Goal: Task Accomplishment & Management: Use online tool/utility

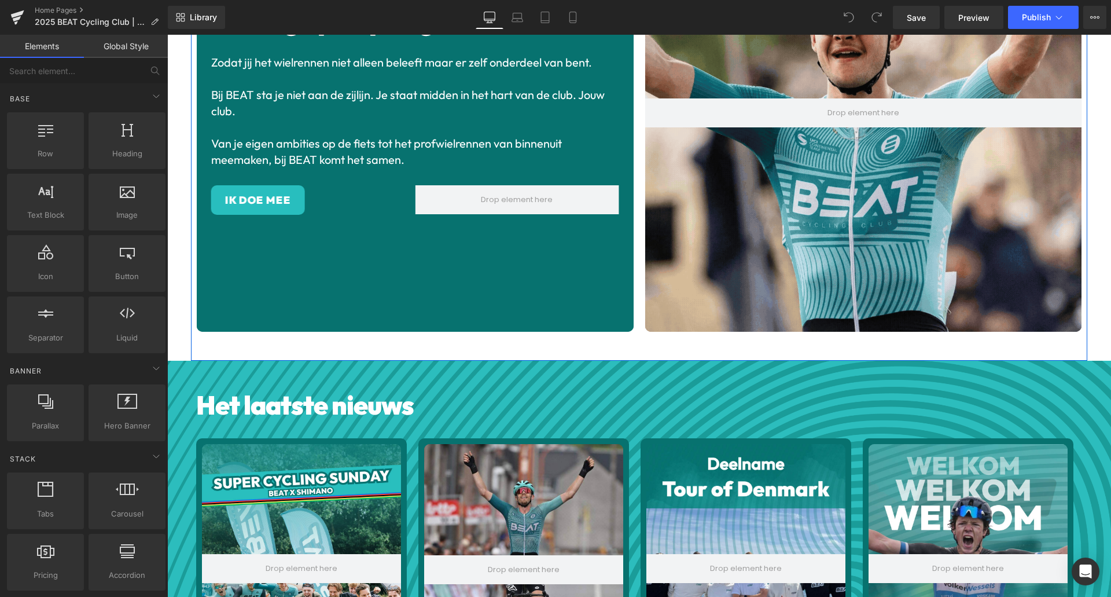
scroll to position [217, 0]
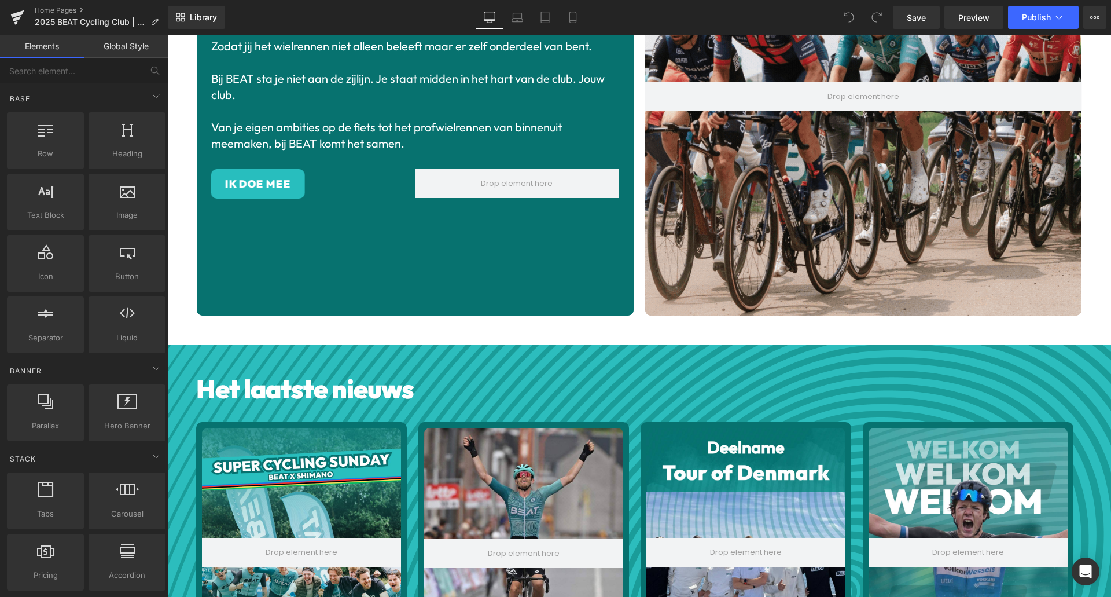
click at [334, 324] on div "Hero Banner De enige profploeg die een club is Heading Zodat jij het wielrennen…" at bounding box center [639, 106] width 897 height 478
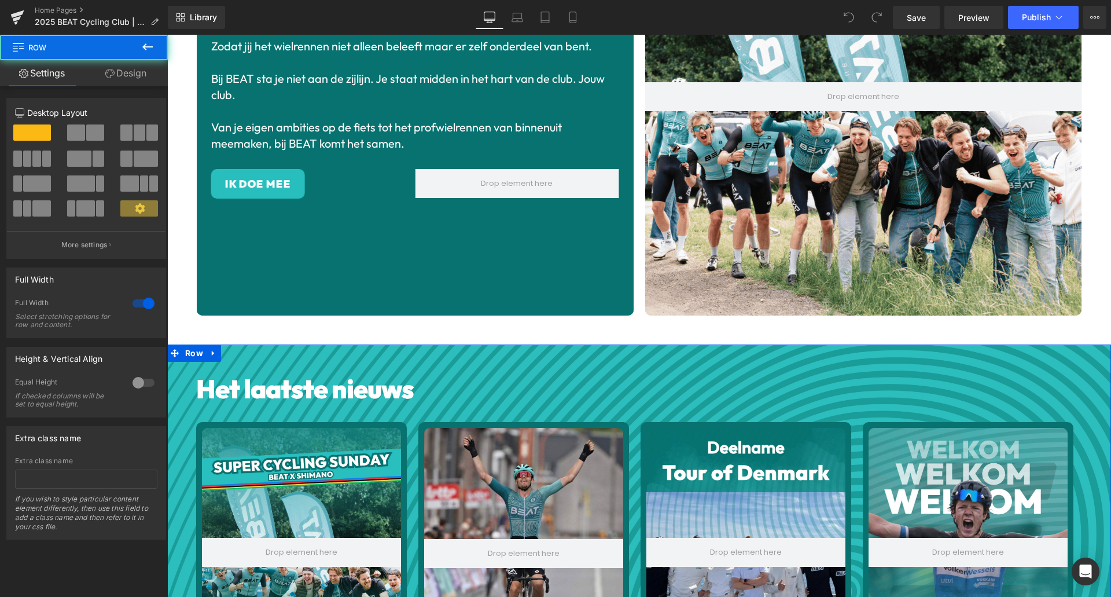
click at [239, 346] on div "Het laatste nieuws Heading Hero Banner Laatste tickets voor BEAT x Shimano Supe…" at bounding box center [639, 565] width 944 height 443
click at [134, 79] on link "Design" at bounding box center [126, 73] width 84 height 26
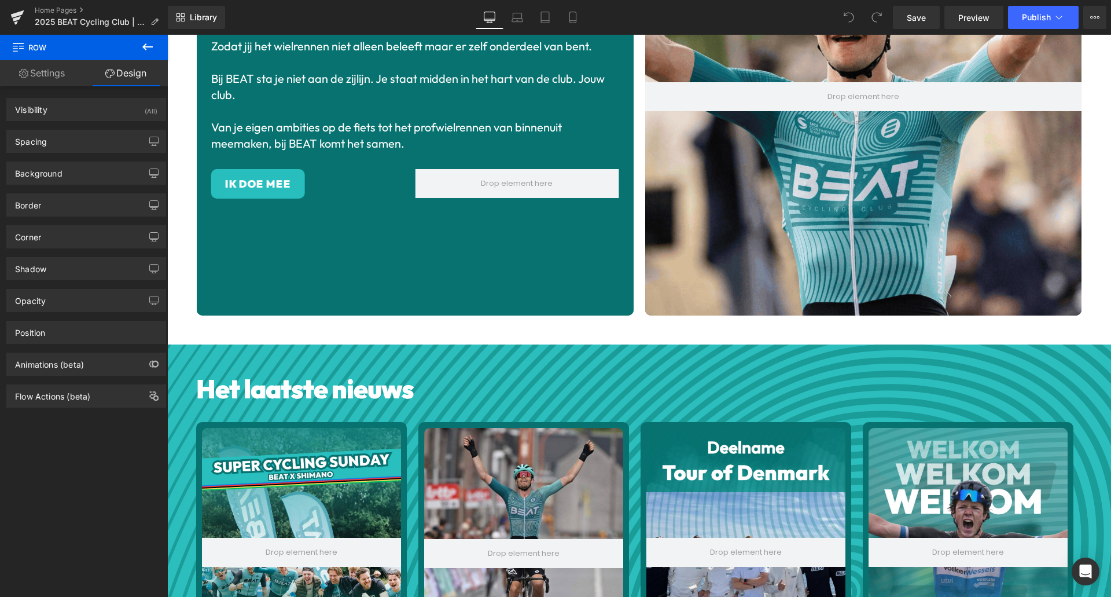
click at [43, 49] on span "Row" at bounding box center [70, 47] width 116 height 25
click at [147, 49] on icon at bounding box center [148, 47] width 14 height 14
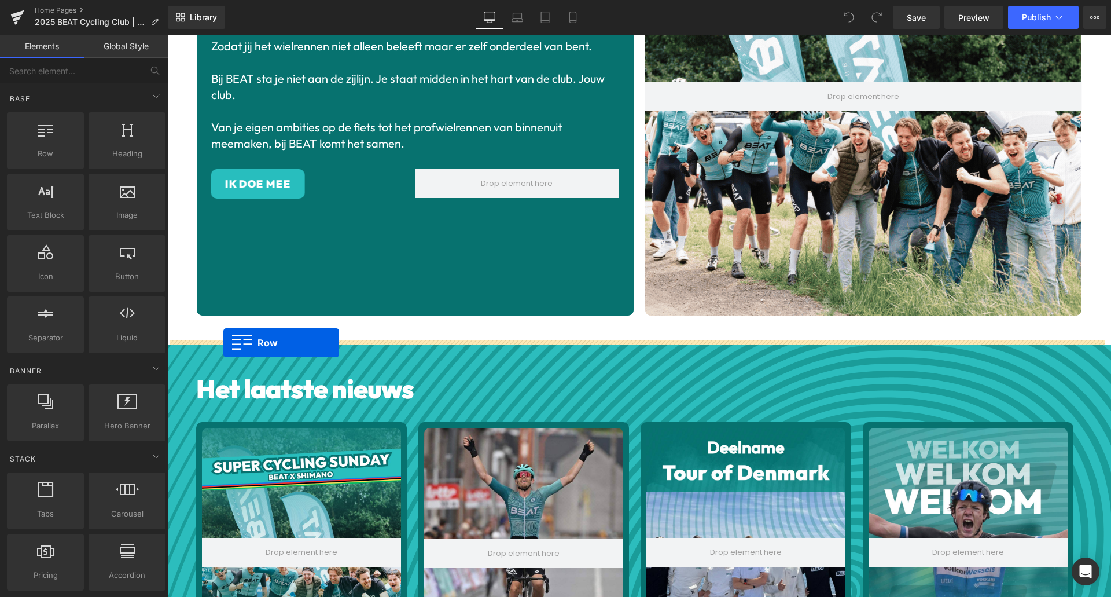
drag, startPoint x: 218, startPoint y: 177, endPoint x: 223, endPoint y: 343, distance: 166.2
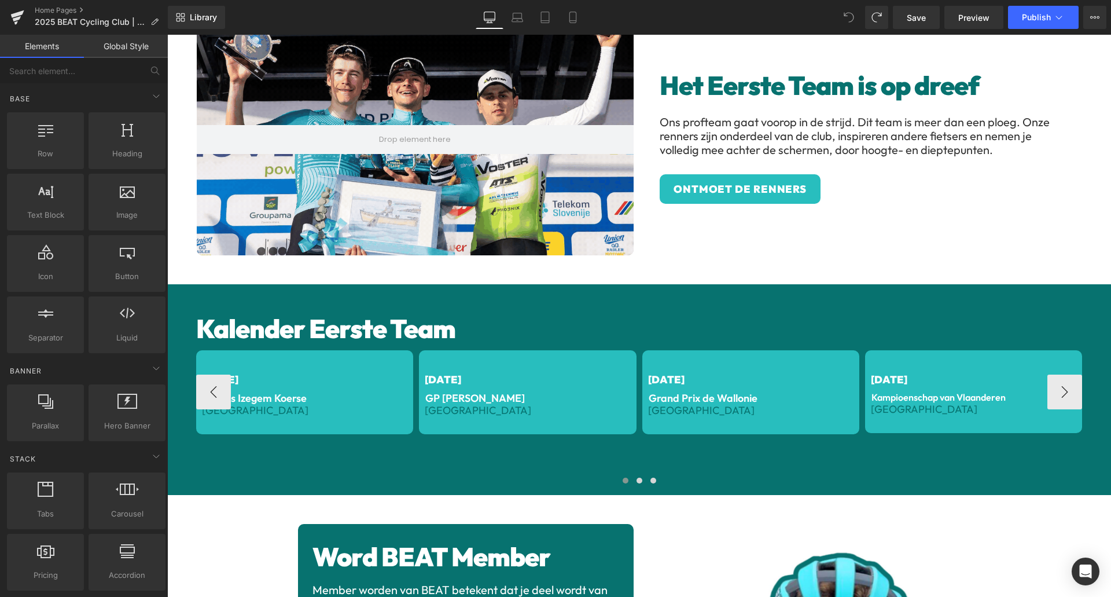
scroll to position [1028, 0]
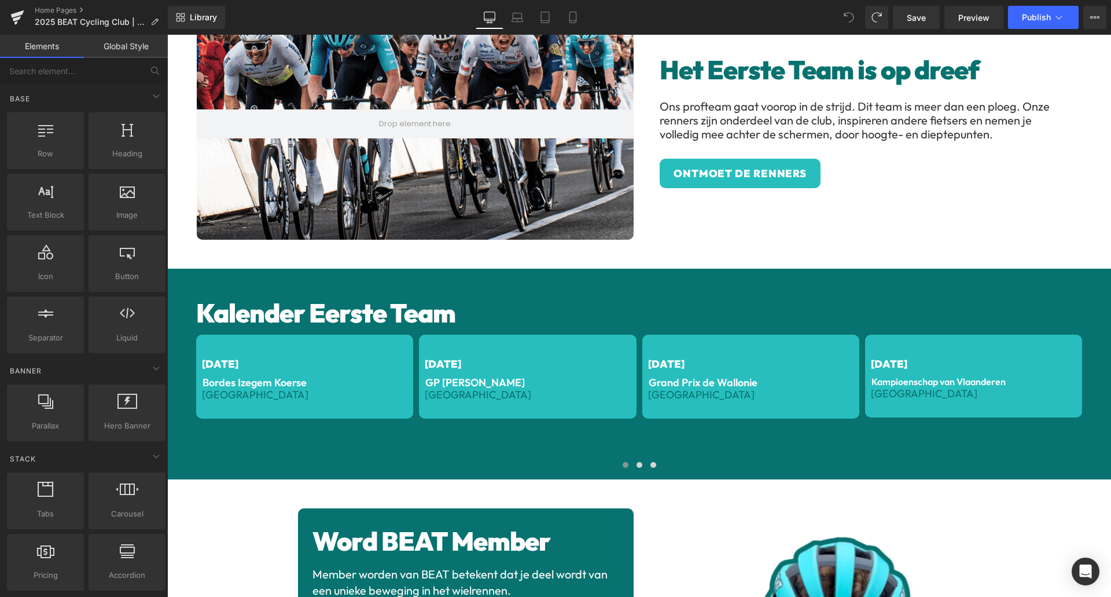
click at [516, 298] on h1 "Kalender Eerste Team" at bounding box center [639, 313] width 886 height 31
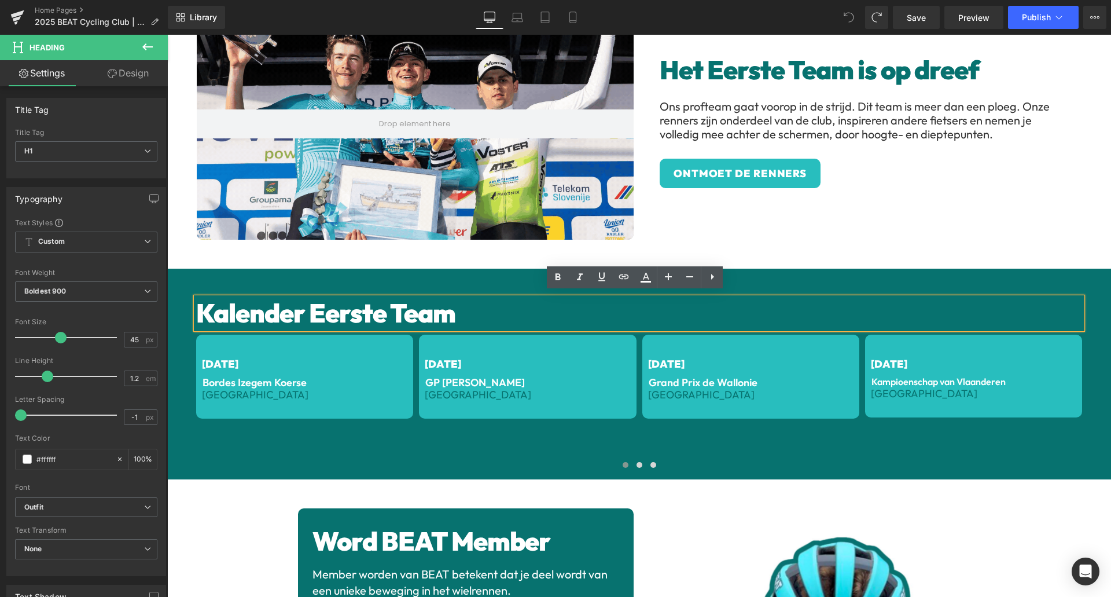
click at [515, 273] on div "Kalender Eerste Team Heading [DATE] Text Block Bordes Izegem Koerse Text Block …" at bounding box center [639, 374] width 944 height 211
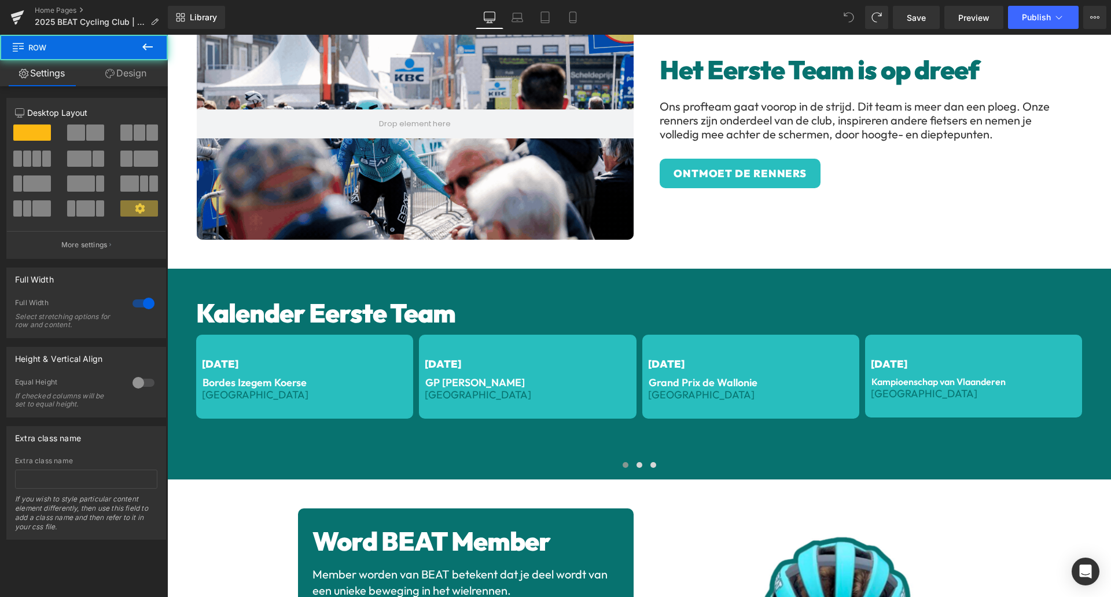
click at [773, 273] on div "Kalender Eerste Team Heading [DATE] Text Block Bordes Izegem Koerse Text Block …" at bounding box center [639, 374] width 944 height 211
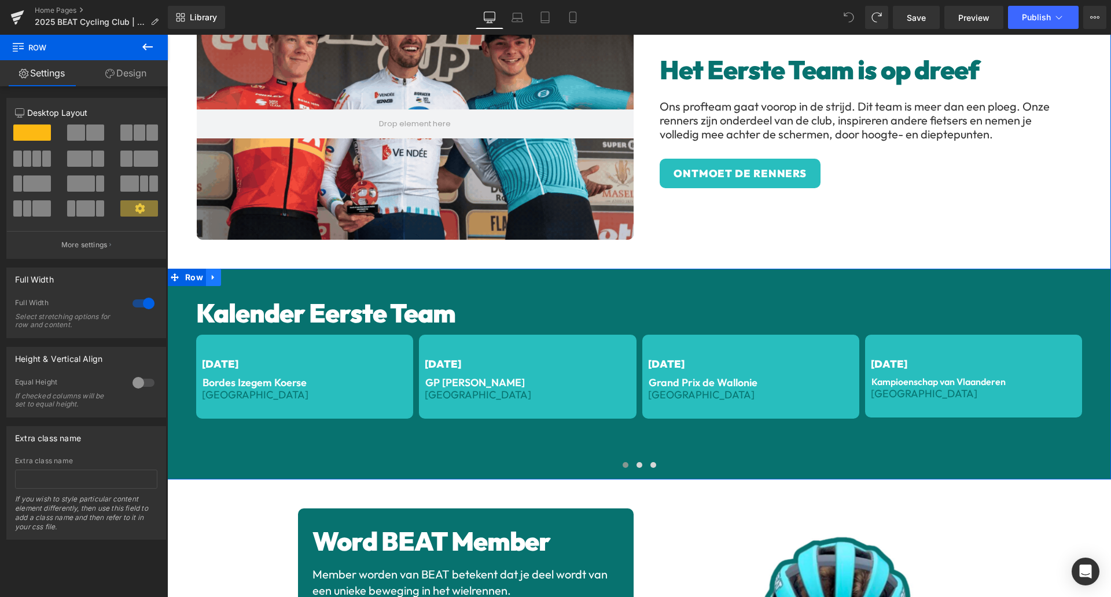
click at [210, 273] on icon at bounding box center [214, 277] width 8 height 9
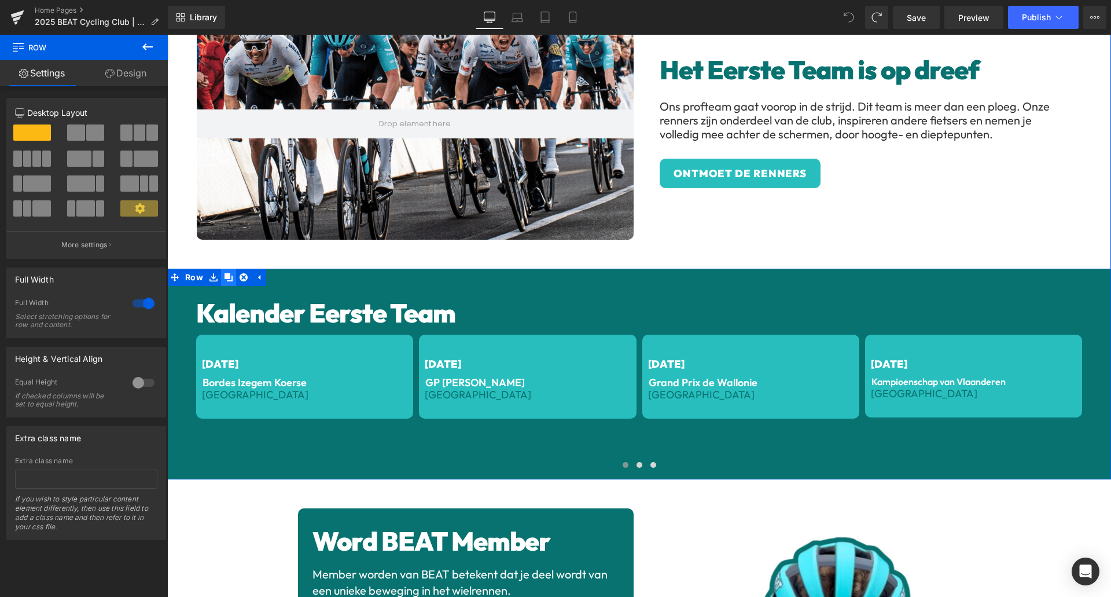
click at [225, 273] on icon at bounding box center [229, 277] width 8 height 8
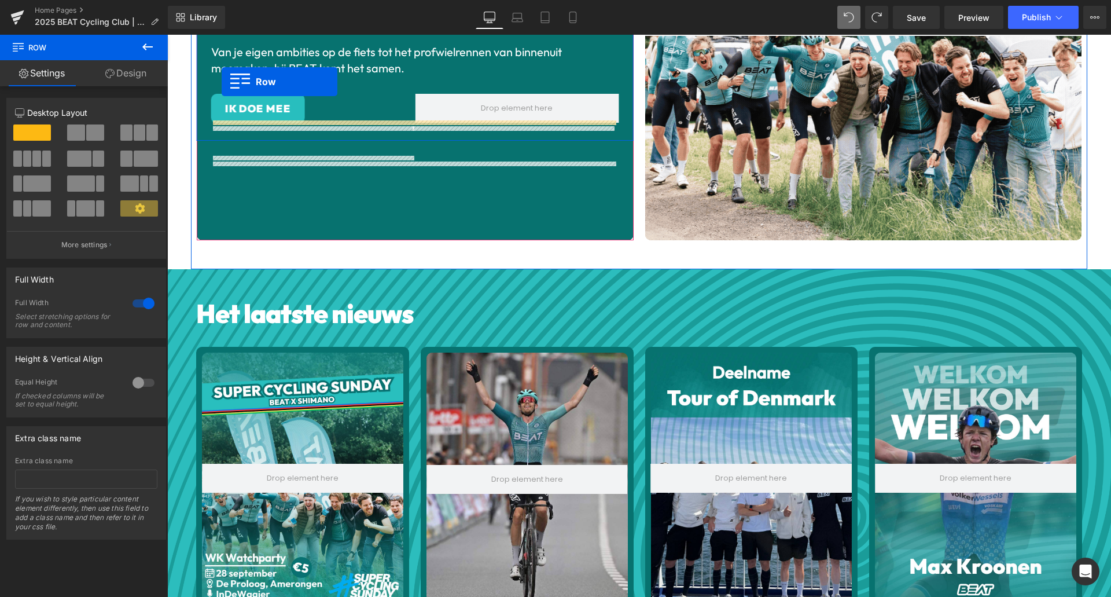
scroll to position [258, 0]
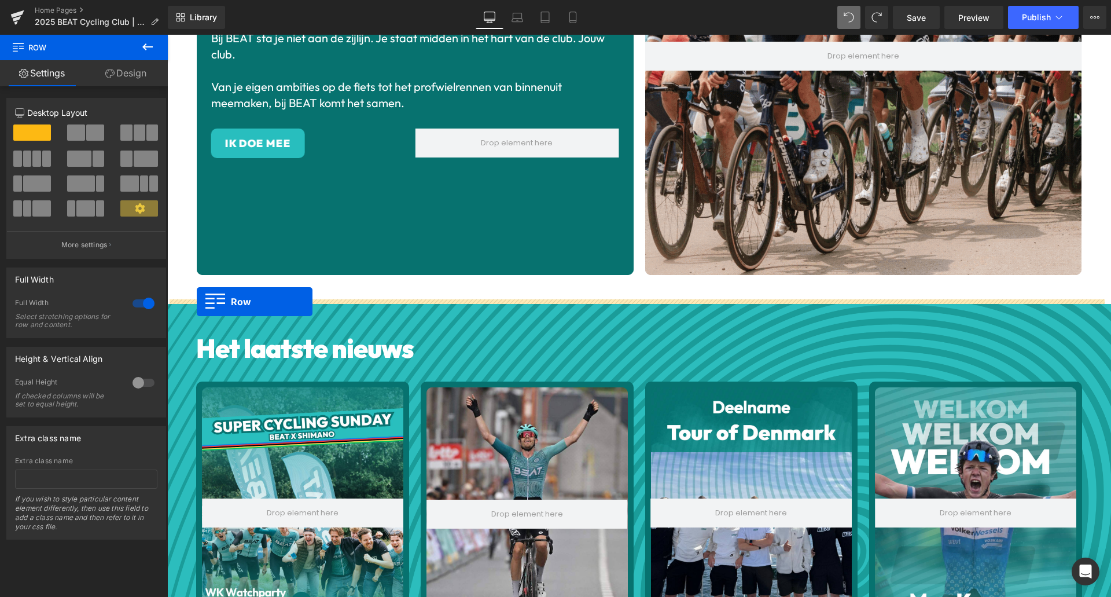
drag, startPoint x: 171, startPoint y: 408, endPoint x: 197, endPoint y: 302, distance: 109.0
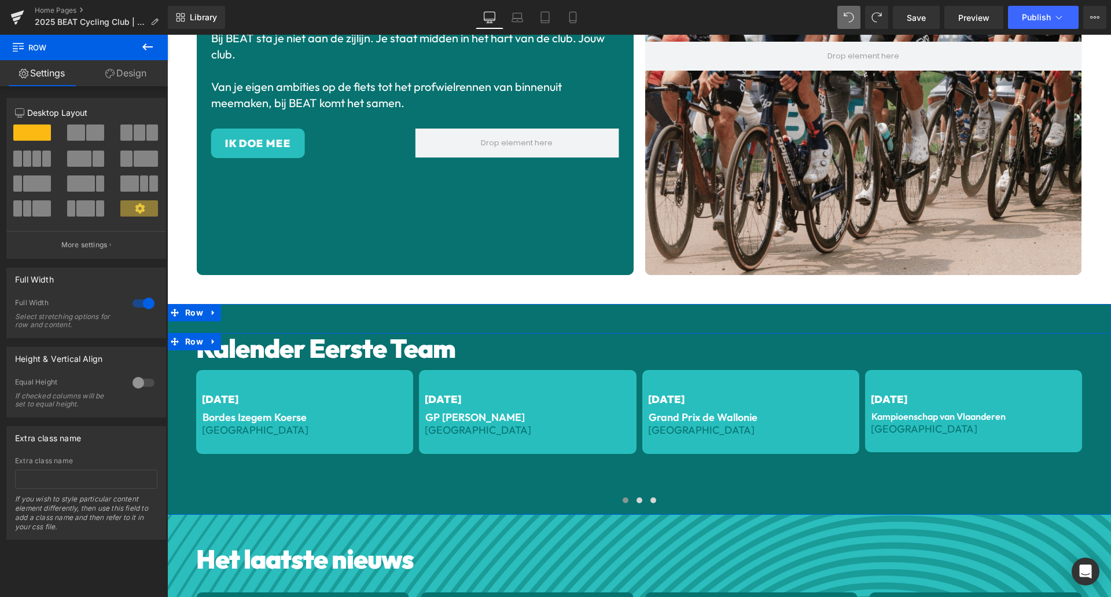
click at [388, 351] on h1 "Kalender Eerste Team" at bounding box center [639, 348] width 886 height 31
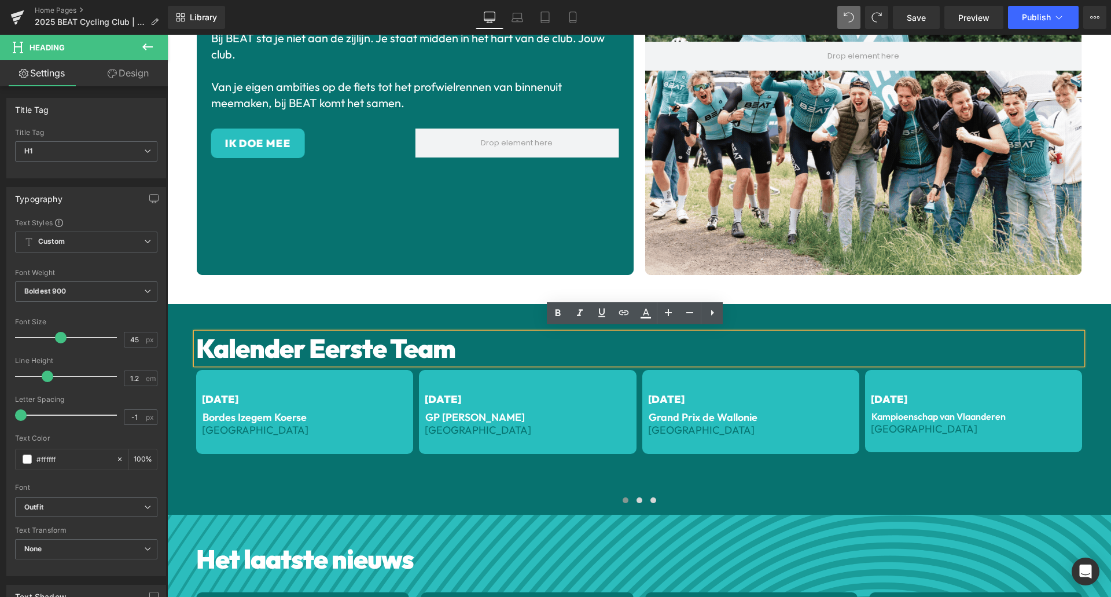
drag, startPoint x: 451, startPoint y: 341, endPoint x: 189, endPoint y: 330, distance: 262.5
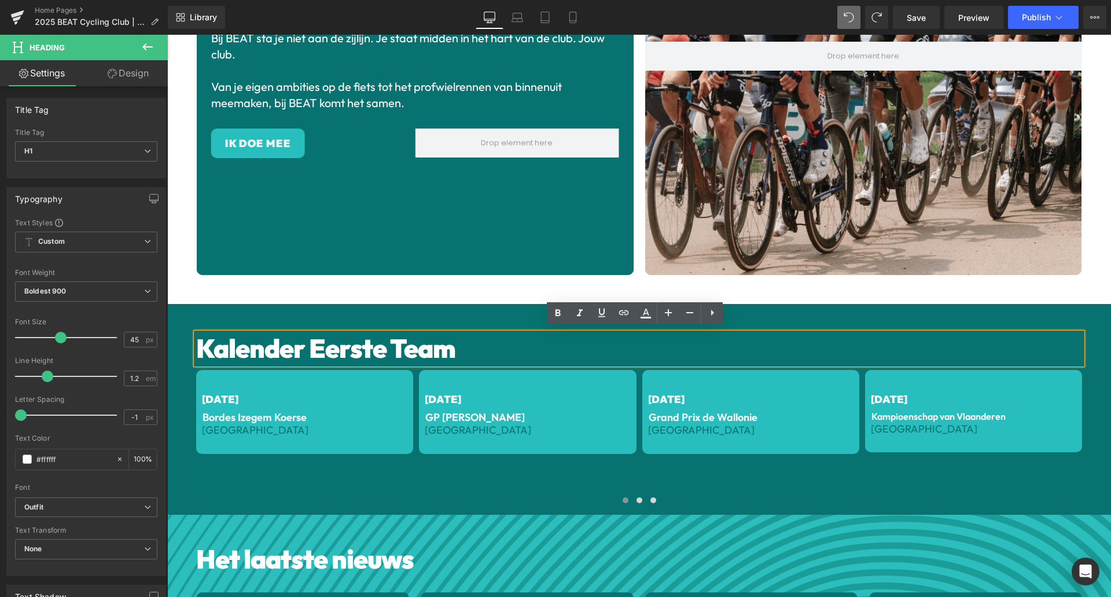
click at [196, 333] on div "Kalender Eerste Team" at bounding box center [639, 348] width 886 height 31
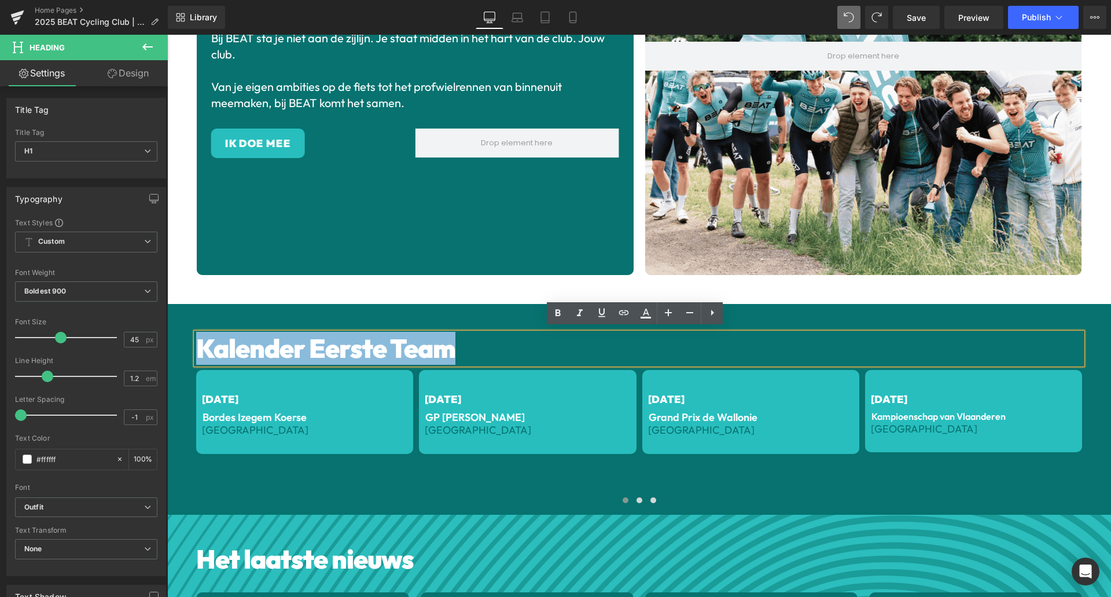
drag, startPoint x: 456, startPoint y: 347, endPoint x: 197, endPoint y: 335, distance: 258.5
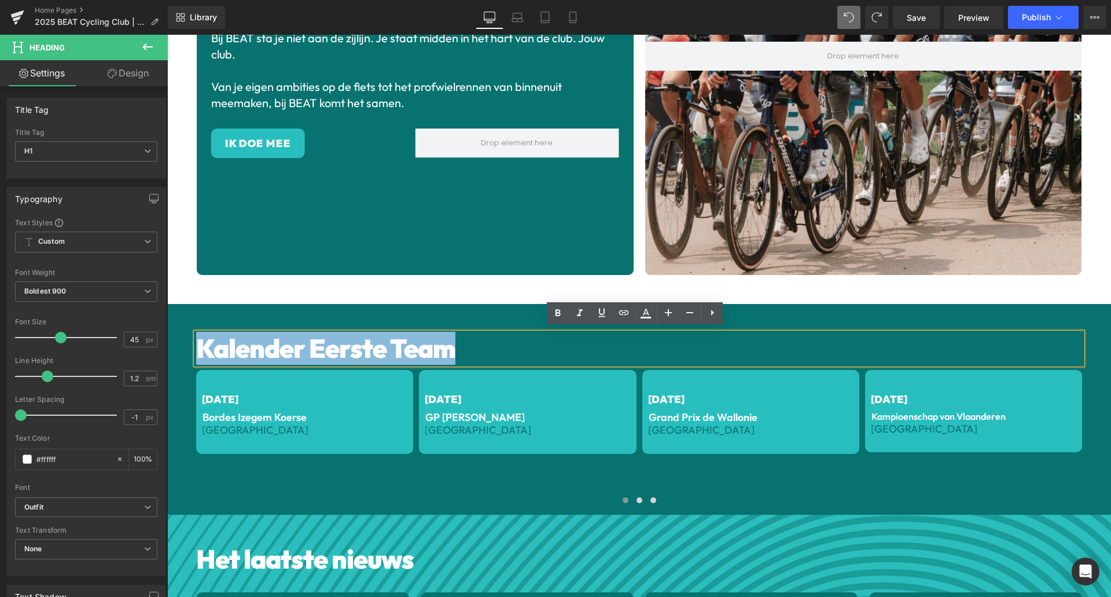
click at [197, 335] on h1 "Kalender Eerste Team" at bounding box center [639, 348] width 886 height 31
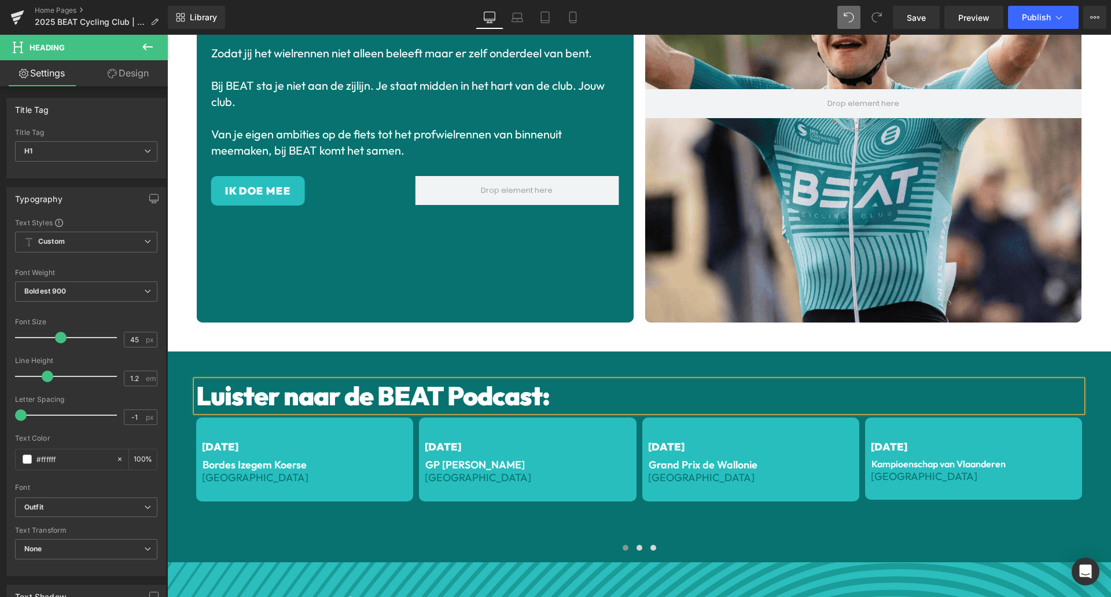
scroll to position [229, 0]
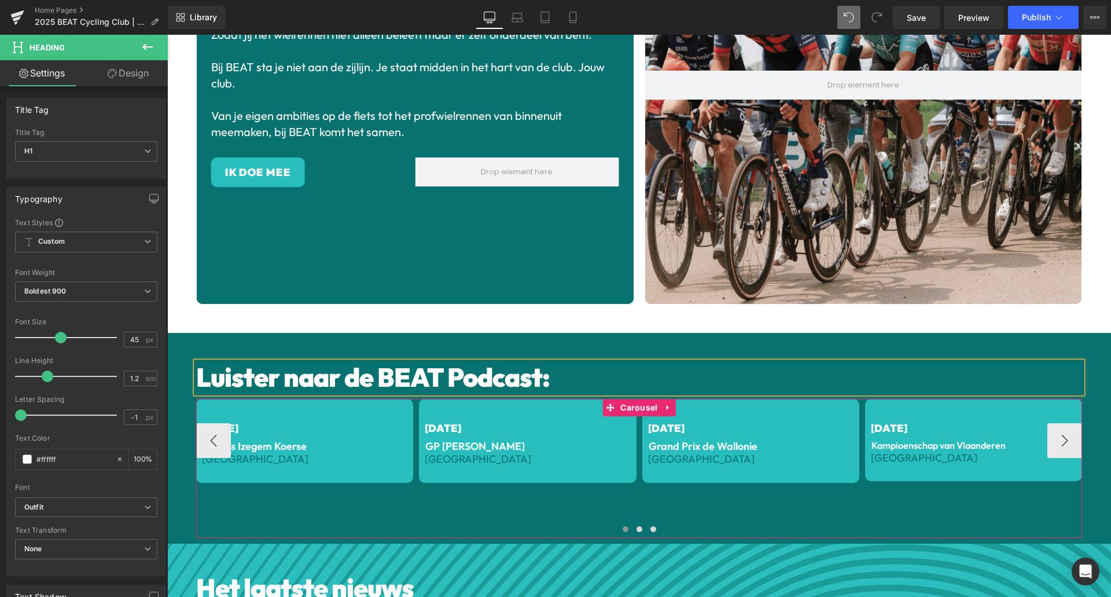
click at [558, 499] on div "[DATE] Text Block GP [PERSON_NAME] Text Block België Text Block Row" at bounding box center [527, 468] width 217 height 139
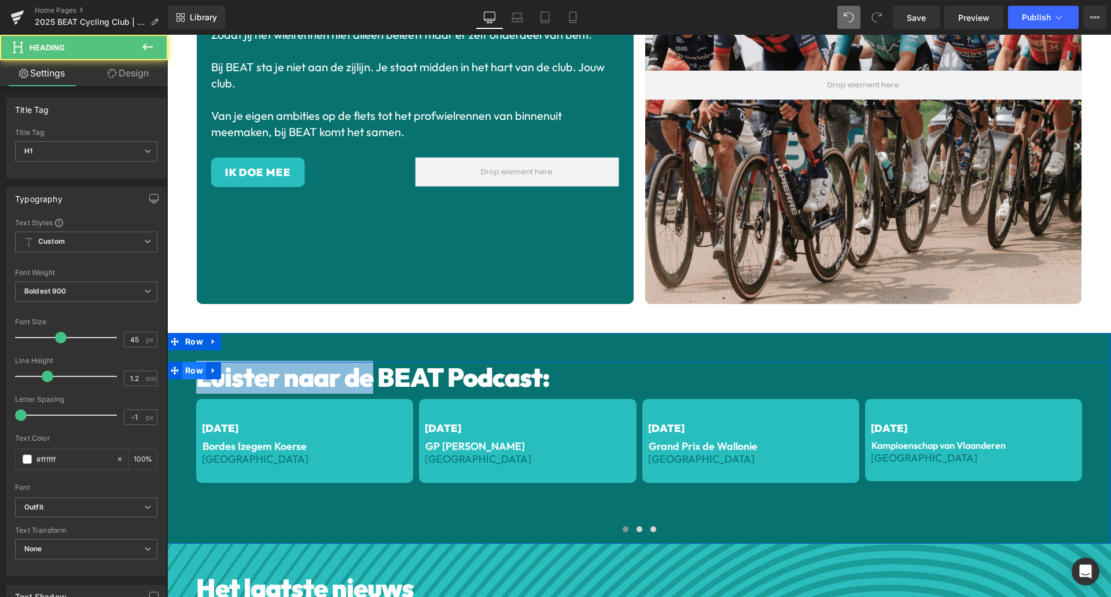
drag, startPoint x: 366, startPoint y: 378, endPoint x: 187, endPoint y: 367, distance: 179.2
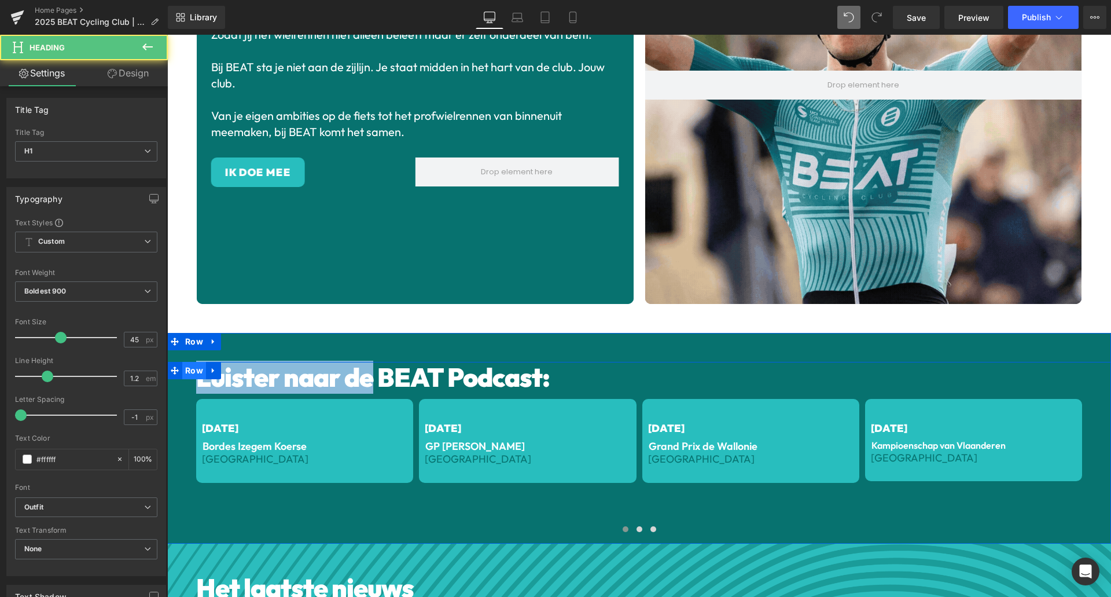
click at [187, 367] on div "Luister naar de BEAT Podcast: Heading [DATE] Text Block Bordes Izegem Koerse Te…" at bounding box center [639, 453] width 944 height 182
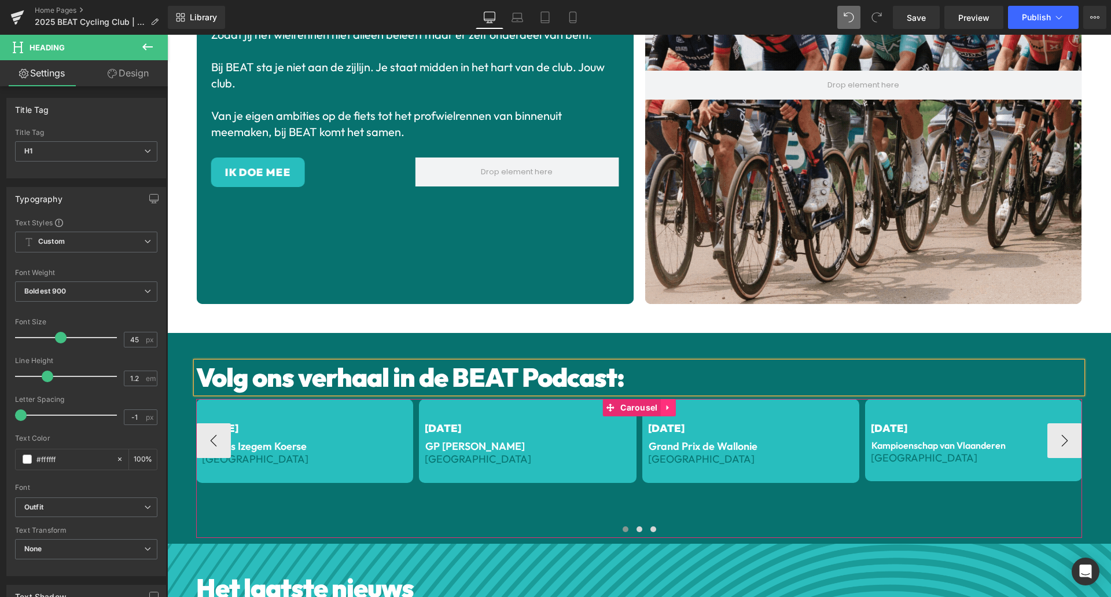
click at [665, 403] on icon at bounding box center [669, 407] width 8 height 9
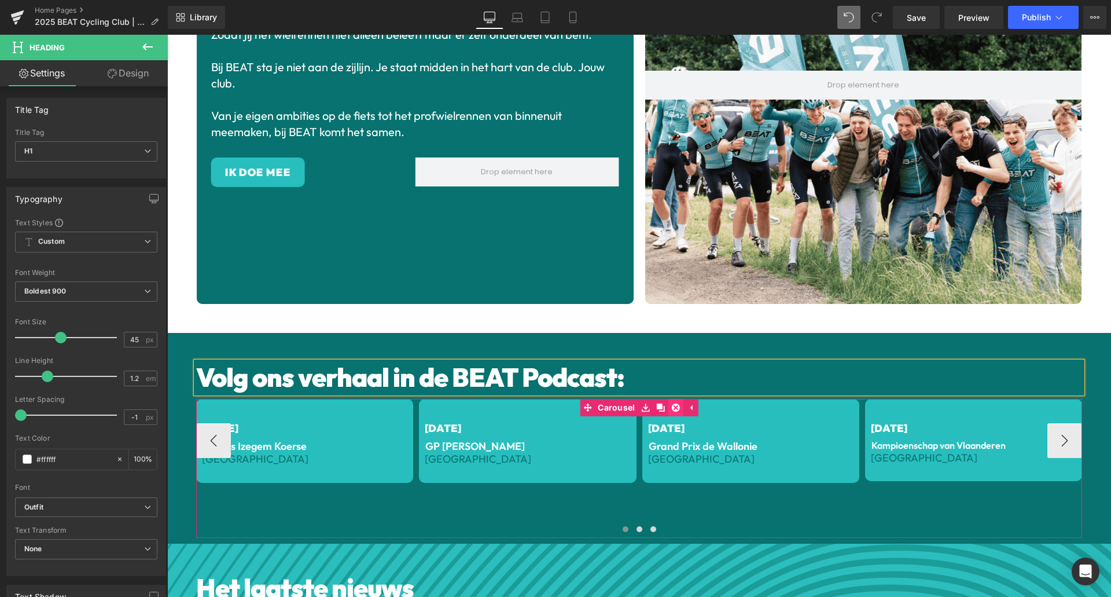
click at [672, 403] on icon at bounding box center [676, 407] width 8 height 8
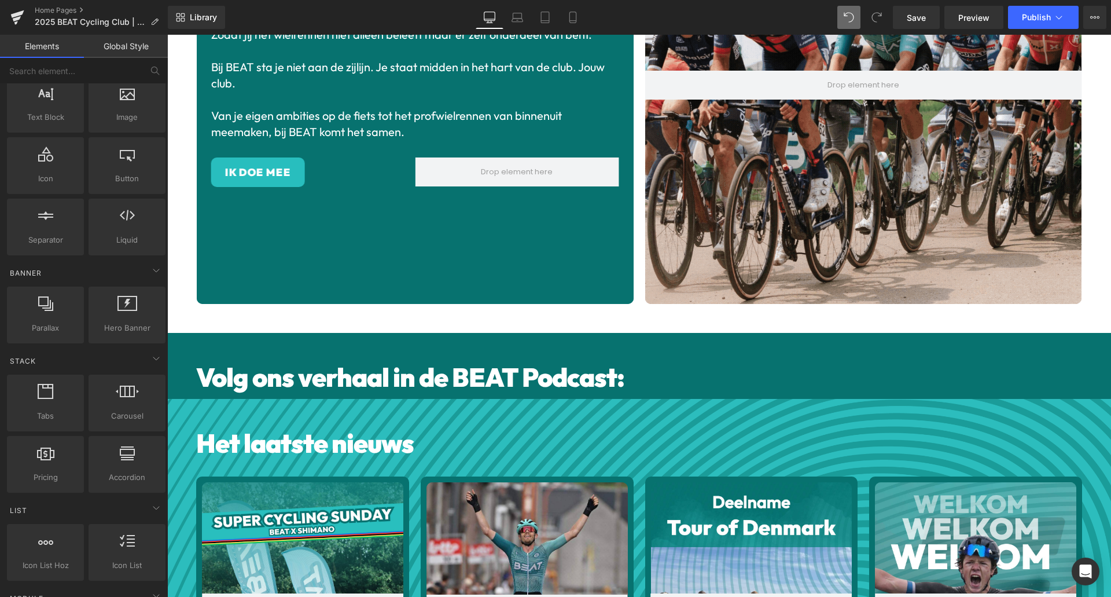
scroll to position [0, 0]
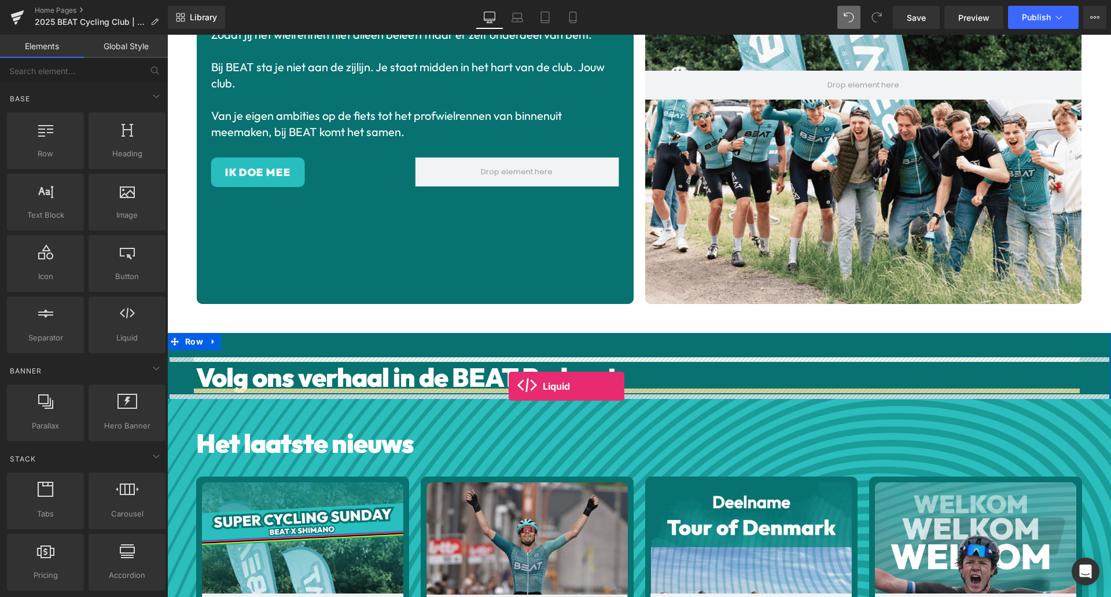
drag, startPoint x: 292, startPoint y: 360, endPoint x: 509, endPoint y: 386, distance: 219.2
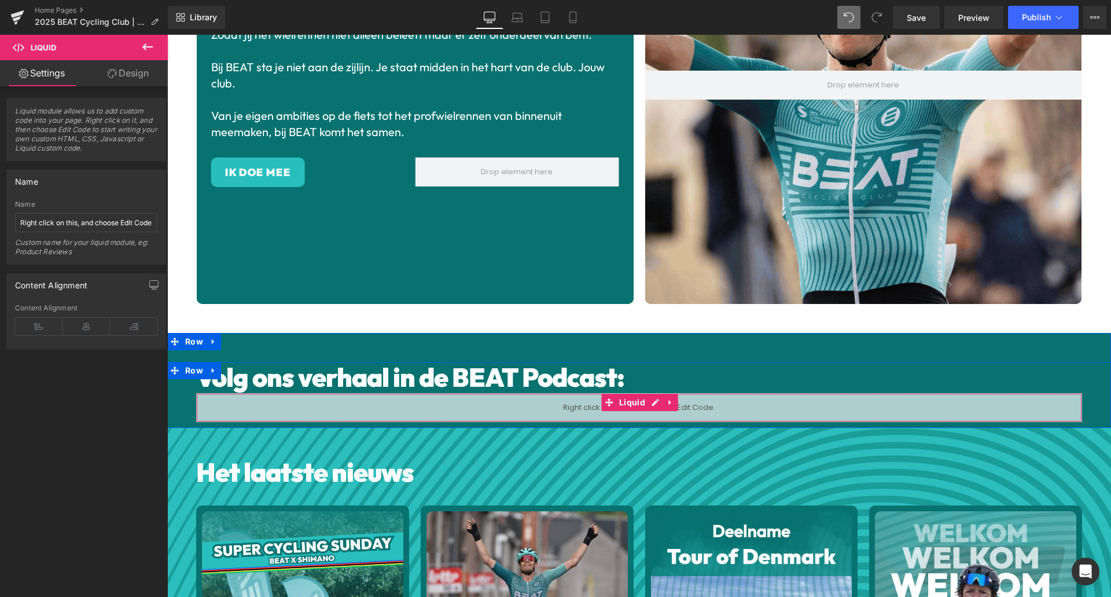
click at [728, 399] on div "Liquid" at bounding box center [639, 407] width 886 height 29
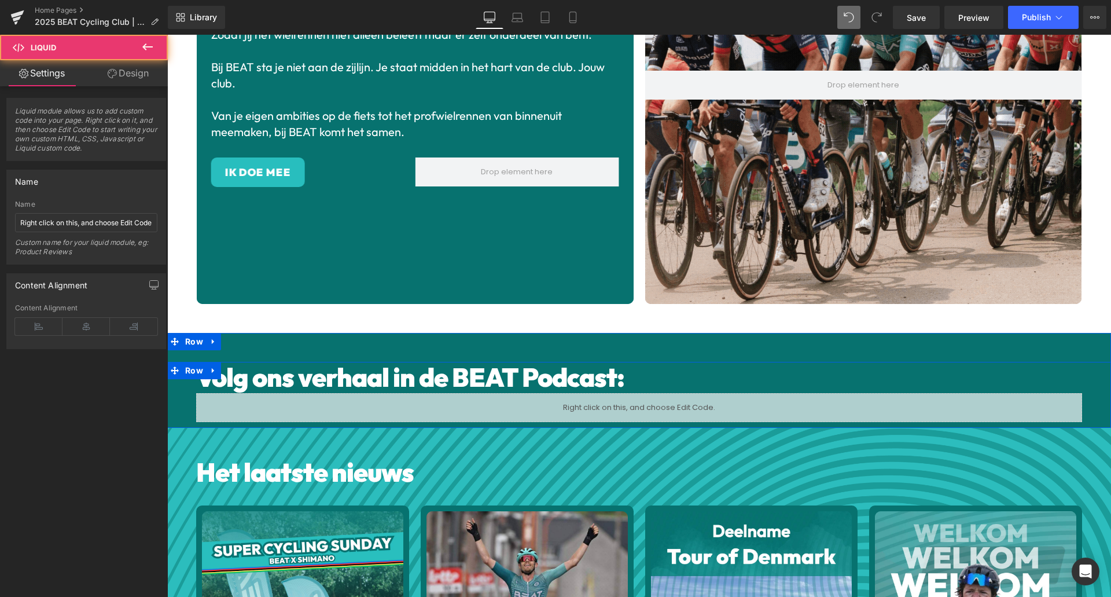
click at [652, 400] on div "Liquid" at bounding box center [639, 407] width 886 height 29
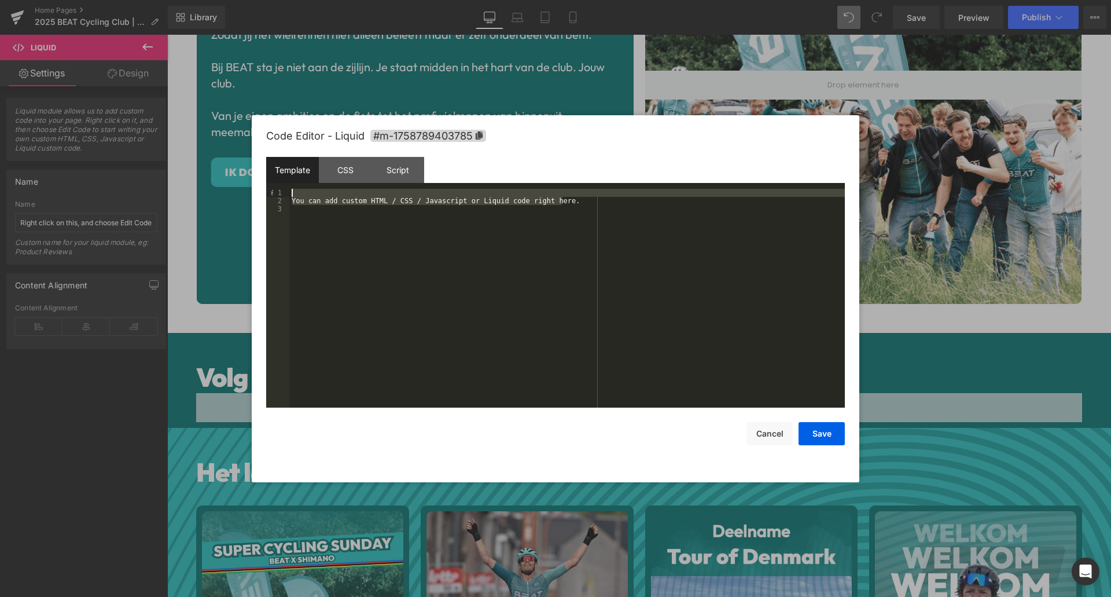
drag, startPoint x: 565, startPoint y: 201, endPoint x: 293, endPoint y: 192, distance: 271.6
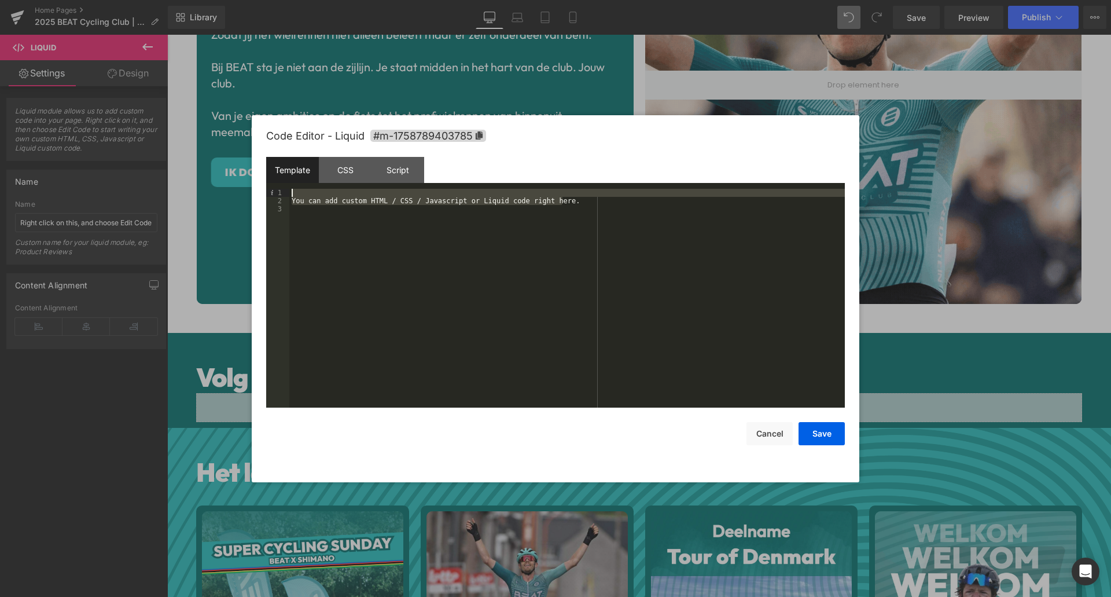
click at [293, 192] on div "You can add custom HTML / CSS / Javascript or Liquid code right here." at bounding box center [567, 306] width 556 height 235
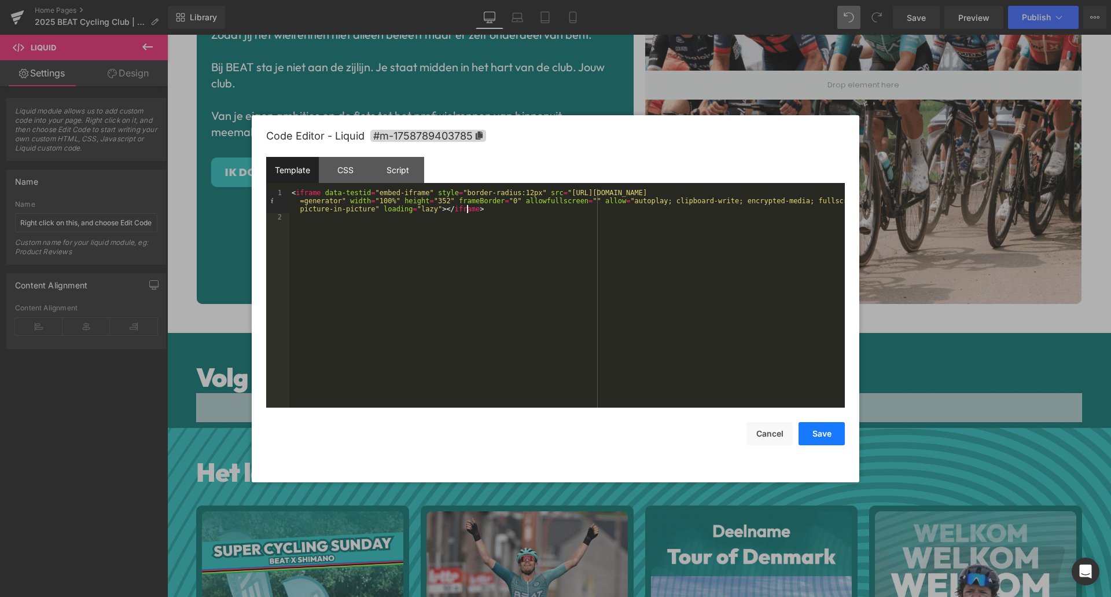
click at [827, 430] on button "Save" at bounding box center [822, 433] width 46 height 23
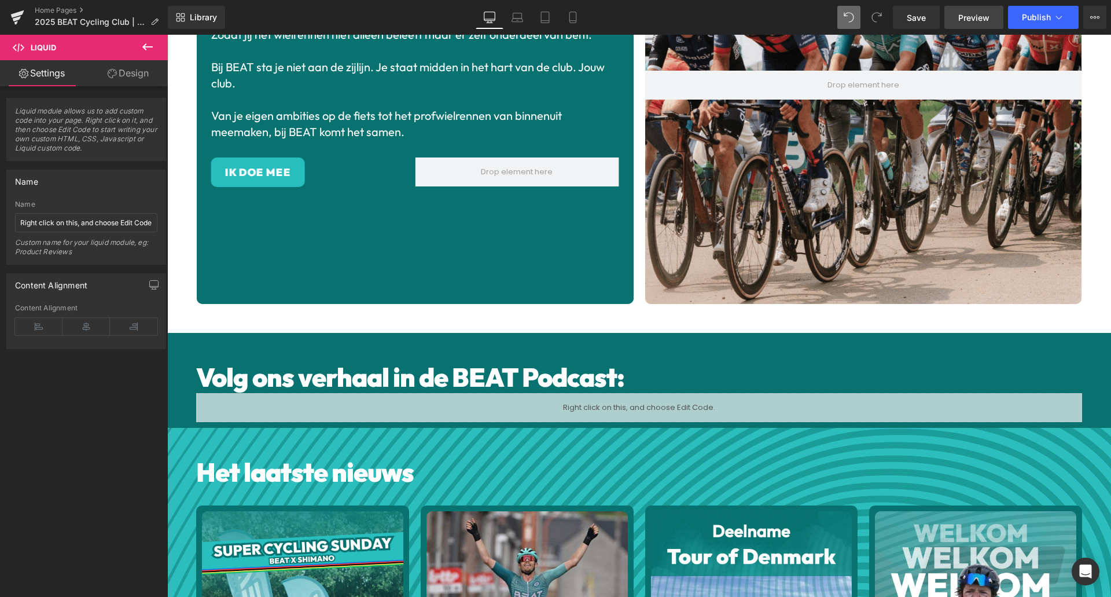
click at [976, 16] on span "Preview" at bounding box center [974, 18] width 31 height 12
click at [919, 20] on span "Save" at bounding box center [916, 18] width 19 height 12
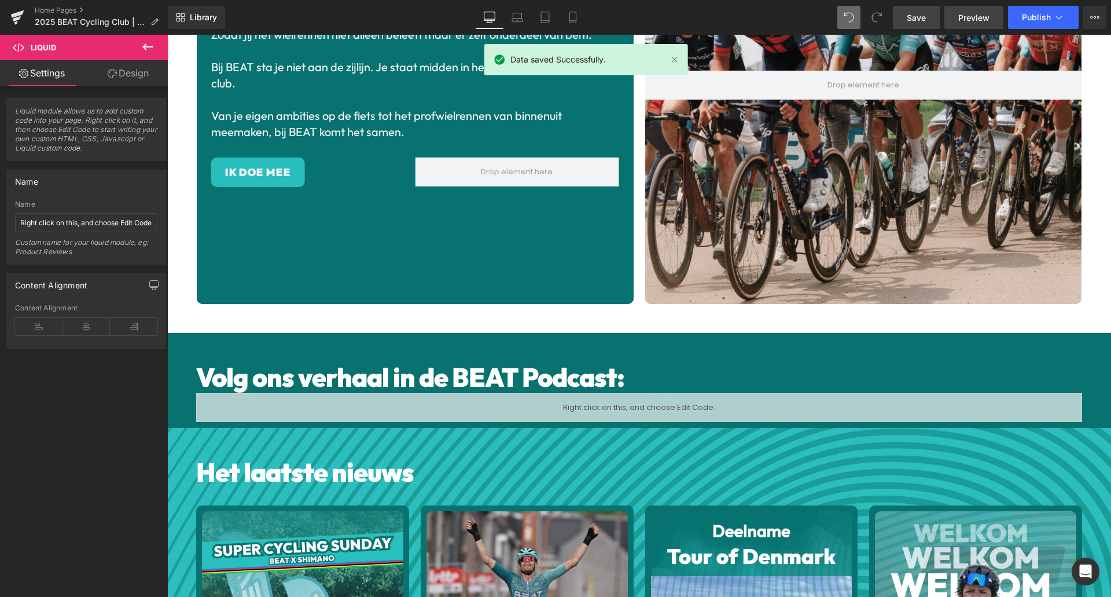
click at [976, 19] on span "Preview" at bounding box center [974, 18] width 31 height 12
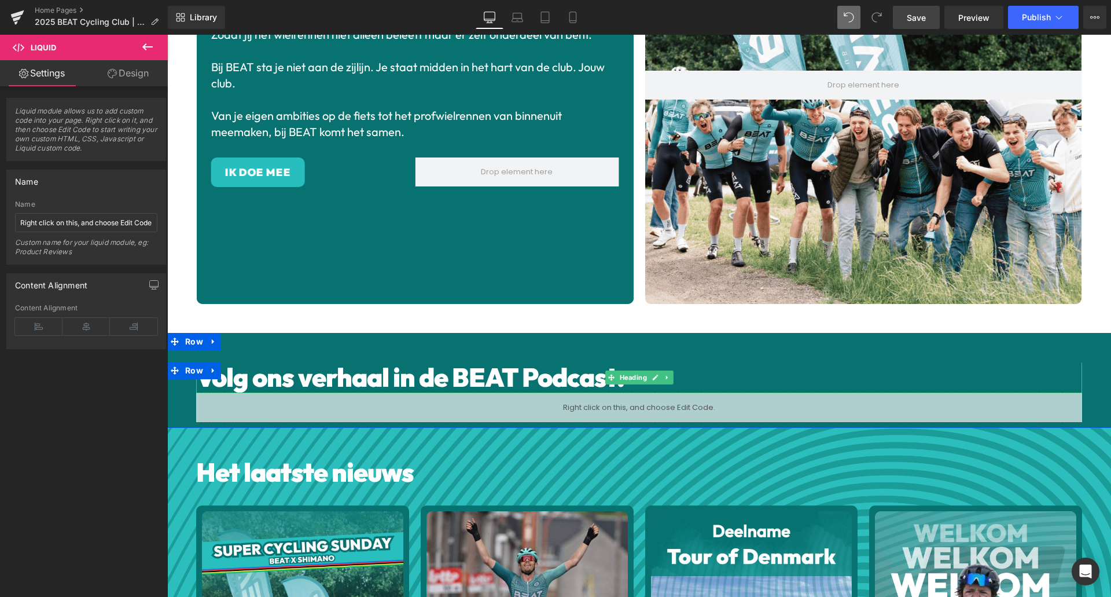
drag, startPoint x: 735, startPoint y: 377, endPoint x: 729, endPoint y: 376, distance: 6.5
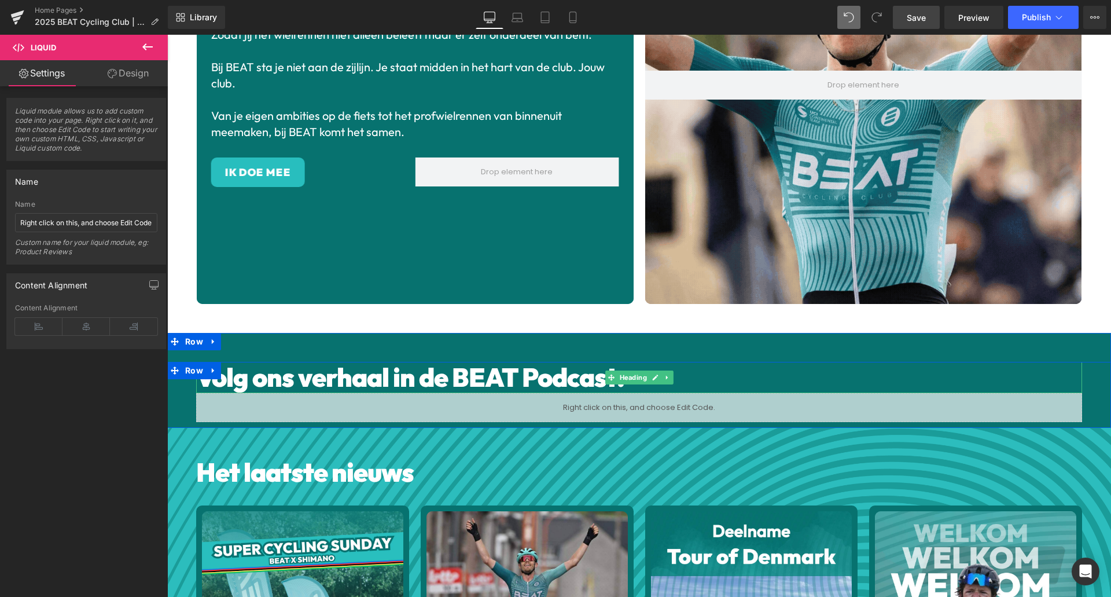
click at [735, 377] on h1 "Volg ons verhaal in de BEAT Podcast:" at bounding box center [639, 377] width 886 height 31
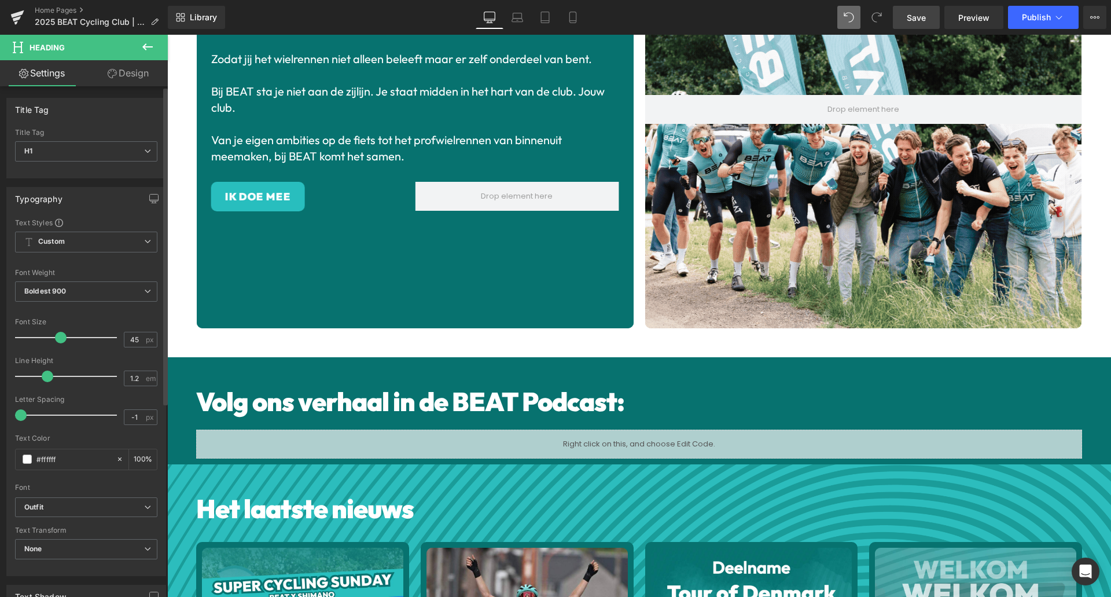
scroll to position [156, 0]
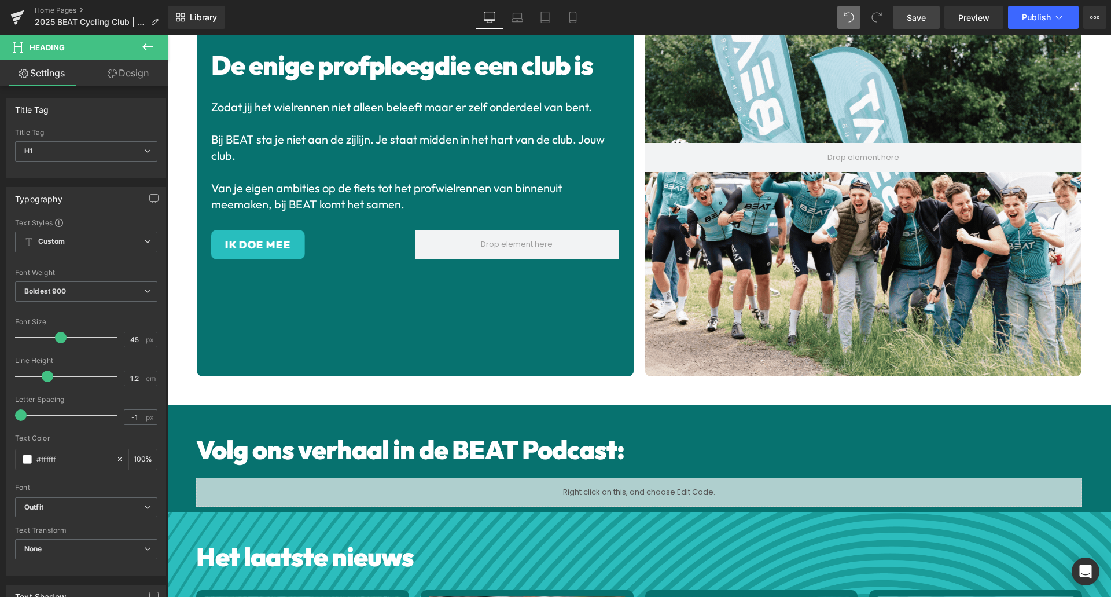
click at [149, 48] on icon at bounding box center [148, 47] width 14 height 14
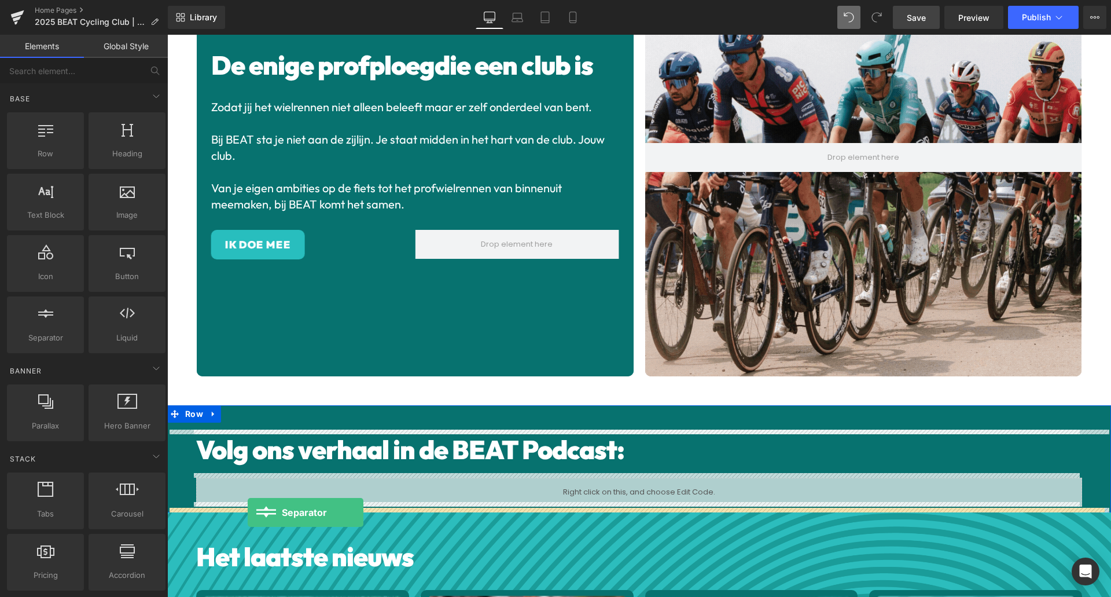
drag, startPoint x: 212, startPoint y: 359, endPoint x: 248, endPoint y: 512, distance: 157.0
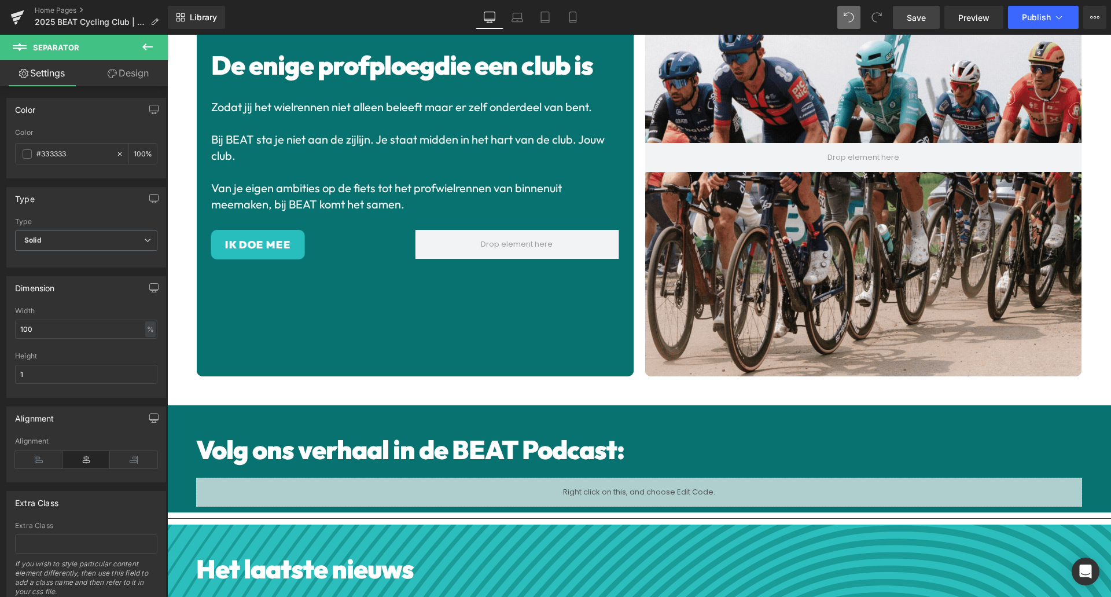
click at [914, 21] on span "Save" at bounding box center [916, 18] width 19 height 12
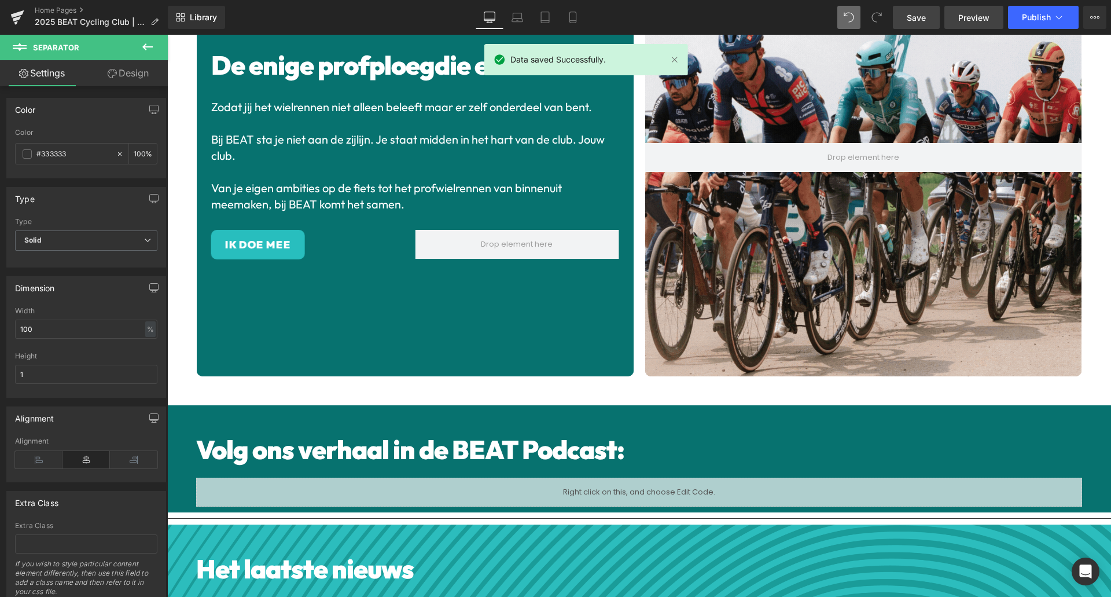
click at [959, 16] on span "Preview" at bounding box center [974, 18] width 31 height 12
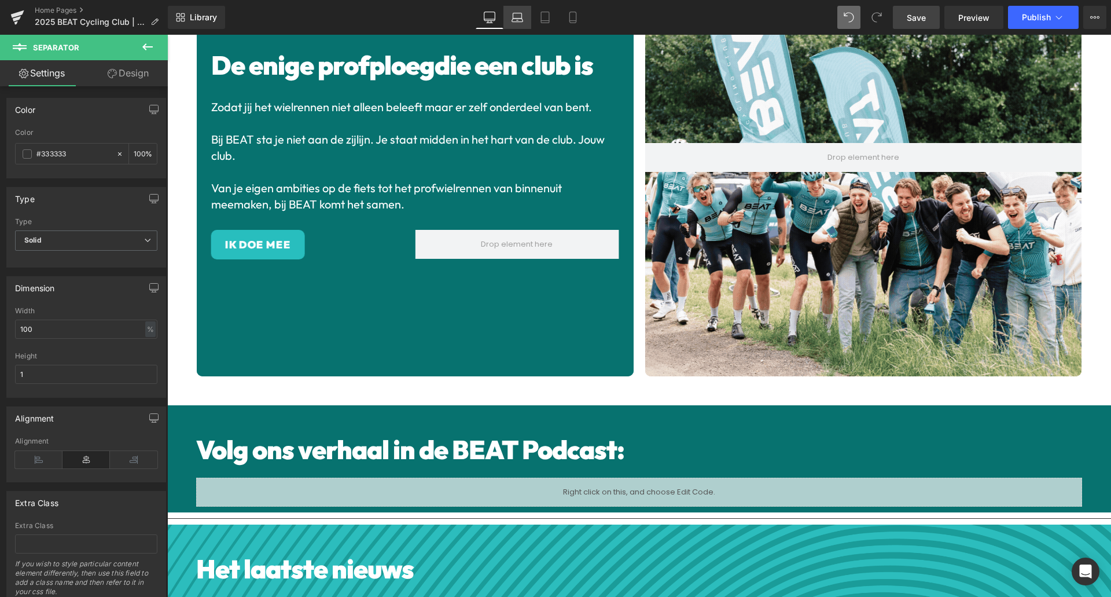
click at [521, 17] on icon at bounding box center [518, 18] width 12 height 12
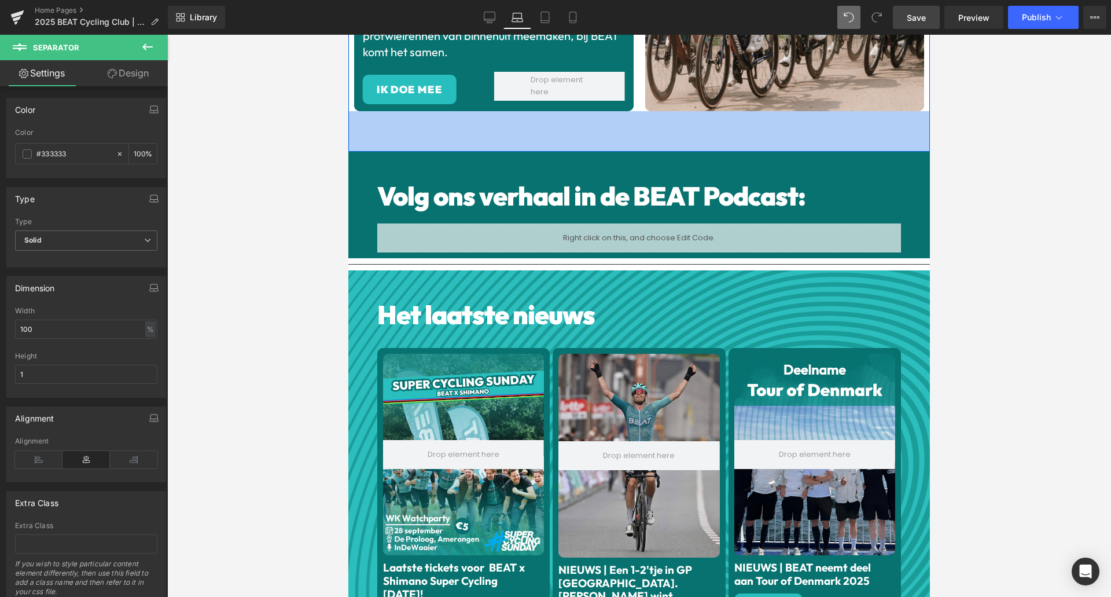
scroll to position [253, 0]
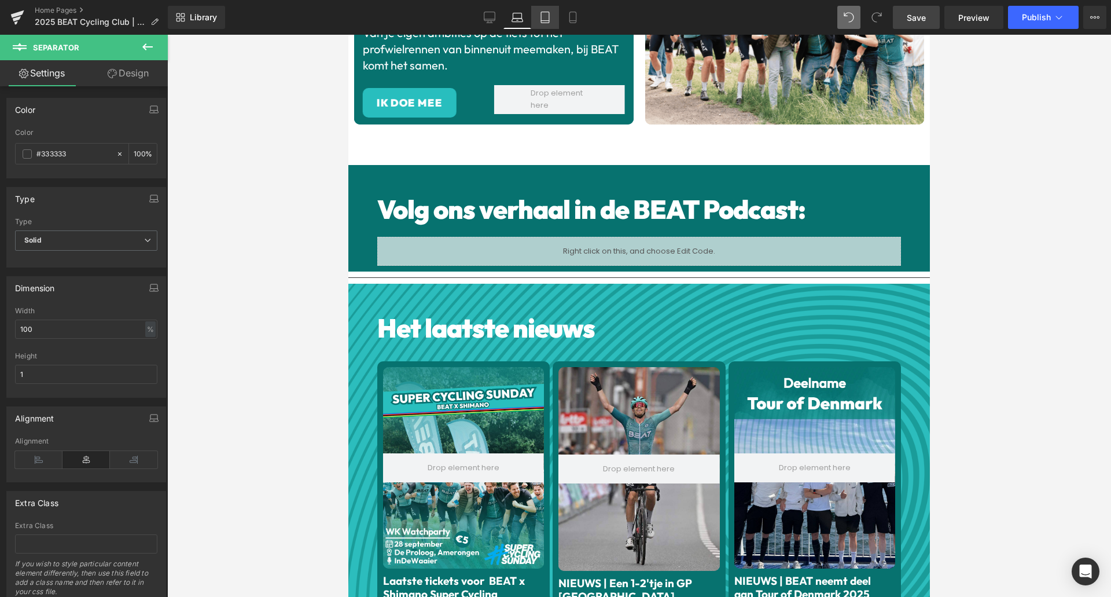
click at [542, 17] on icon at bounding box center [546, 18] width 12 height 12
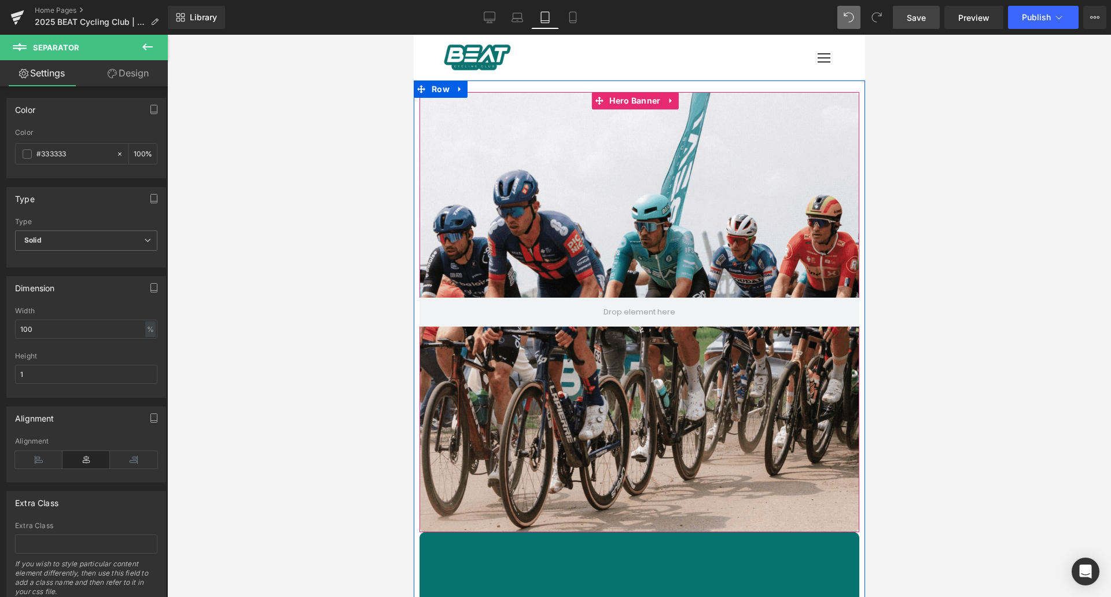
scroll to position [0, 0]
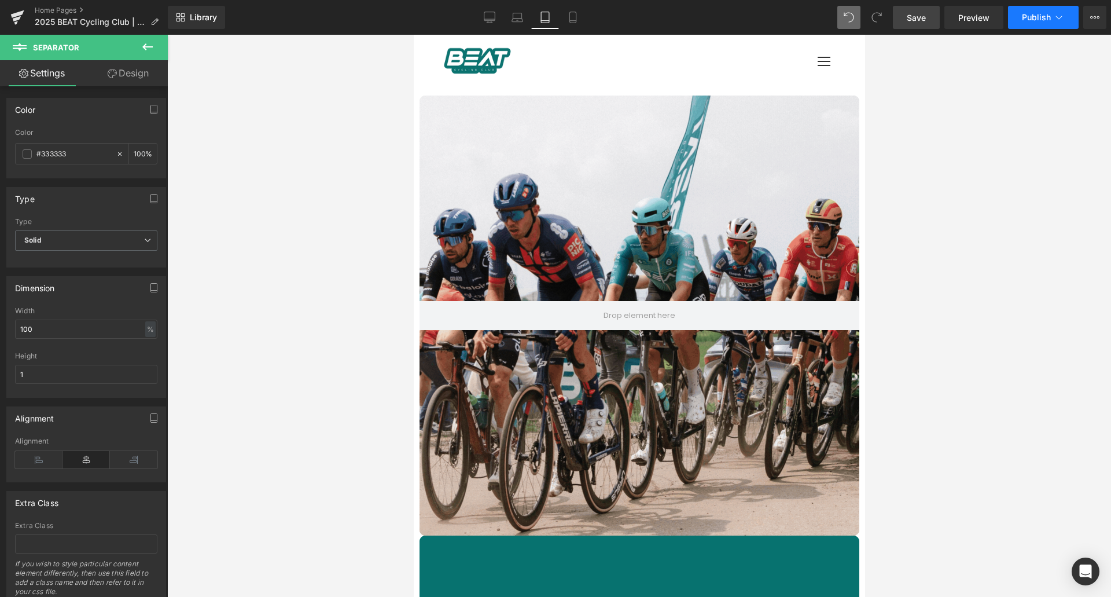
click at [1050, 18] on span "Publish" at bounding box center [1036, 17] width 29 height 9
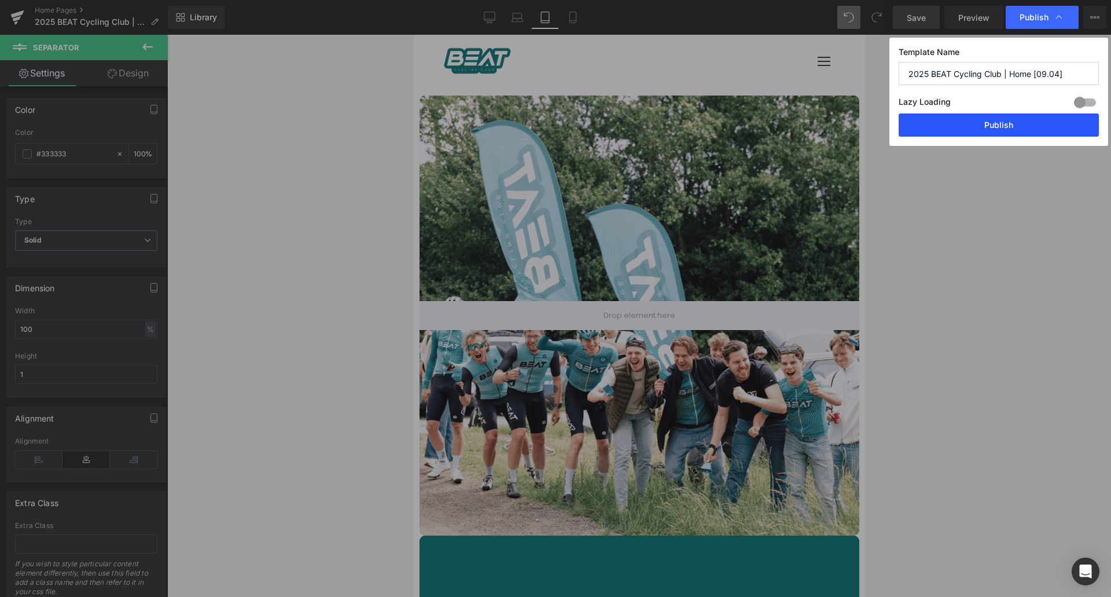
click at [1012, 124] on button "Publish" at bounding box center [999, 124] width 200 height 23
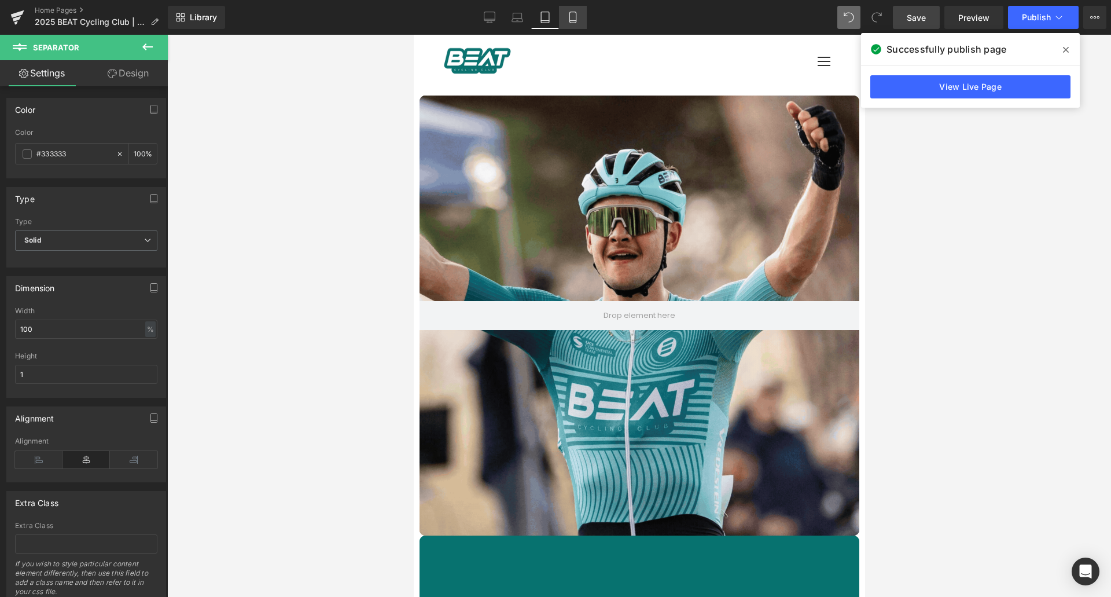
click at [573, 19] on icon at bounding box center [573, 18] width 12 height 12
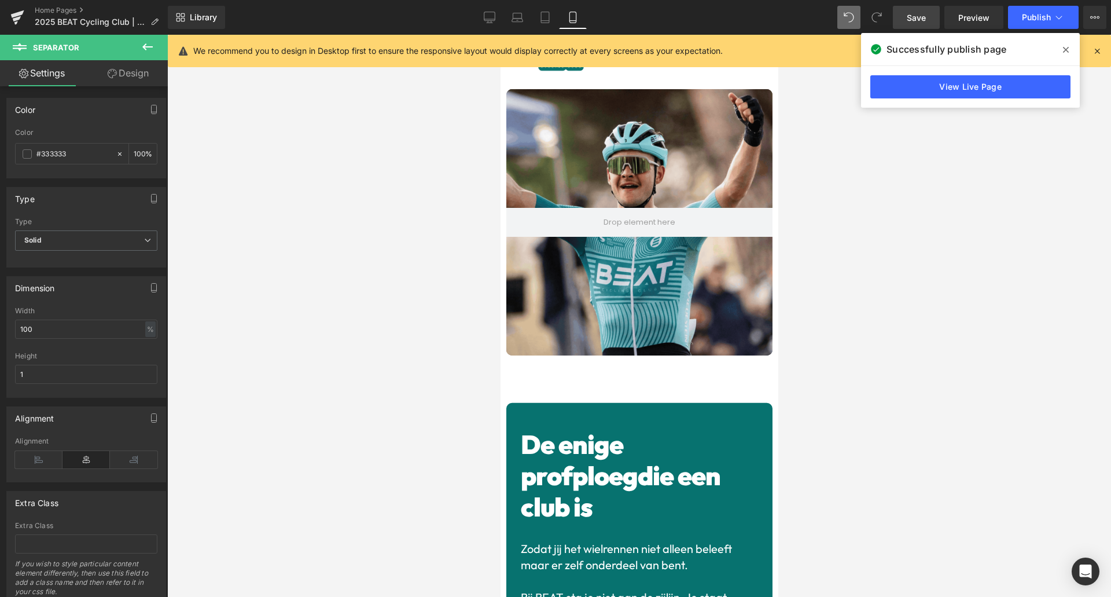
click at [889, 201] on div at bounding box center [639, 316] width 944 height 562
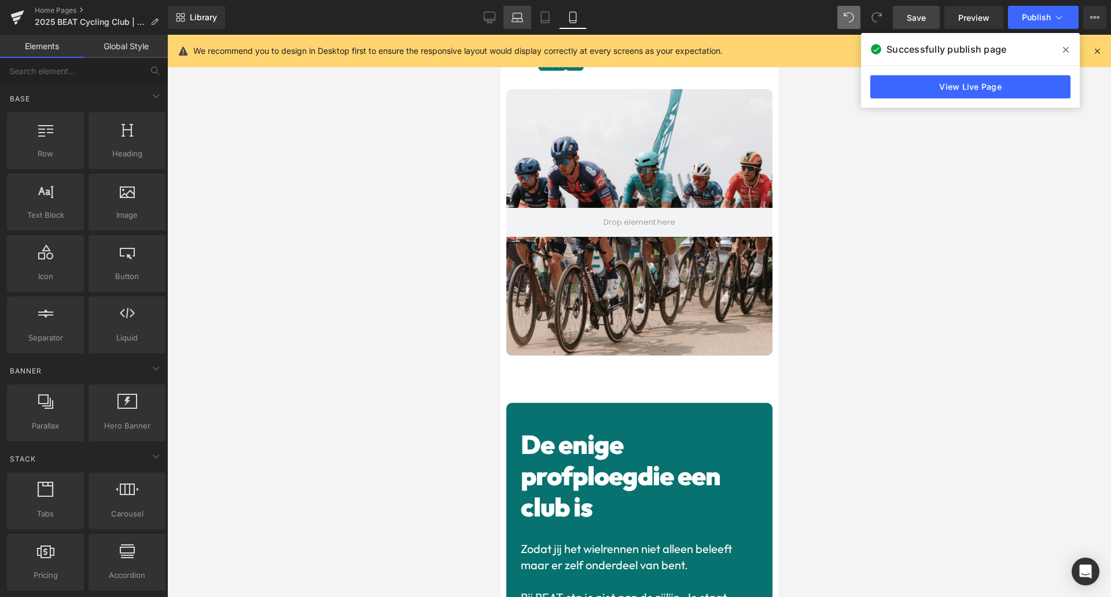
click at [522, 22] on icon at bounding box center [517, 20] width 11 height 3
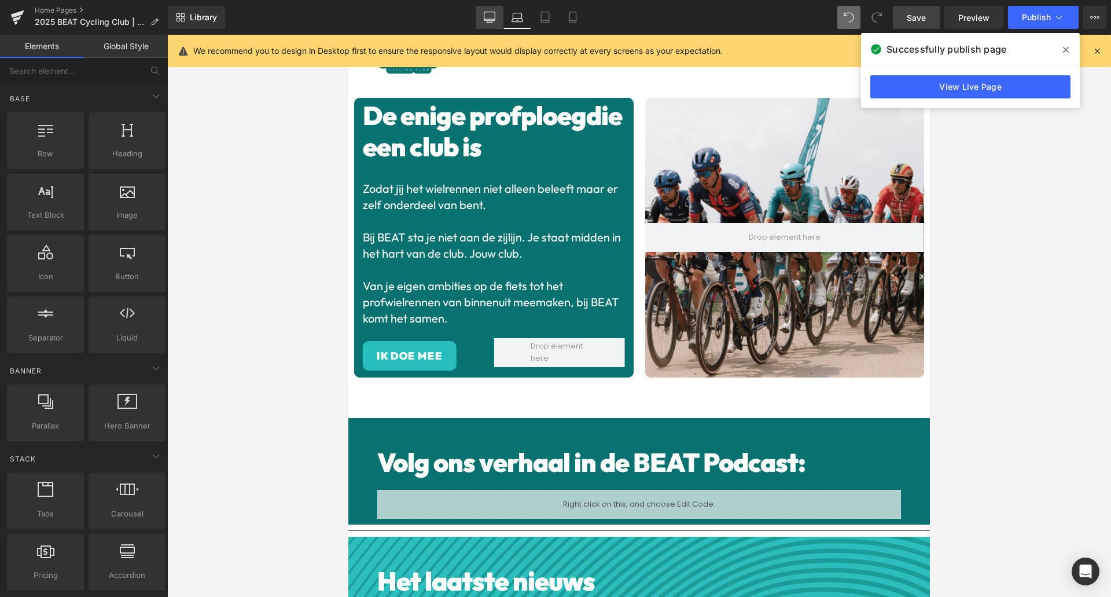
click at [495, 21] on icon at bounding box center [490, 18] width 12 height 12
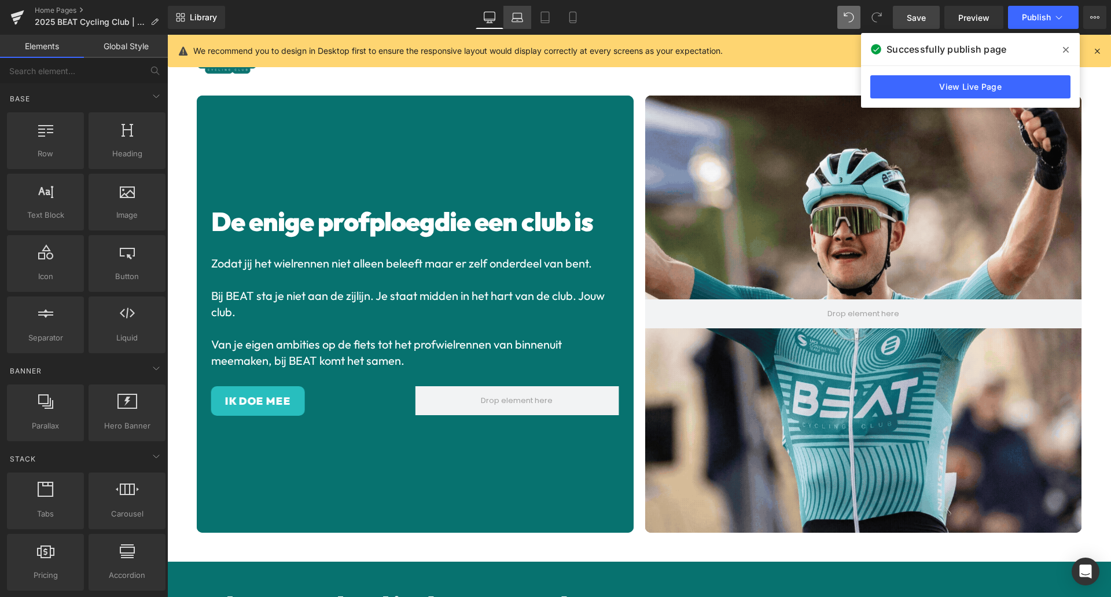
scroll to position [49, 0]
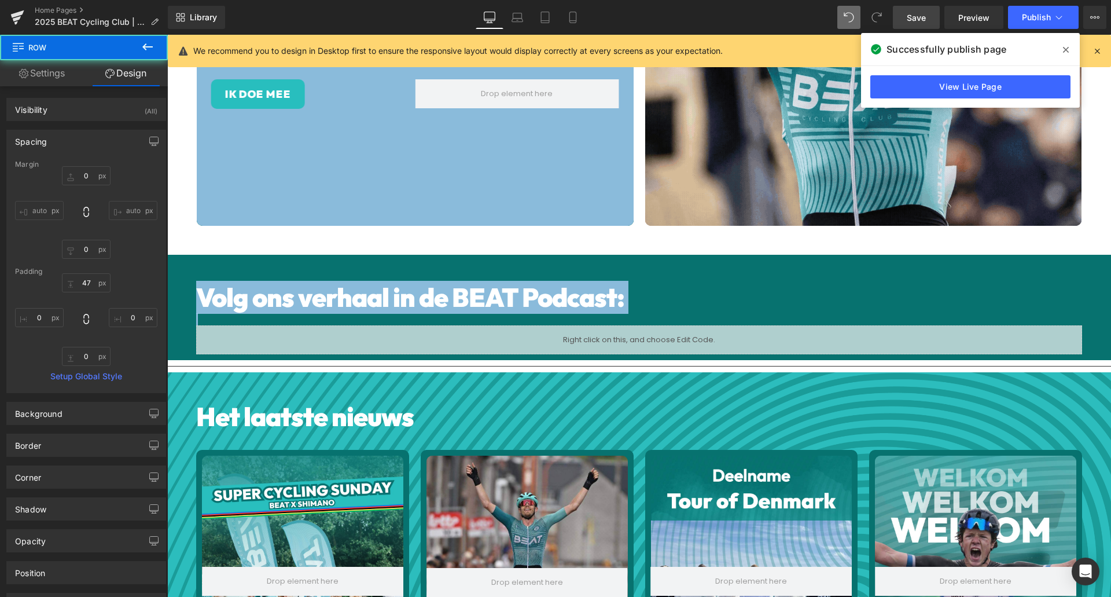
scroll to position [339, 0]
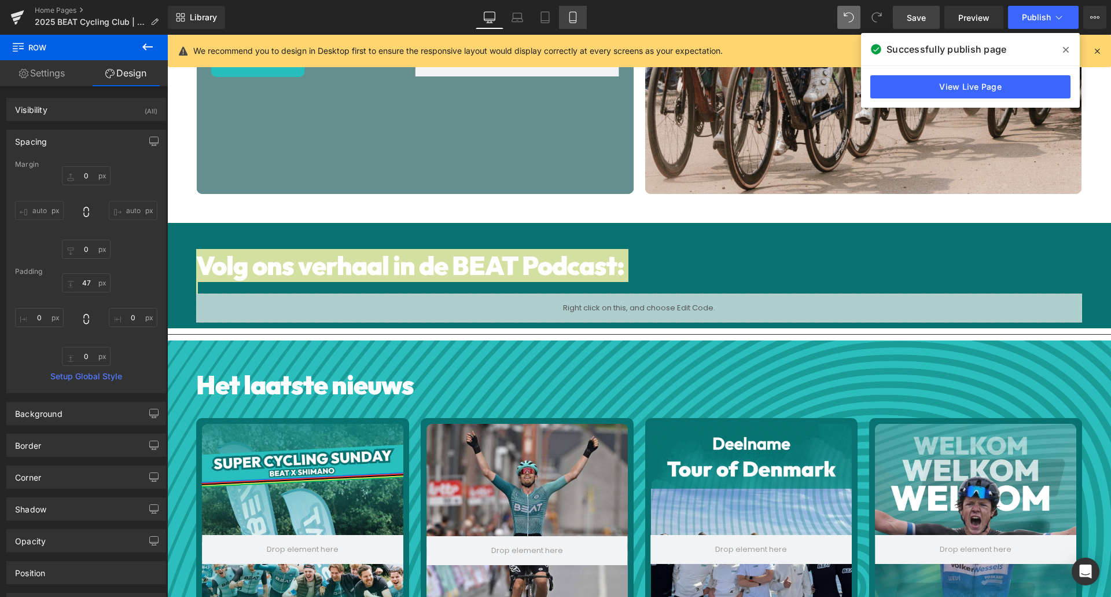
click at [573, 17] on icon at bounding box center [573, 18] width 12 height 12
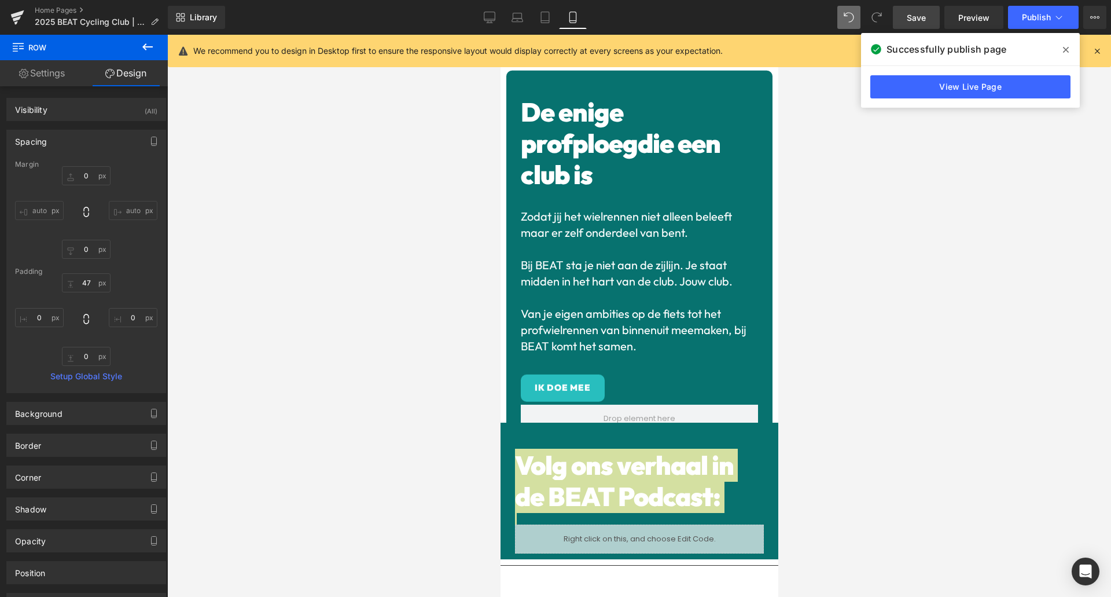
scroll to position [525, 0]
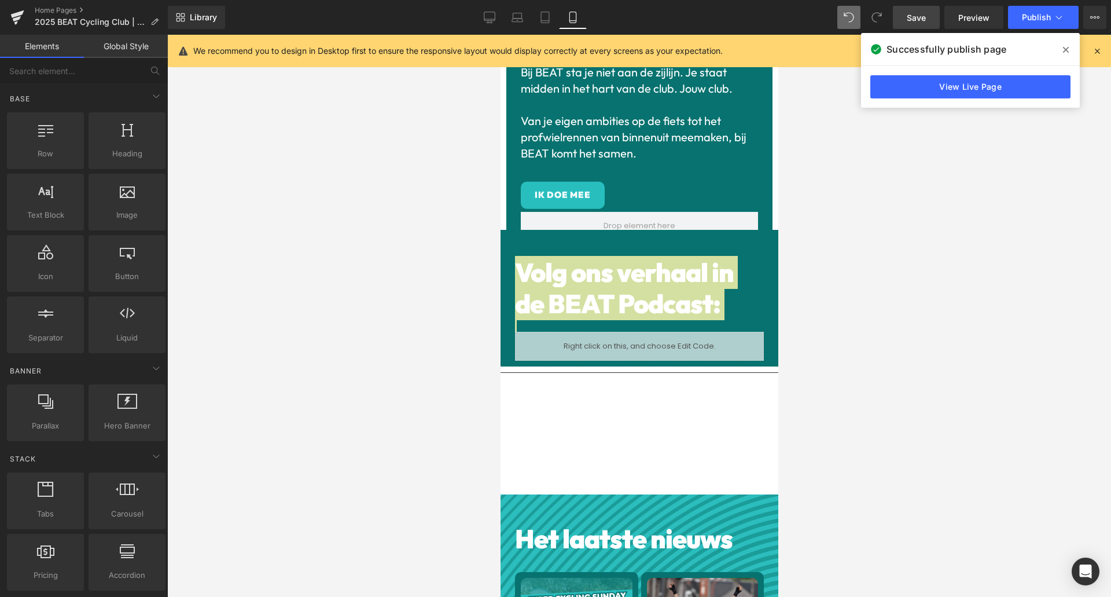
click at [838, 255] on div at bounding box center [639, 316] width 944 height 562
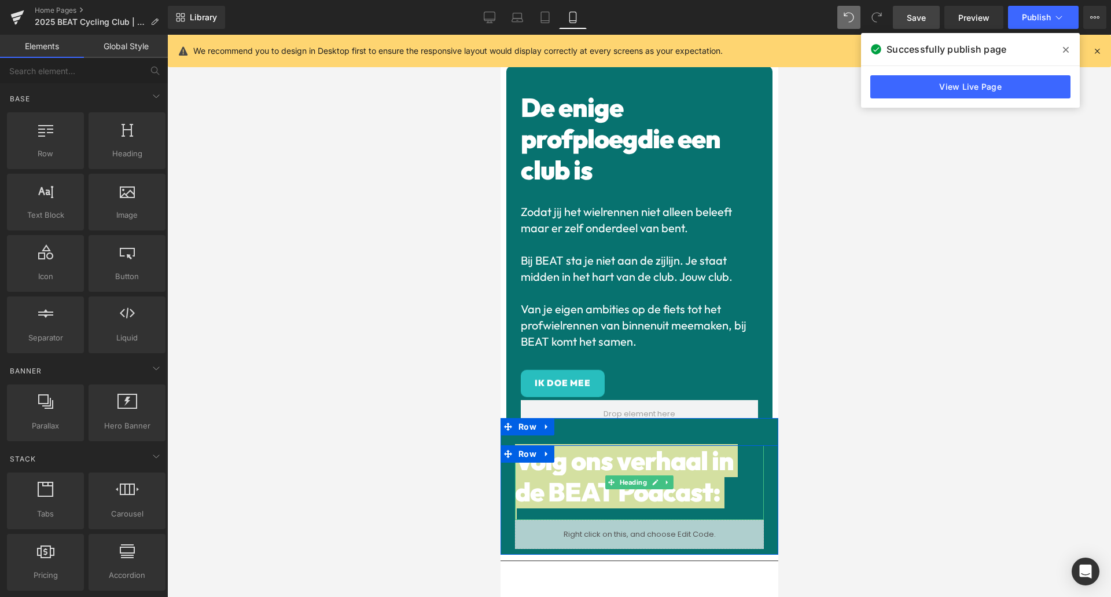
scroll to position [322, 0]
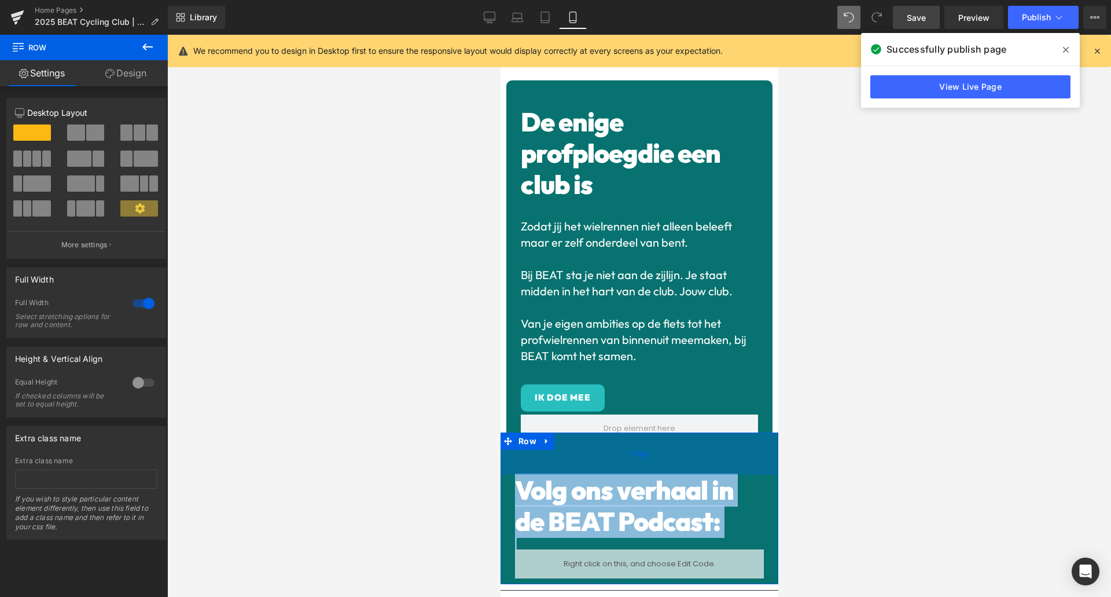
click at [735, 435] on div "73px" at bounding box center [639, 453] width 278 height 42
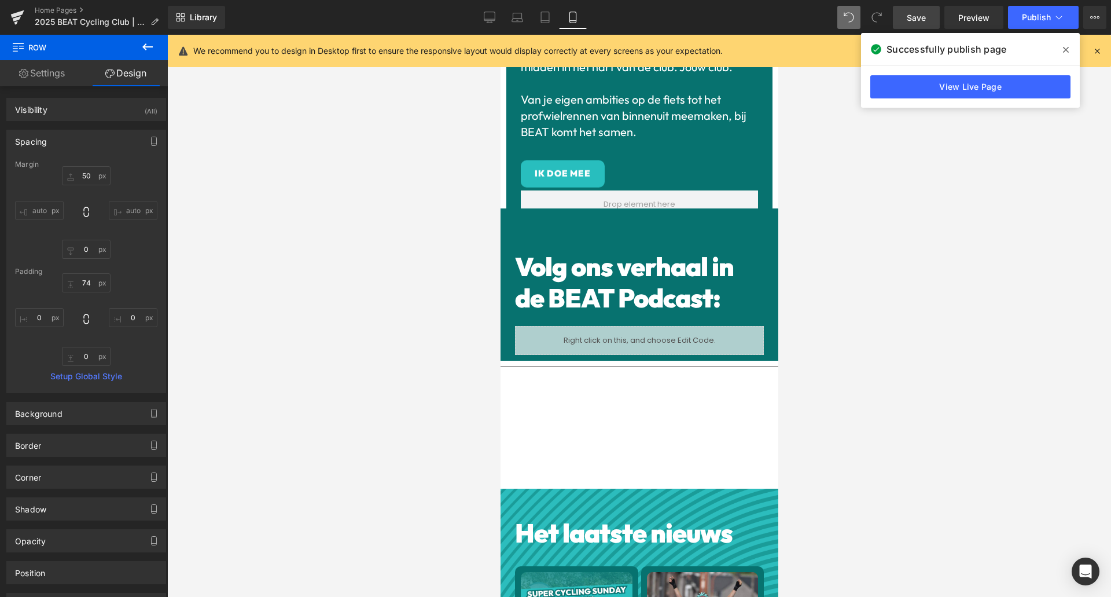
scroll to position [690, 0]
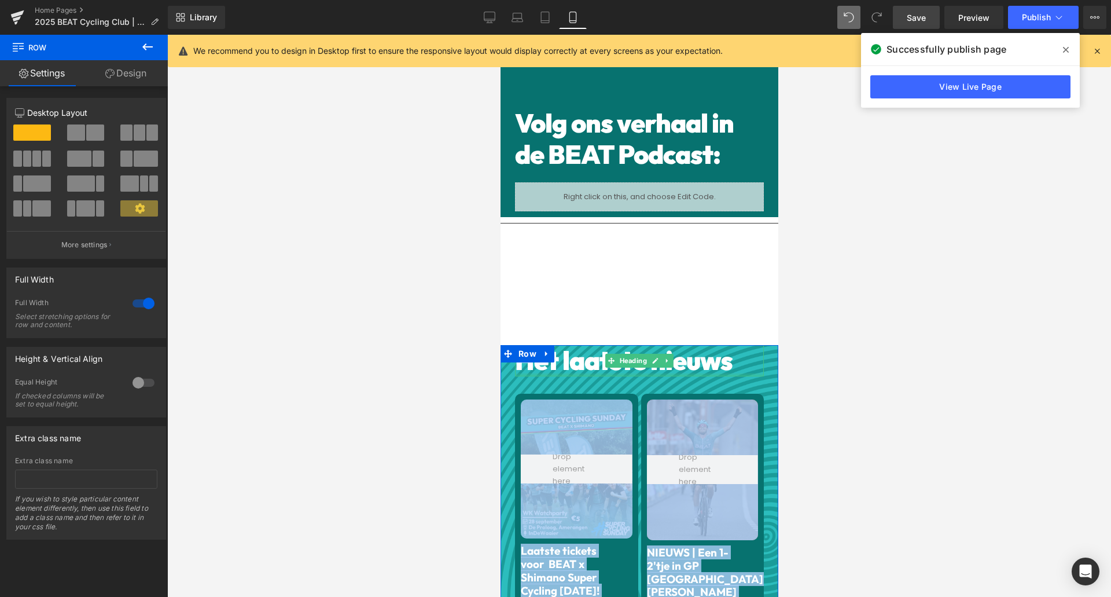
drag, startPoint x: 585, startPoint y: 329, endPoint x: 592, endPoint y: 356, distance: 27.5
click at [592, 356] on div "Het laatste nieuws Heading Hero Banner Laatste tickets voor BEAT x Shimano Supe…" at bounding box center [639, 519] width 278 height 348
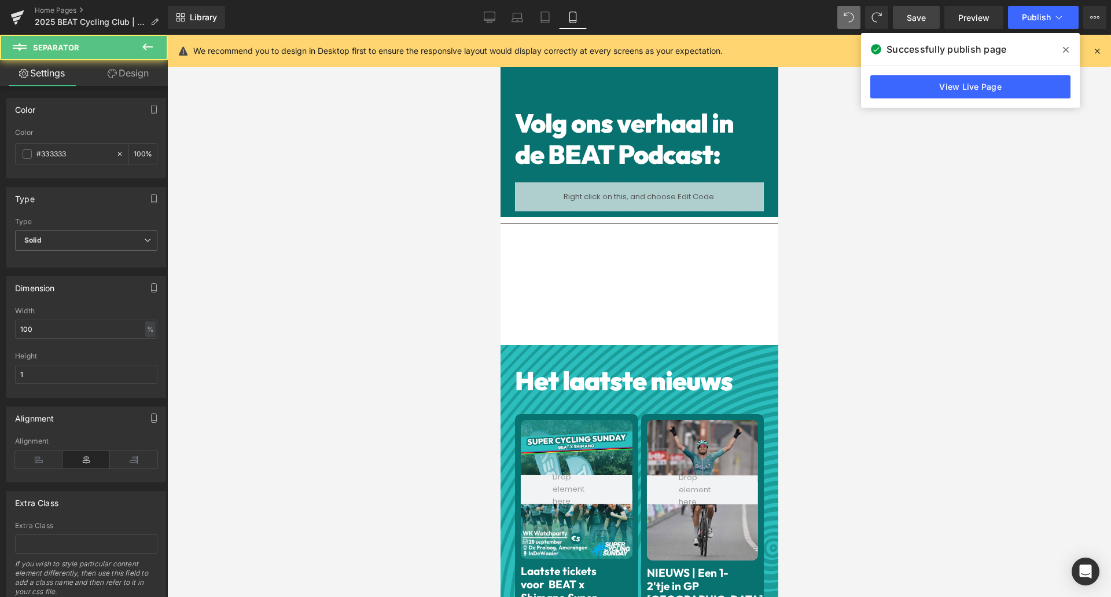
drag, startPoint x: 584, startPoint y: 207, endPoint x: 585, endPoint y: 233, distance: 25.5
click at [587, 217] on div "Separator" at bounding box center [639, 223] width 278 height 12
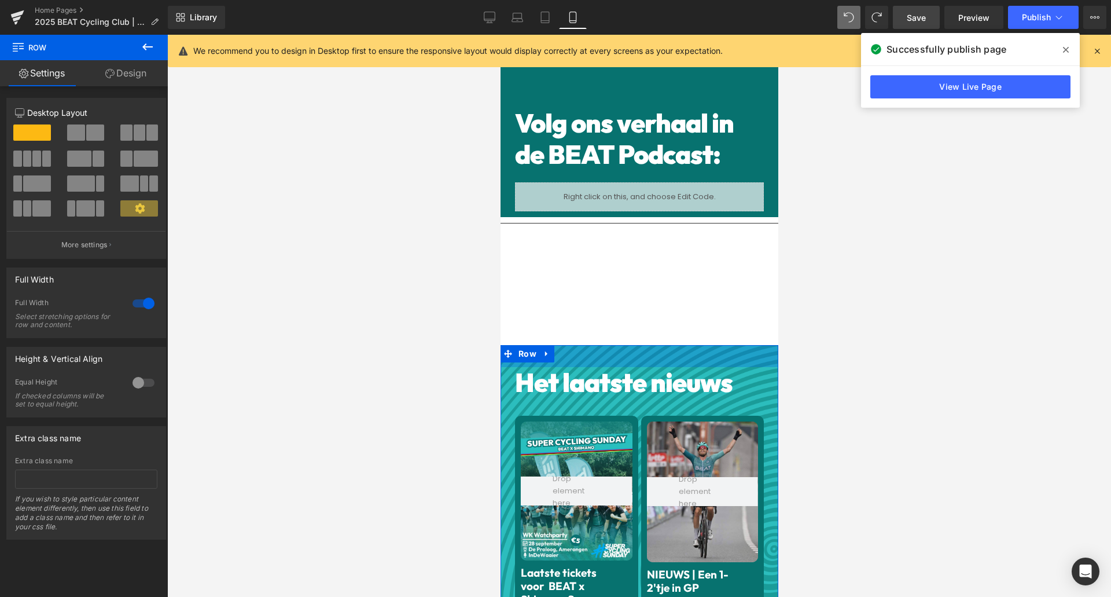
click at [586, 345] on div "38px" at bounding box center [639, 356] width 278 height 22
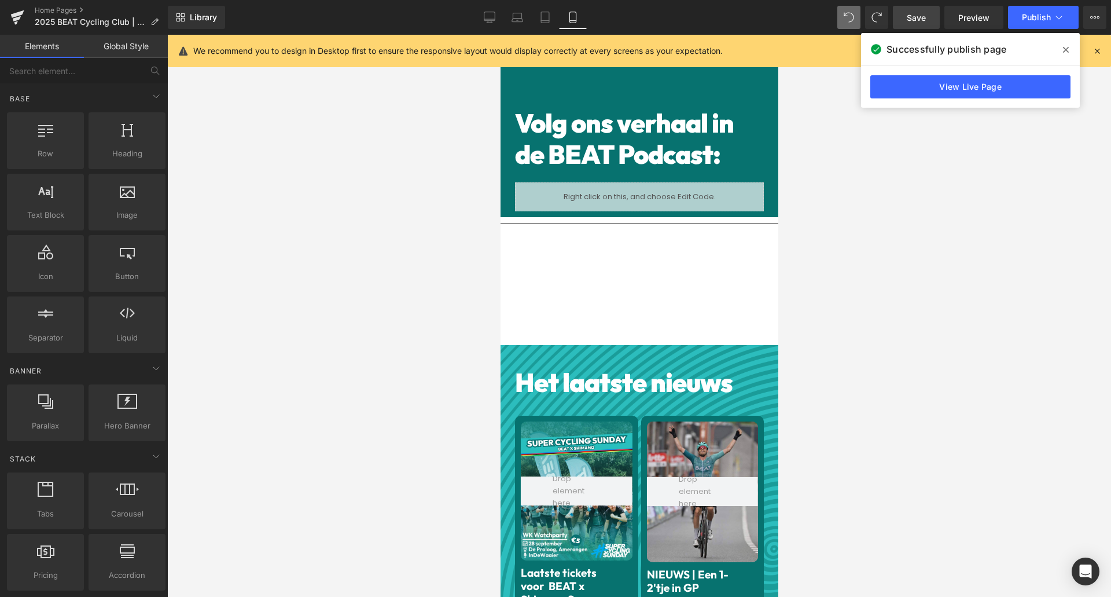
click at [584, 223] on hr at bounding box center [639, 226] width 278 height 6
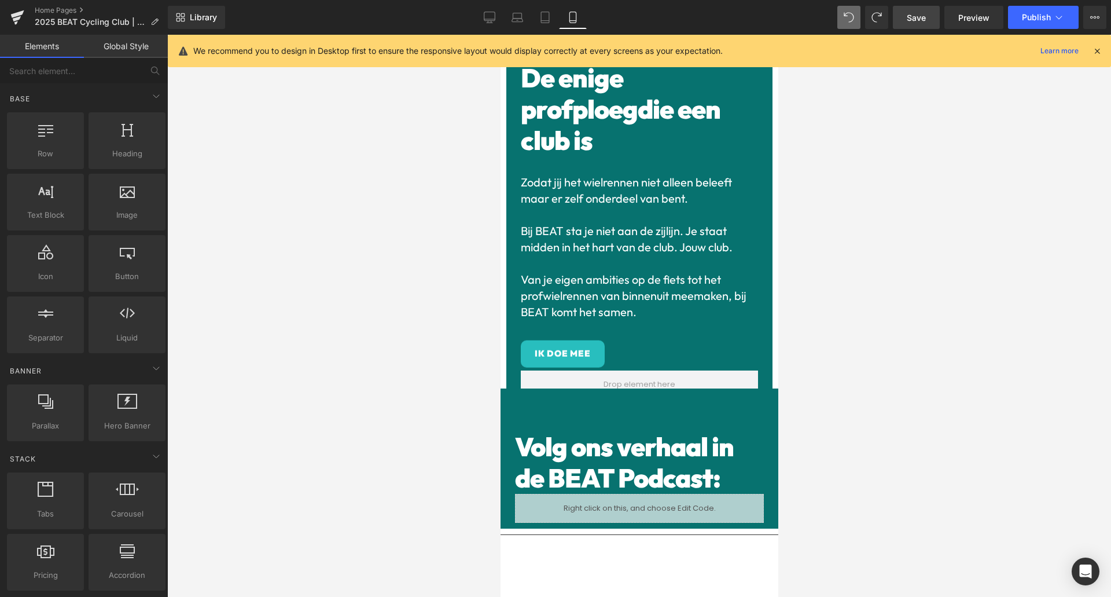
scroll to position [328, 0]
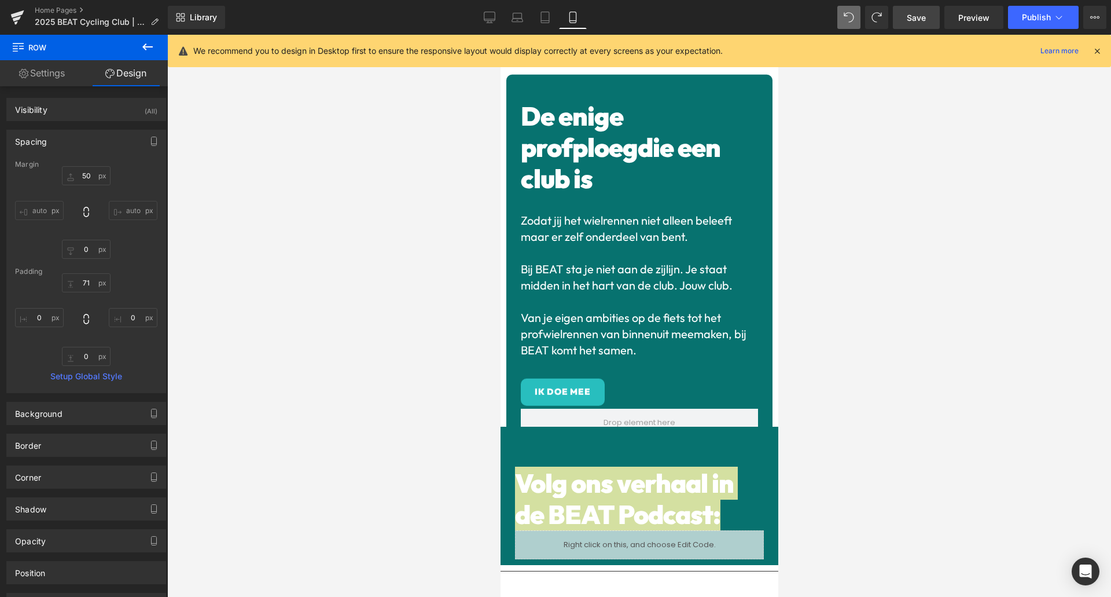
click at [147, 46] on icon at bounding box center [148, 47] width 14 height 14
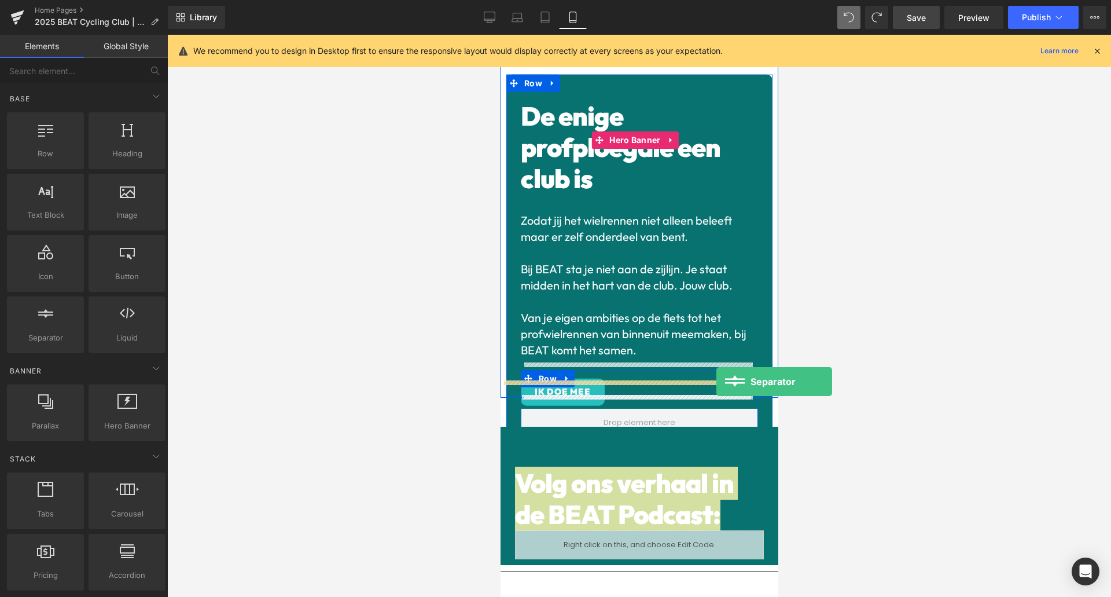
drag, startPoint x: 546, startPoint y: 364, endPoint x: 713, endPoint y: 381, distance: 167.0
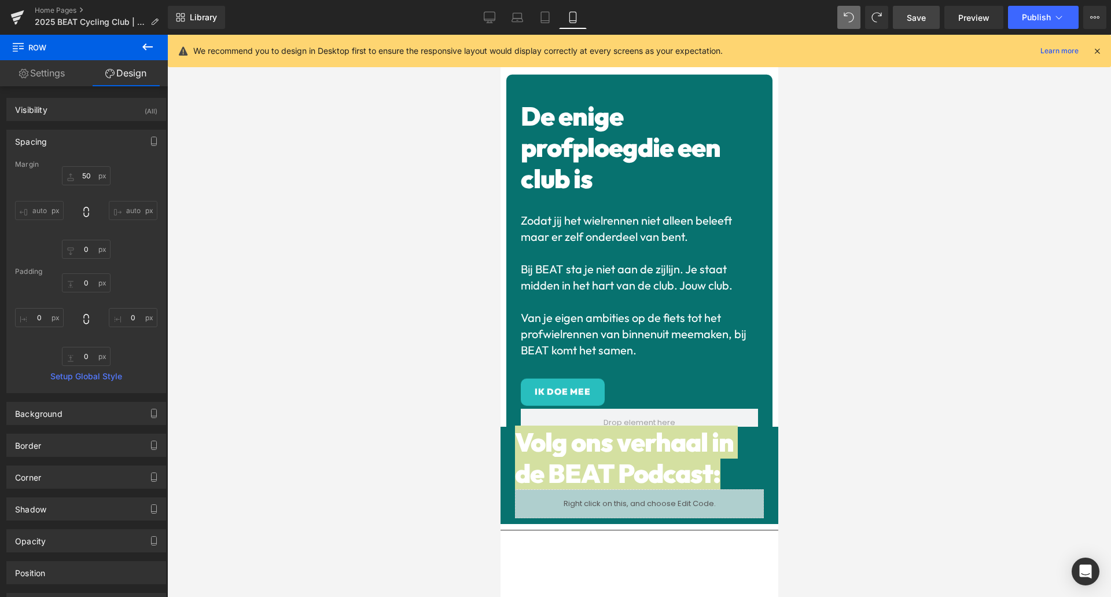
click at [863, 421] on div at bounding box center [639, 316] width 944 height 562
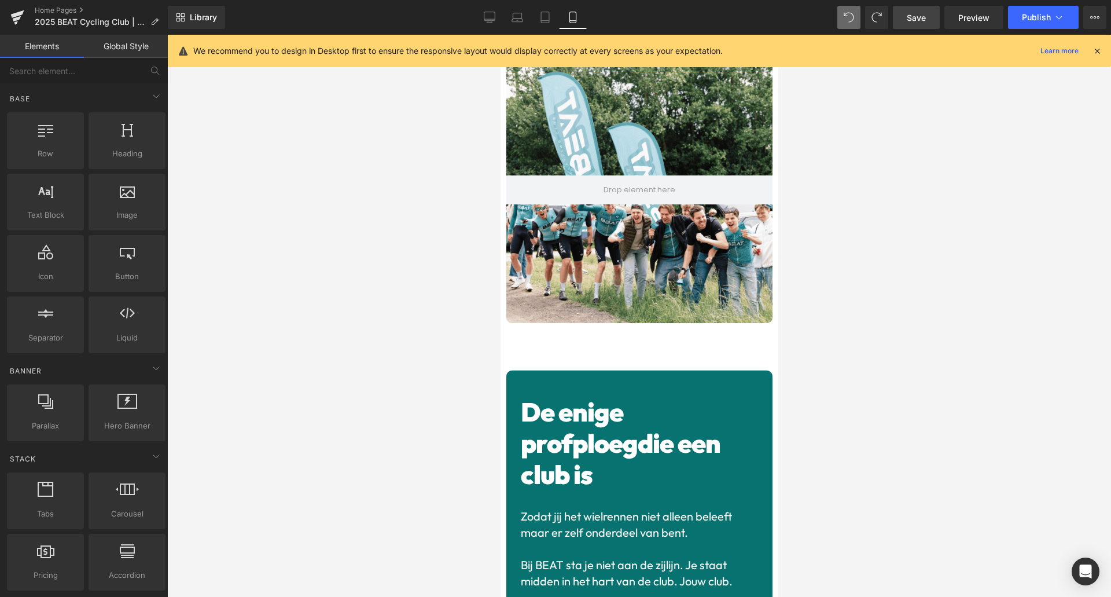
scroll to position [0, 0]
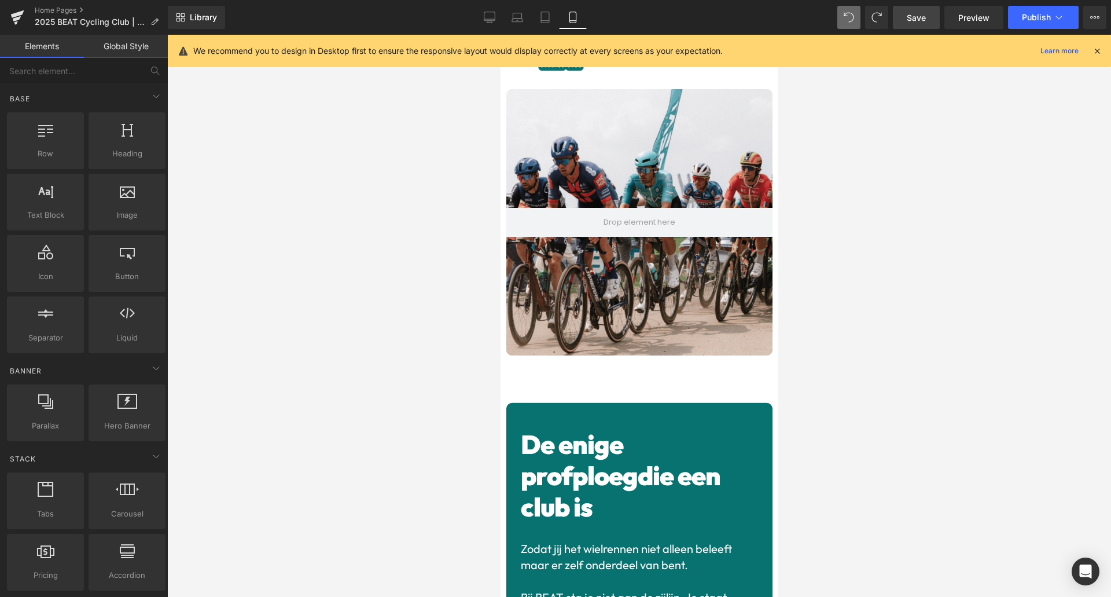
drag, startPoint x: 772, startPoint y: 115, endPoint x: 1274, endPoint y: 101, distance: 502.1
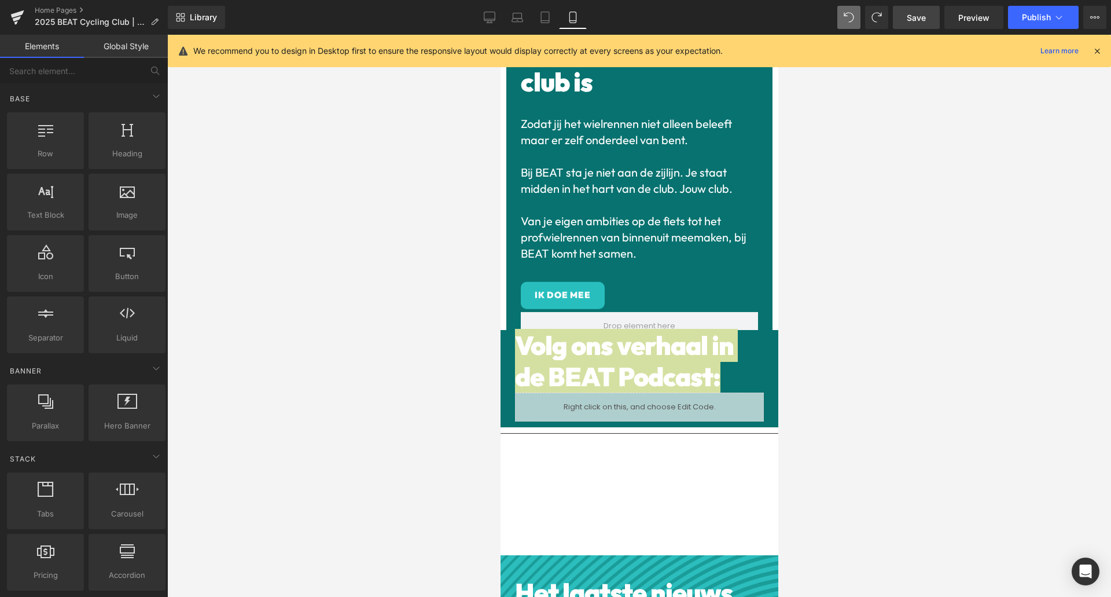
scroll to position [434, 0]
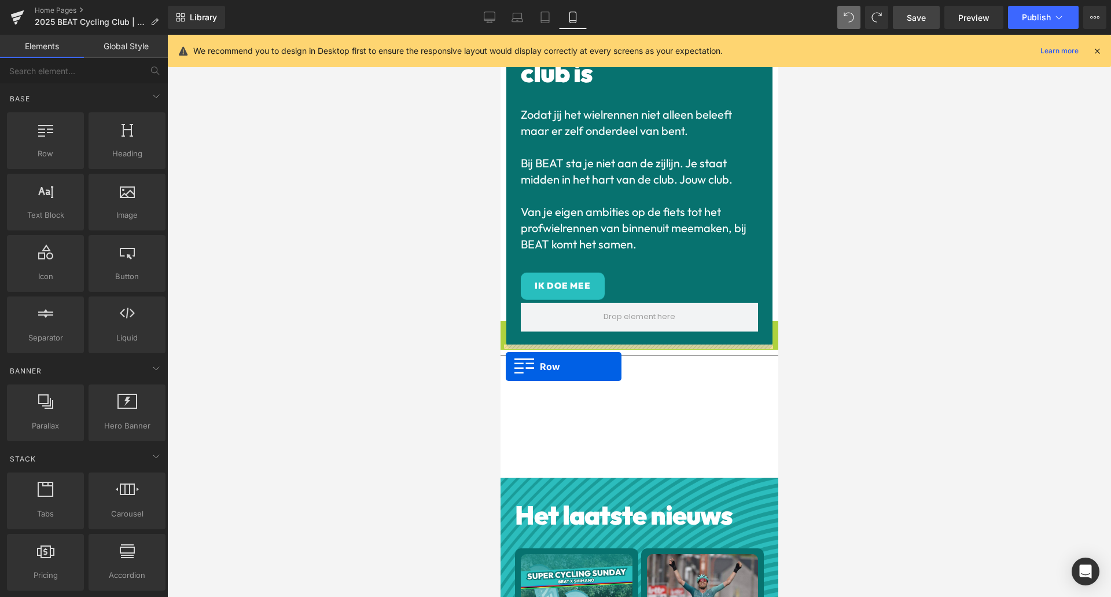
drag, startPoint x: 504, startPoint y: 313, endPoint x: 505, endPoint y: 366, distance: 53.9
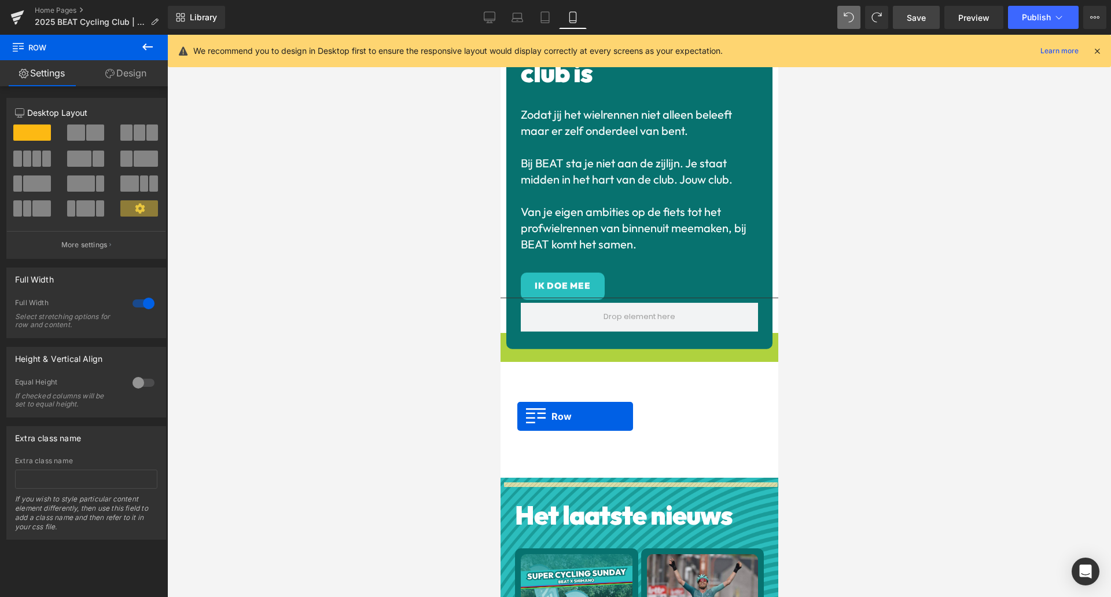
drag, startPoint x: 504, startPoint y: 322, endPoint x: 520, endPoint y: 416, distance: 95.1
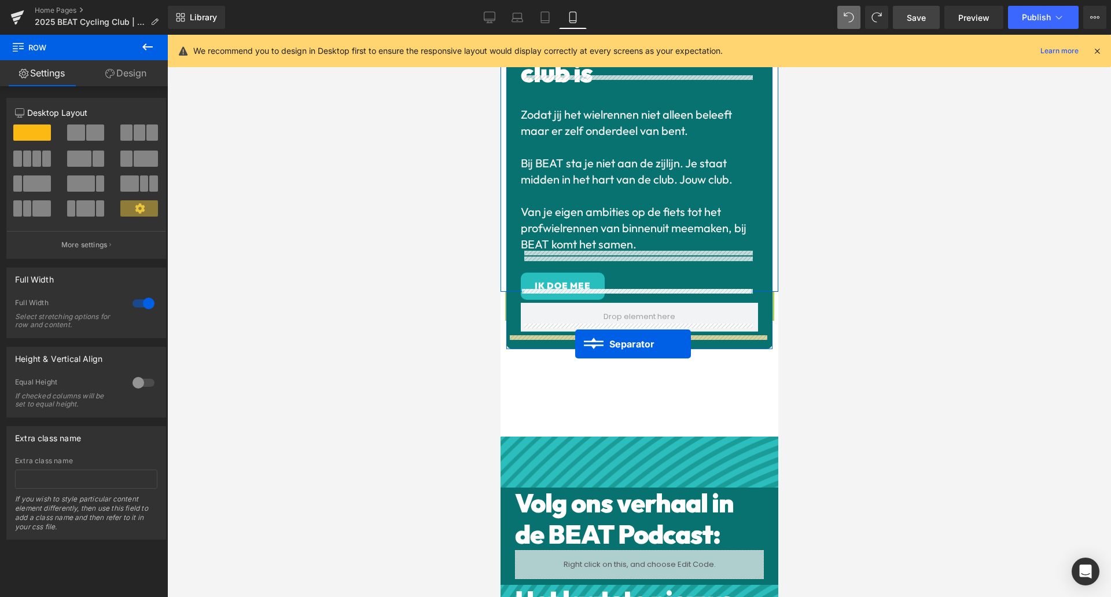
drag, startPoint x: 607, startPoint y: 280, endPoint x: 574, endPoint y: 344, distance: 72.2
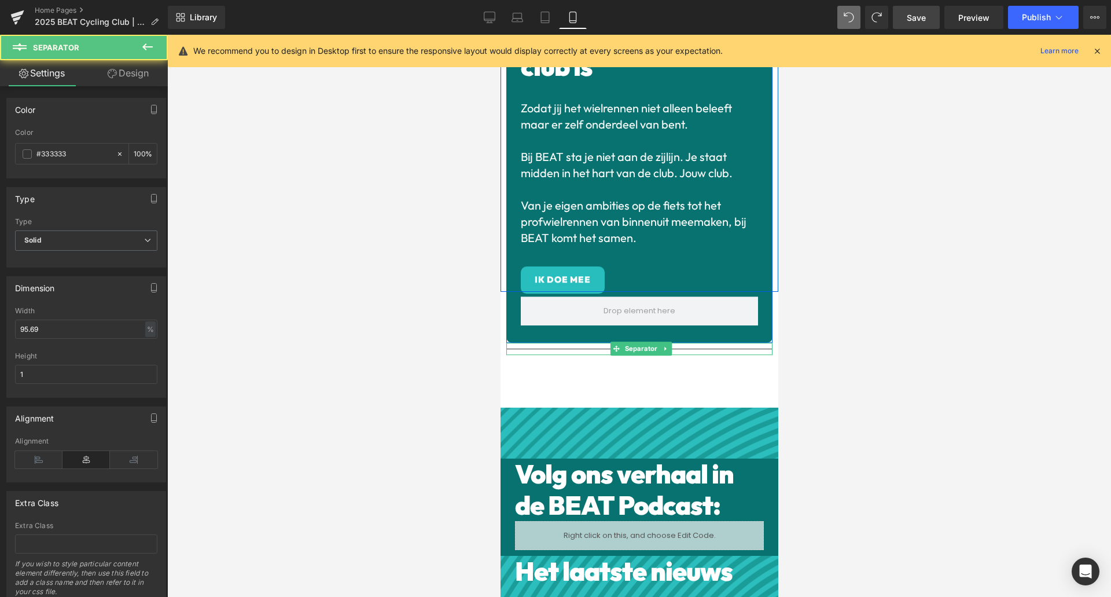
scroll to position [428, 0]
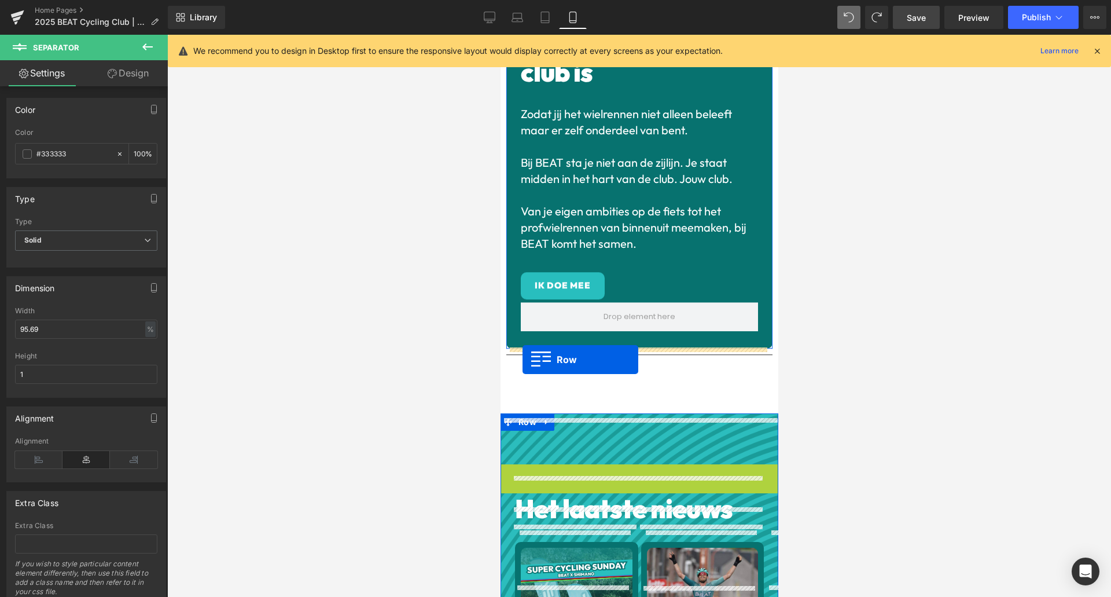
drag, startPoint x: 503, startPoint y: 454, endPoint x: 522, endPoint y: 359, distance: 96.8
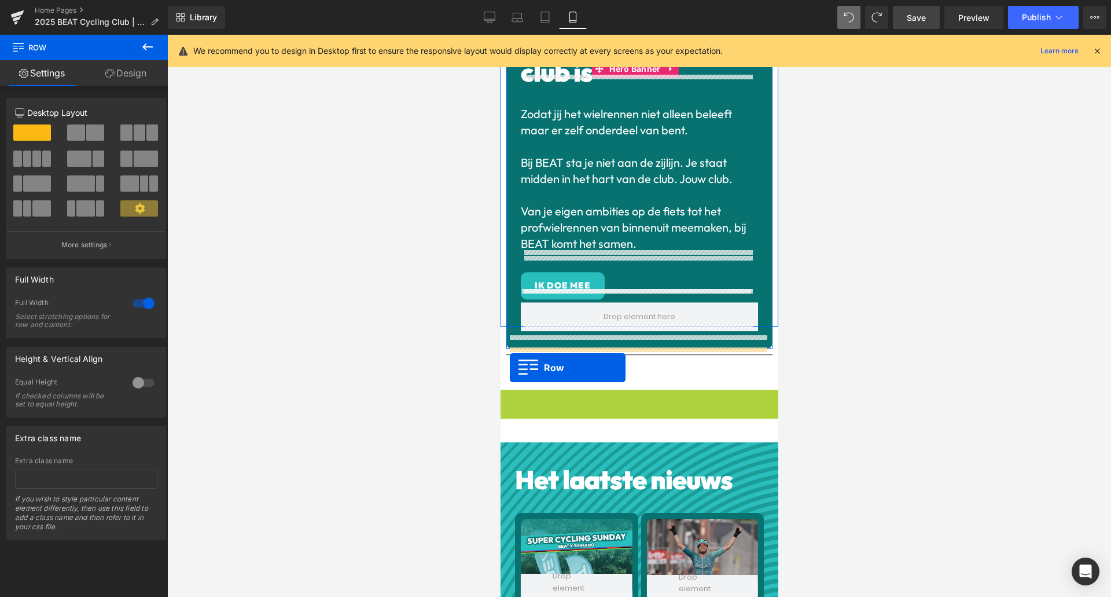
drag, startPoint x: 505, startPoint y: 382, endPoint x: 509, endPoint y: 368, distance: 15.0
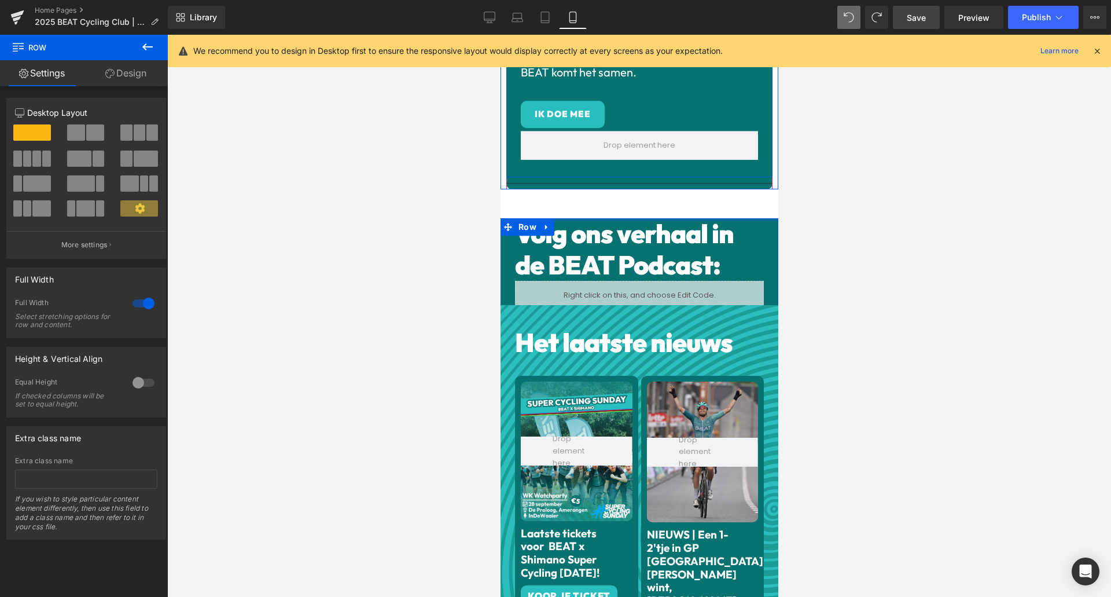
scroll to position [553, 0]
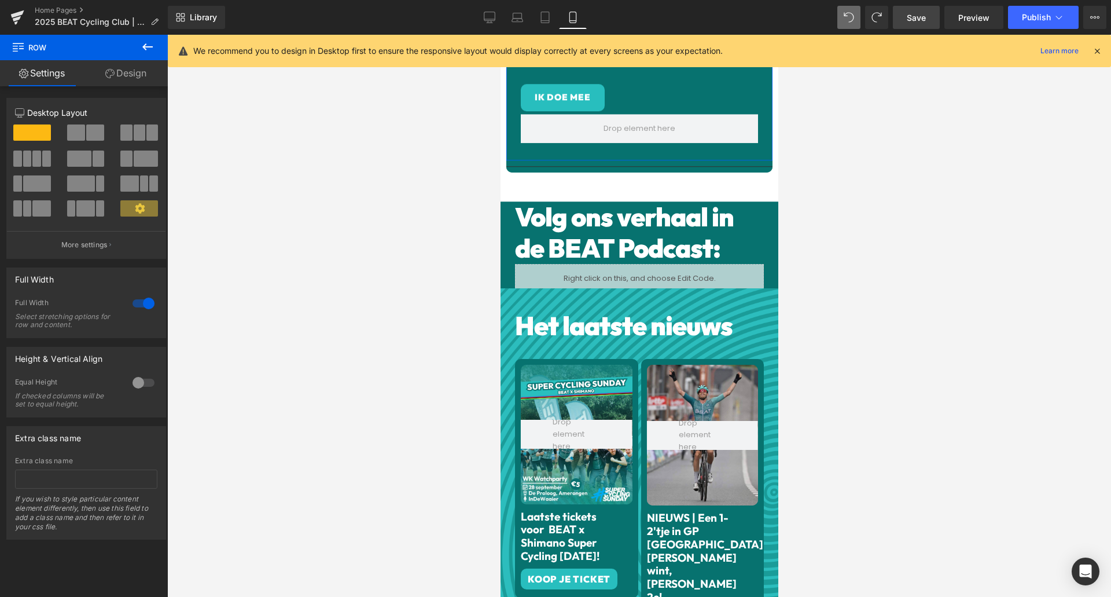
click at [836, 347] on div at bounding box center [639, 316] width 944 height 562
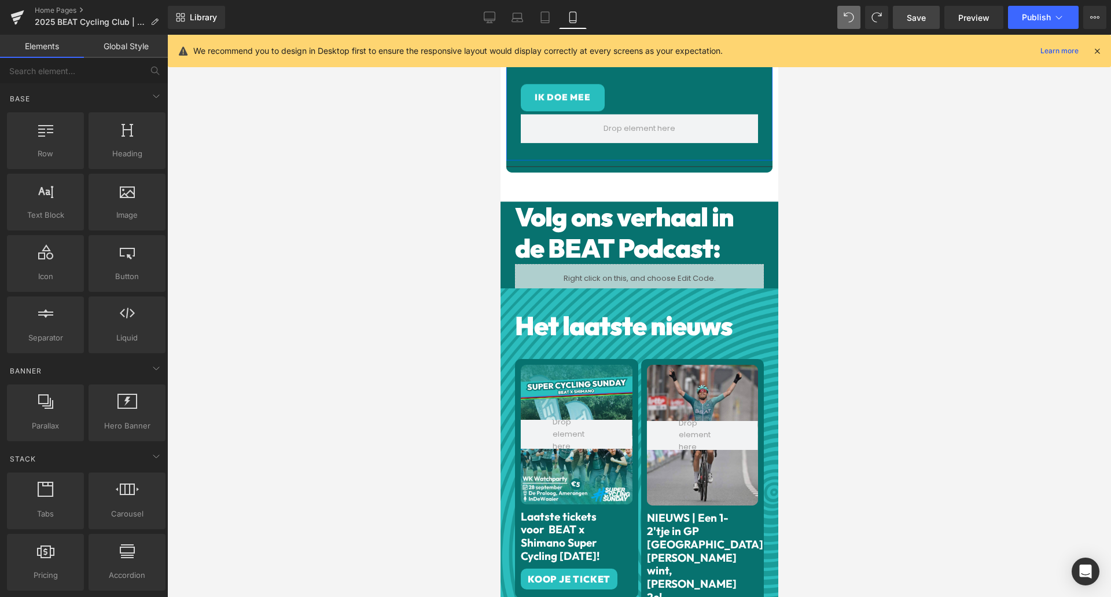
click at [922, 18] on span "Save" at bounding box center [916, 18] width 19 height 12
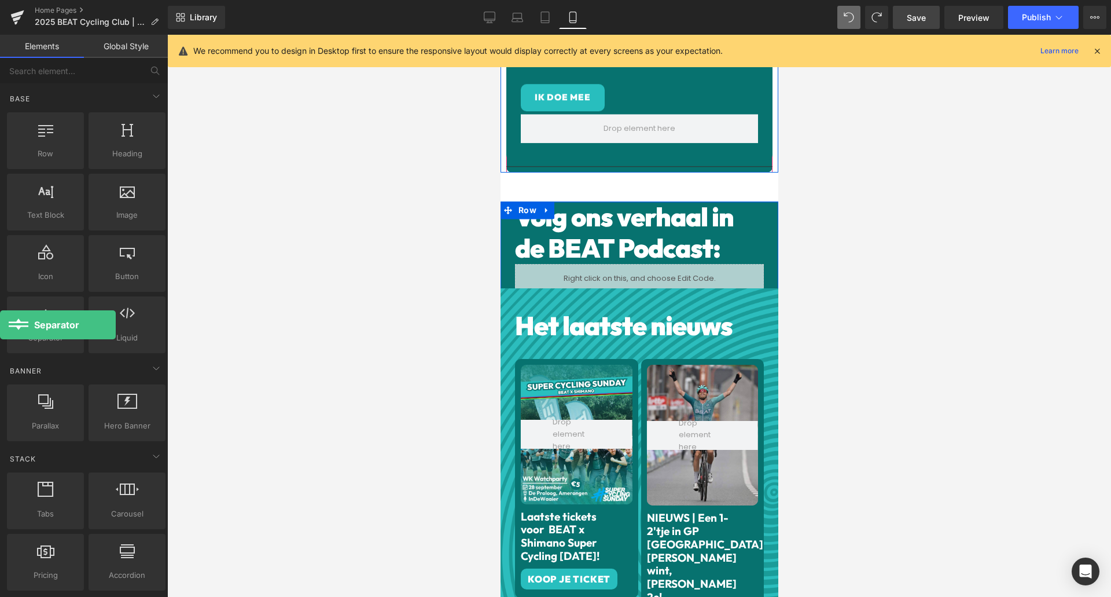
drag, startPoint x: 41, startPoint y: 321, endPoint x: 0, endPoint y: 325, distance: 41.3
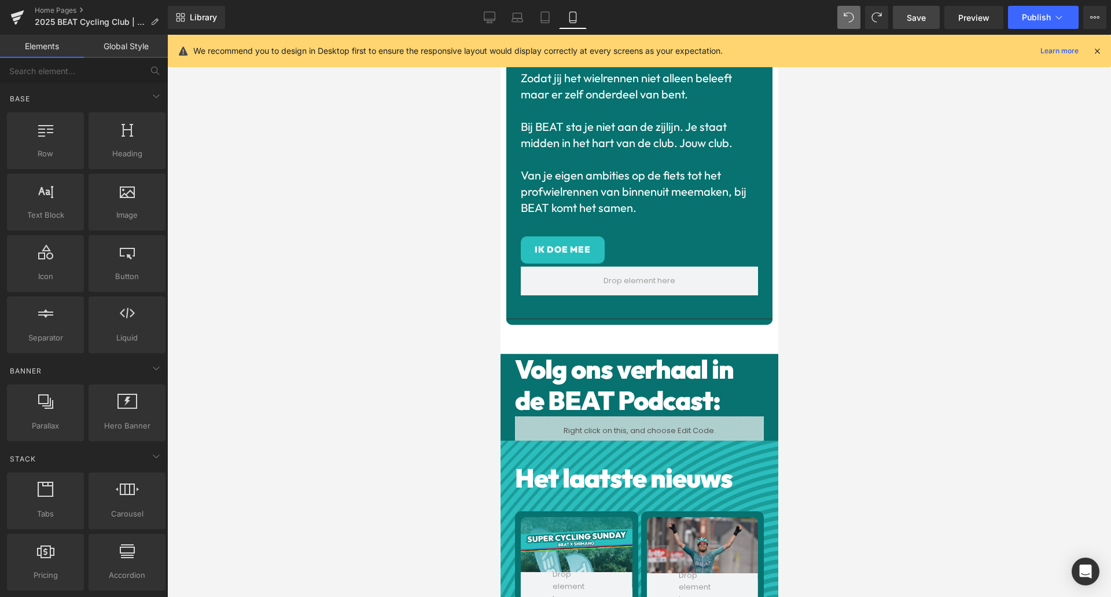
scroll to position [394, 0]
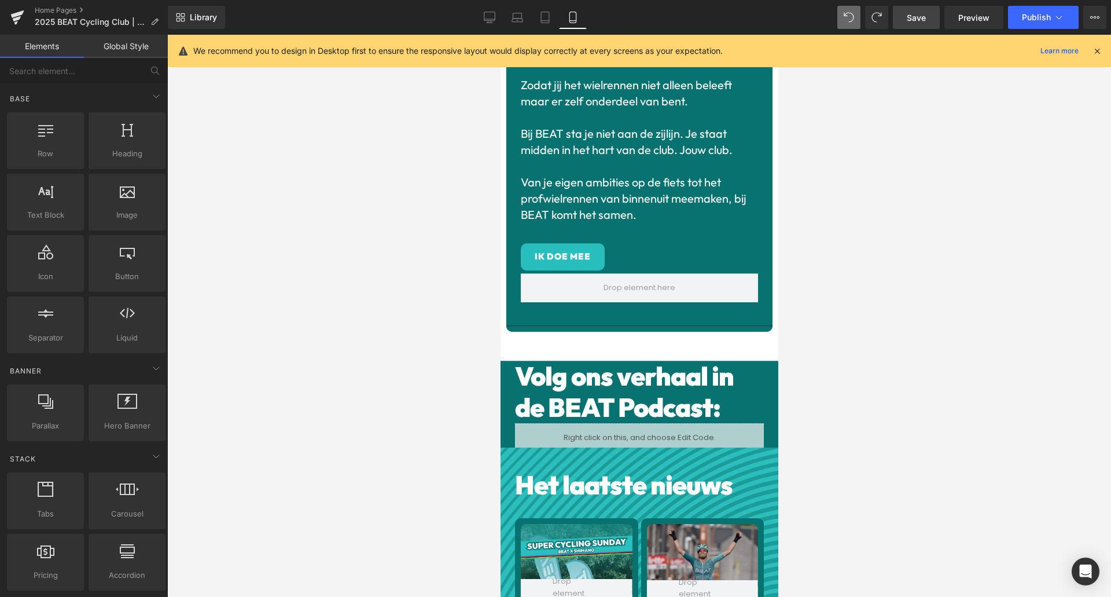
click at [913, 19] on span "Save" at bounding box center [916, 18] width 19 height 12
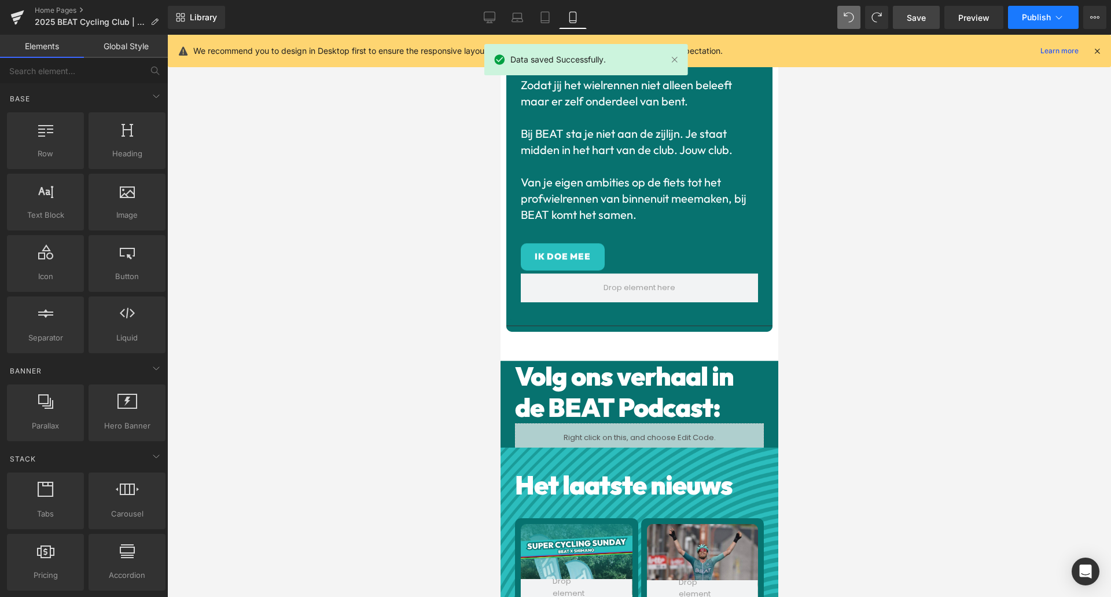
click at [1058, 15] on icon at bounding box center [1060, 18] width 12 height 12
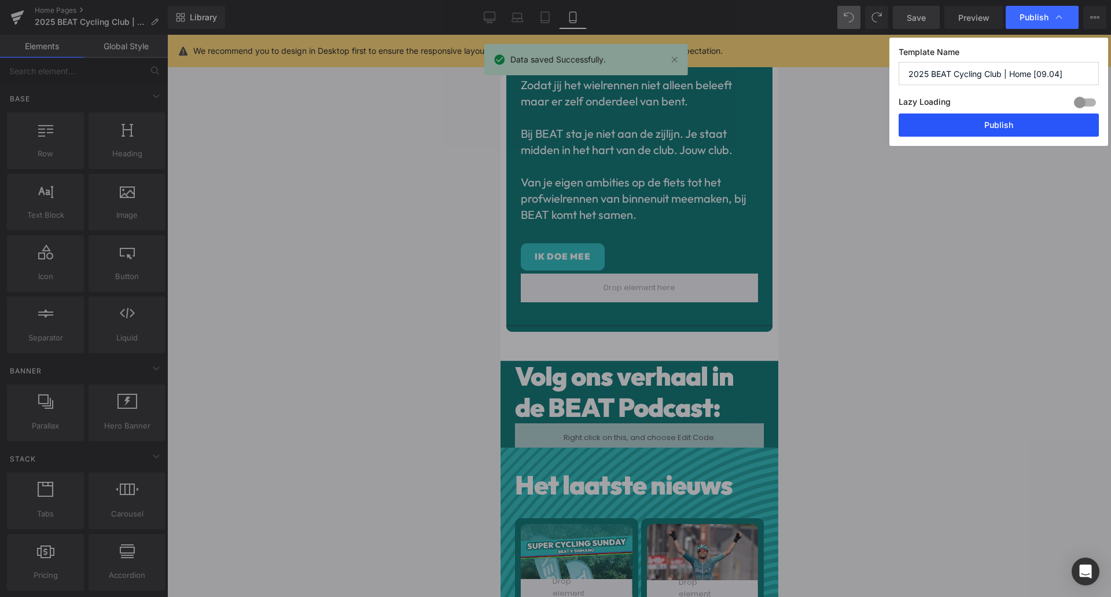
click at [1015, 124] on button "Publish" at bounding box center [999, 124] width 200 height 23
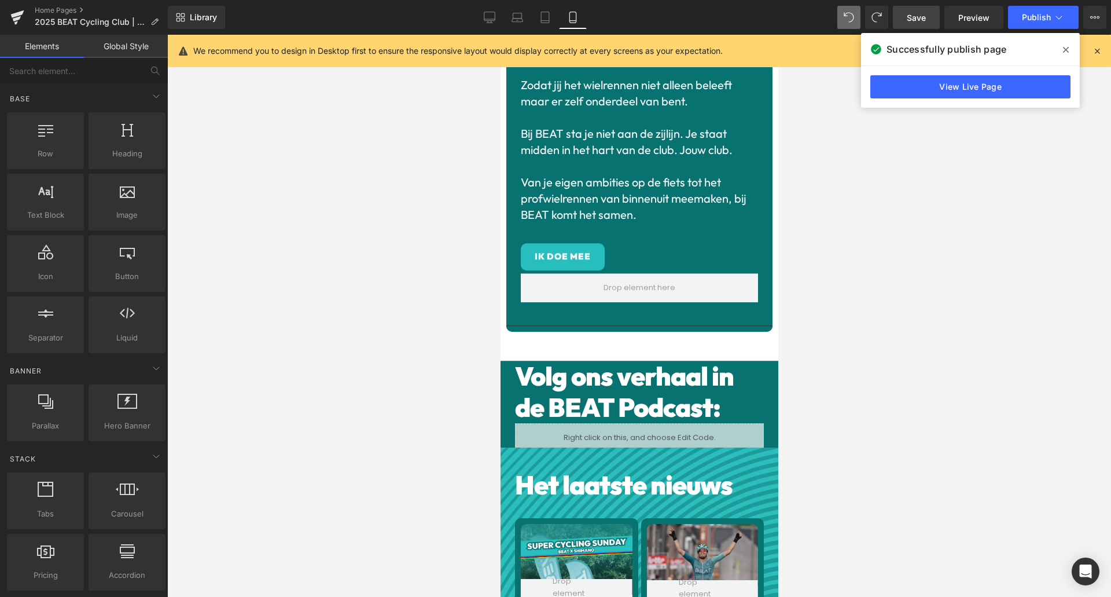
click at [1066, 48] on icon at bounding box center [1066, 49] width 6 height 9
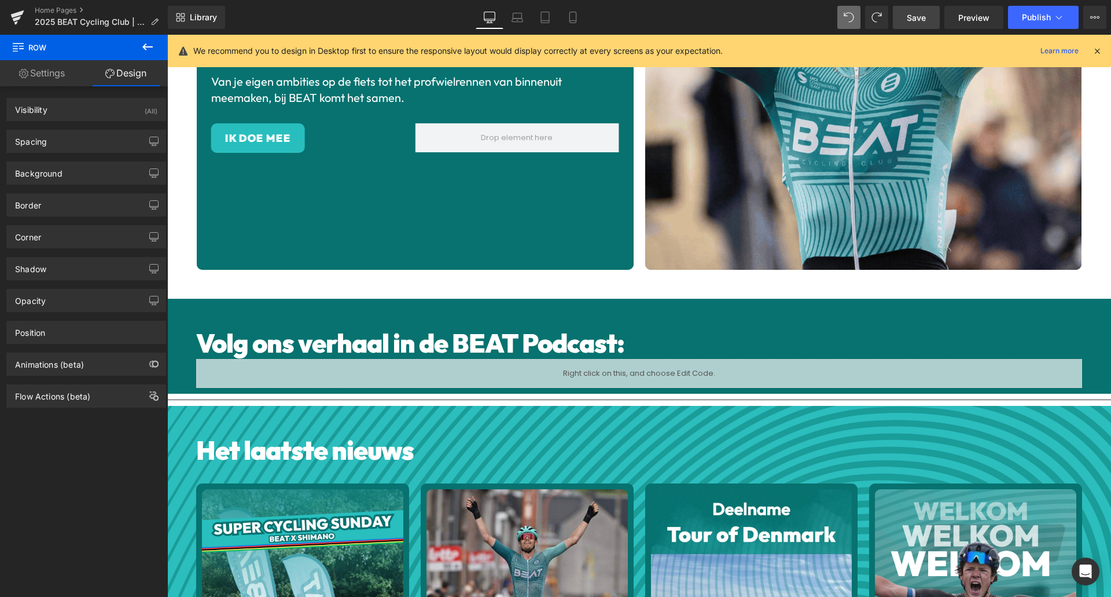
scroll to position [196, 0]
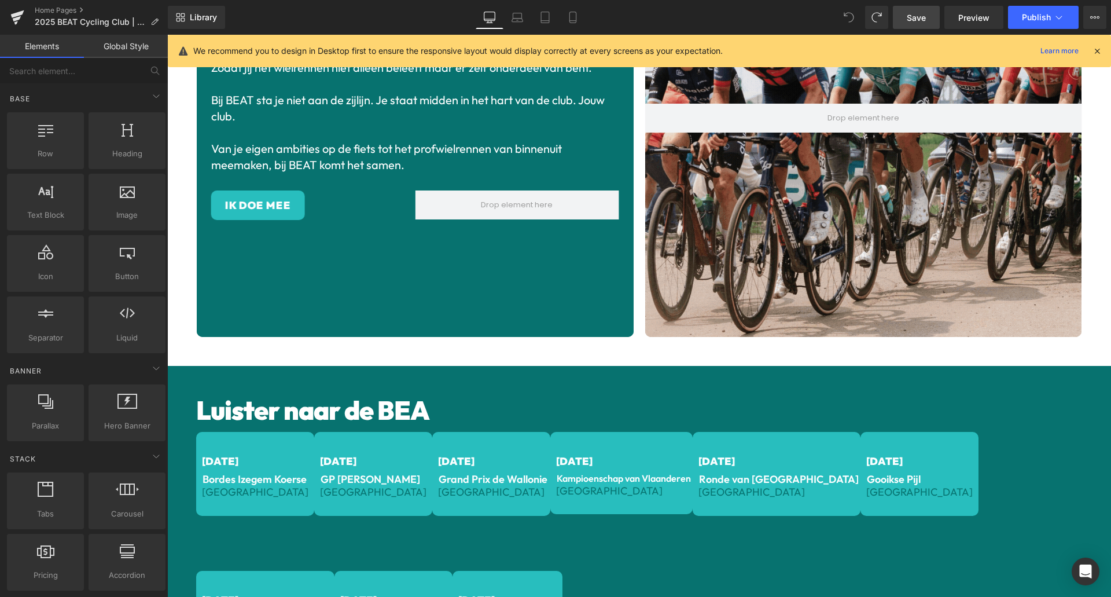
click at [850, 17] on icon at bounding box center [849, 17] width 10 height 10
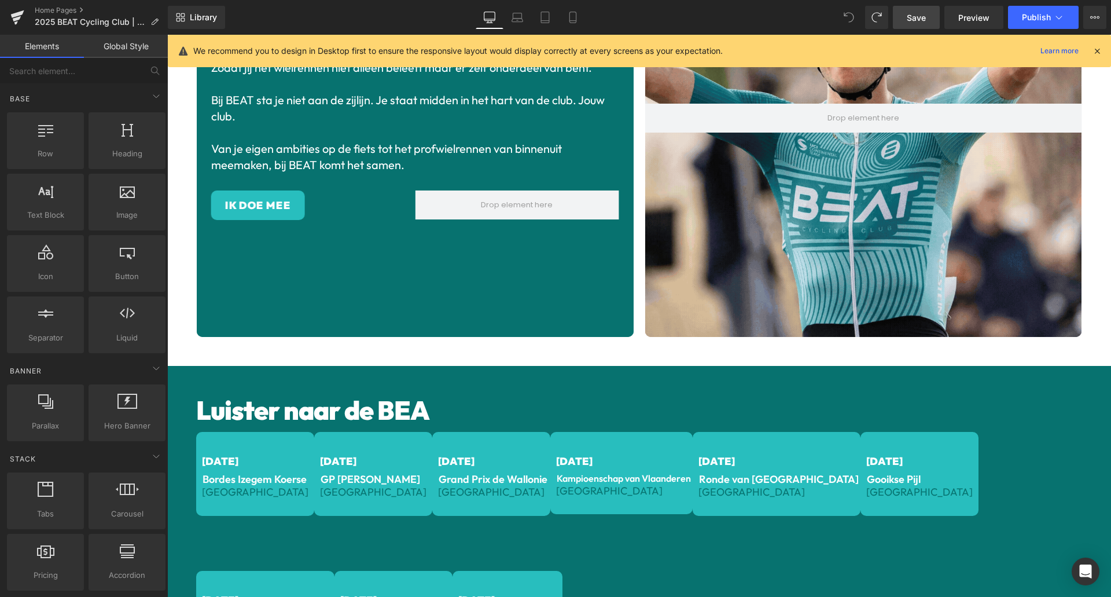
click at [849, 17] on icon at bounding box center [849, 17] width 10 height 10
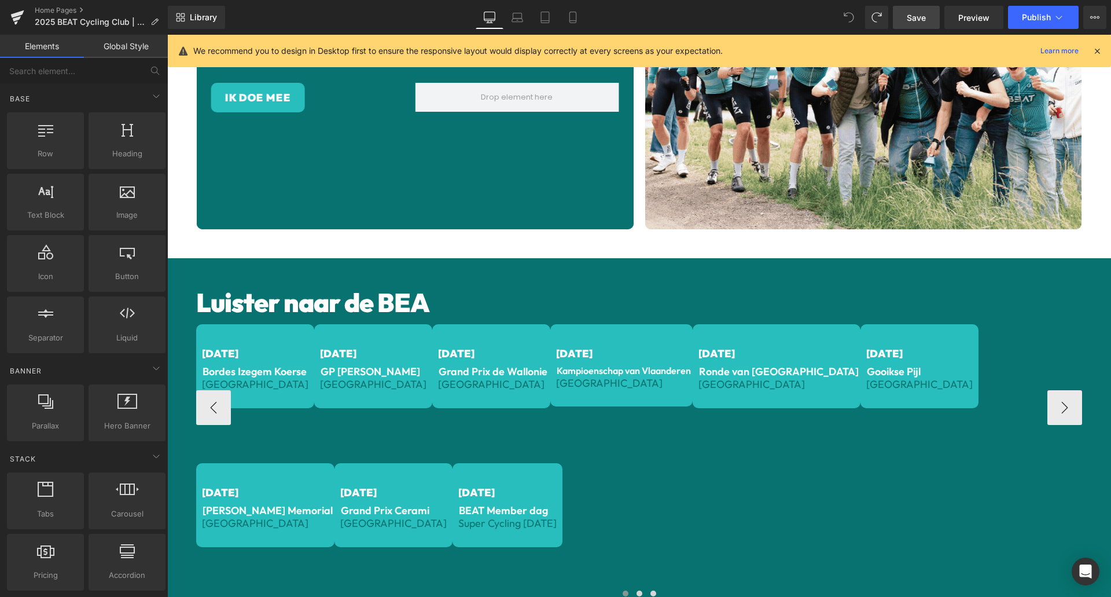
scroll to position [369, 0]
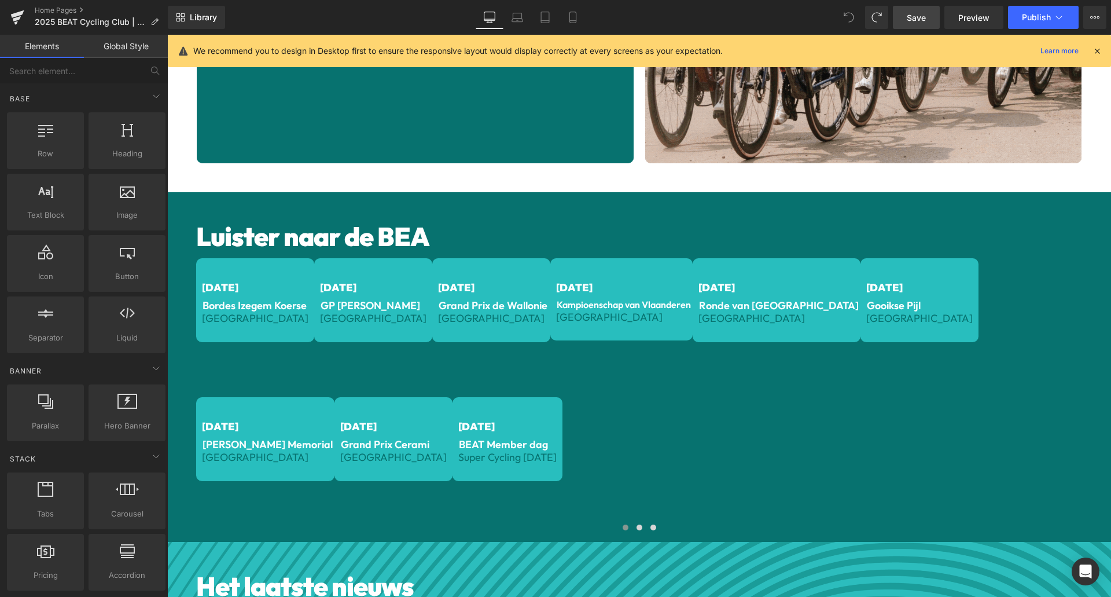
click at [210, 199] on div "Luister naar de BEA Heading [DATE] Text Block Bordes Izegem Koerse Text Block B…" at bounding box center [639, 367] width 944 height 350
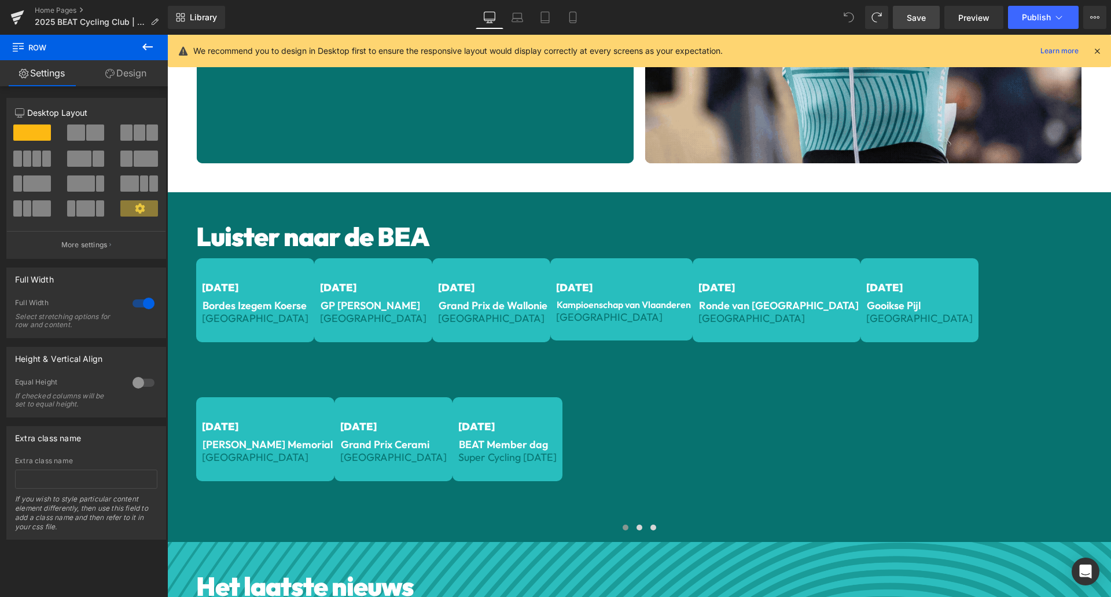
click at [212, 199] on div "Luister naar de BEA Heading [DATE] Text Block Bordes Izegem Koerse Text Block B…" at bounding box center [639, 367] width 944 height 350
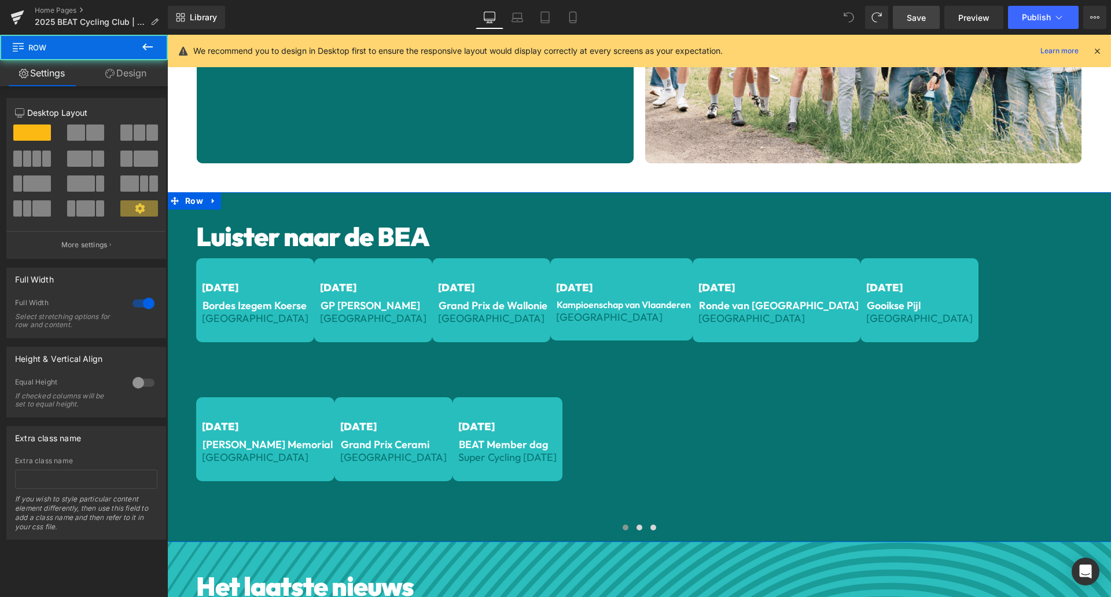
click at [206, 196] on div "Luister naar de BEA Heading [DATE] Text Block Bordes Izegem Koerse Text Block B…" at bounding box center [639, 367] width 944 height 350
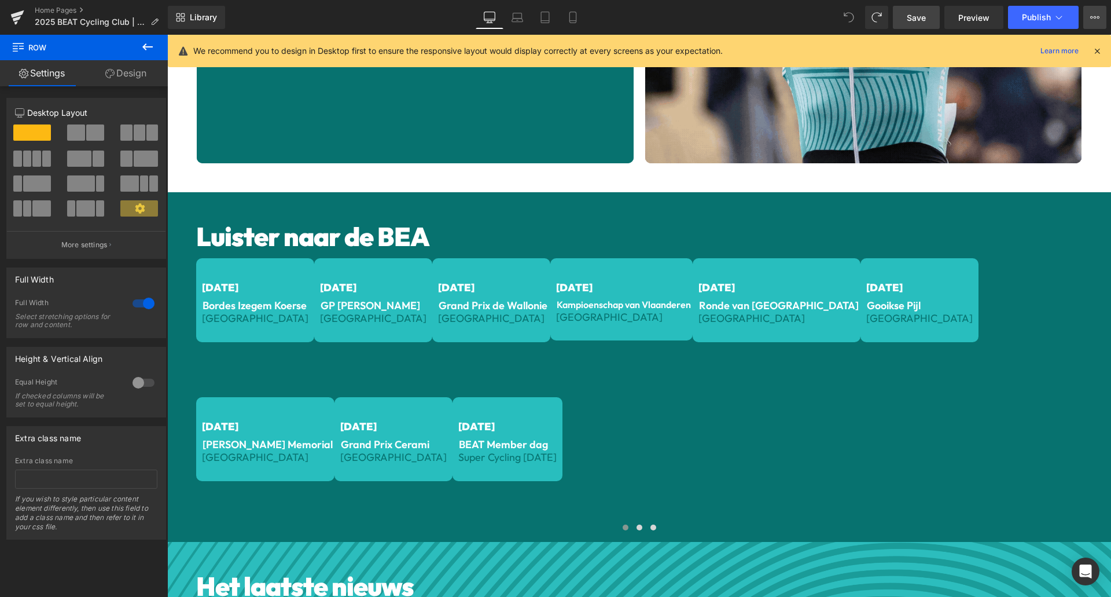
click at [1103, 20] on button "View Live Page View with current Template Save Template to Library Schedule Pub…" at bounding box center [1095, 17] width 23 height 23
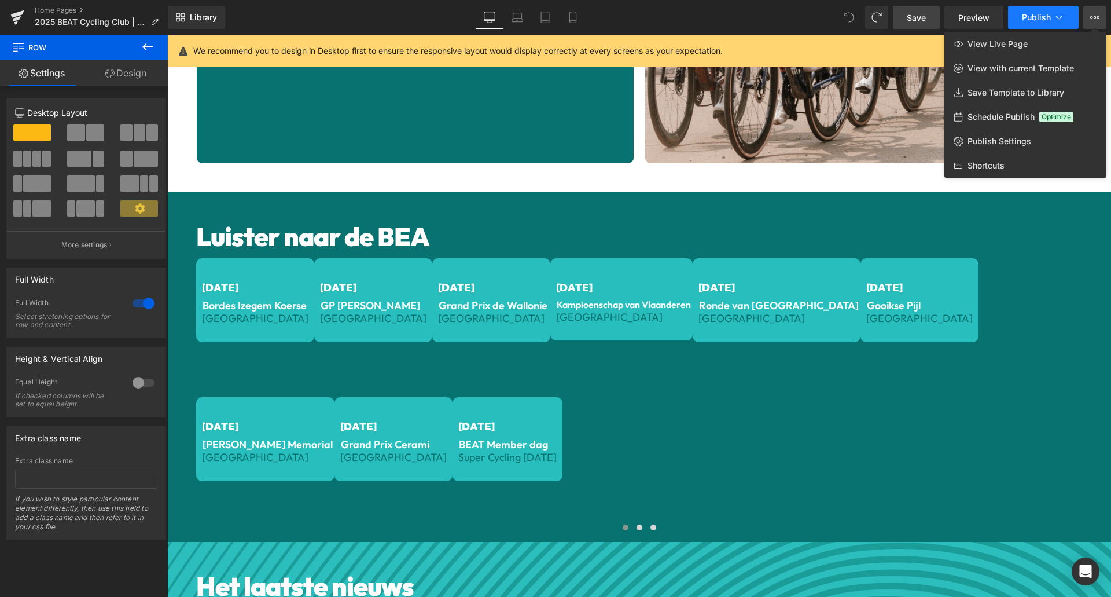
click at [1067, 16] on button "Publish" at bounding box center [1043, 17] width 71 height 23
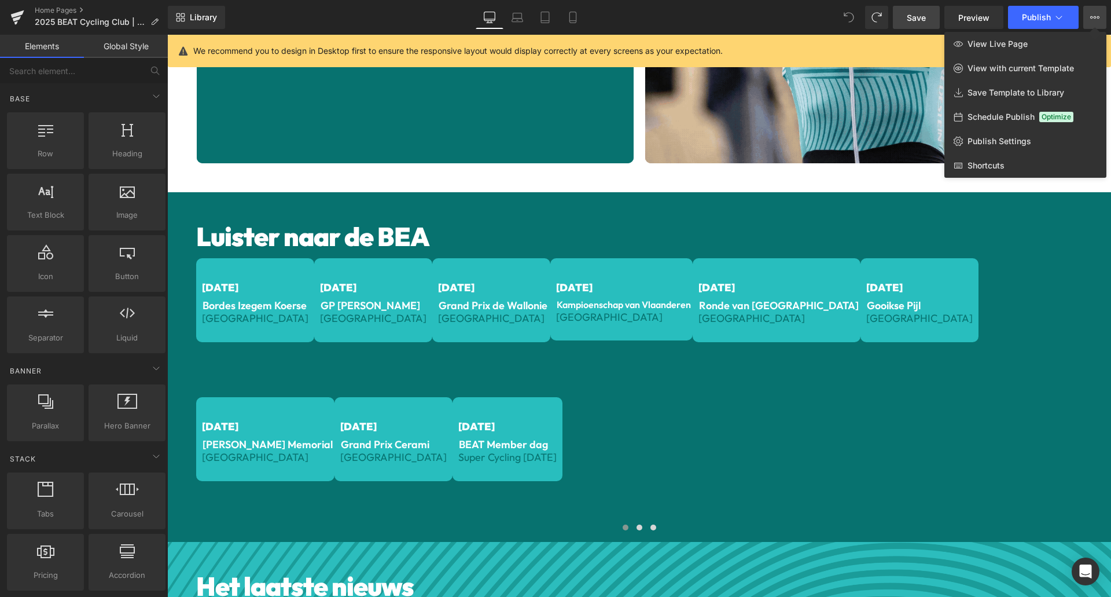
click at [193, 198] on div at bounding box center [639, 316] width 944 height 562
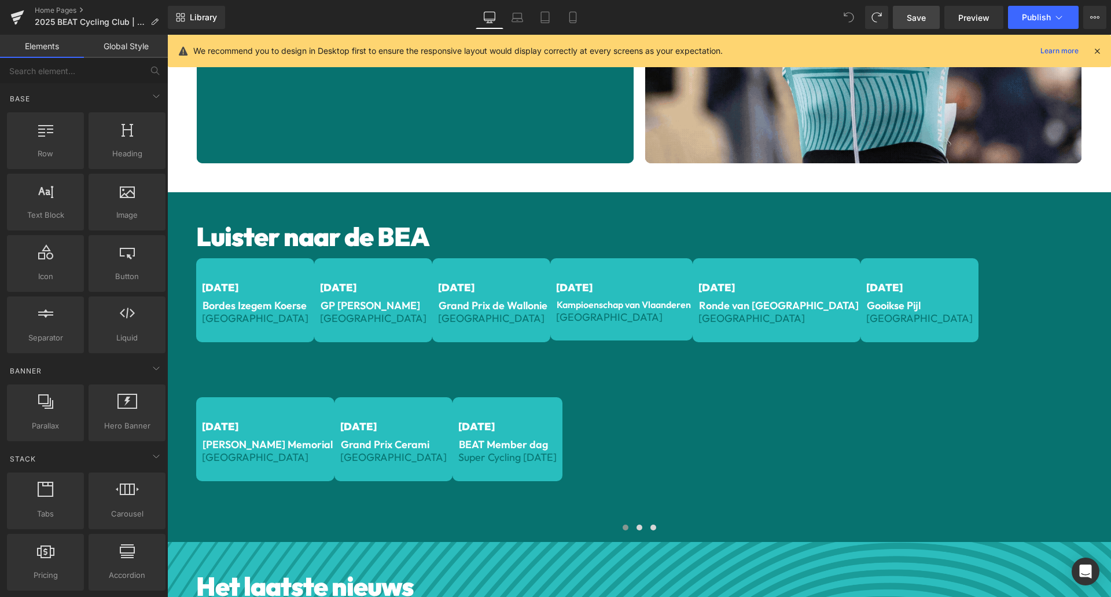
click at [205, 196] on div "Luister naar de BEA Heading [DATE] Text Block Bordes Izegem Koerse Text Block B…" at bounding box center [639, 367] width 944 height 350
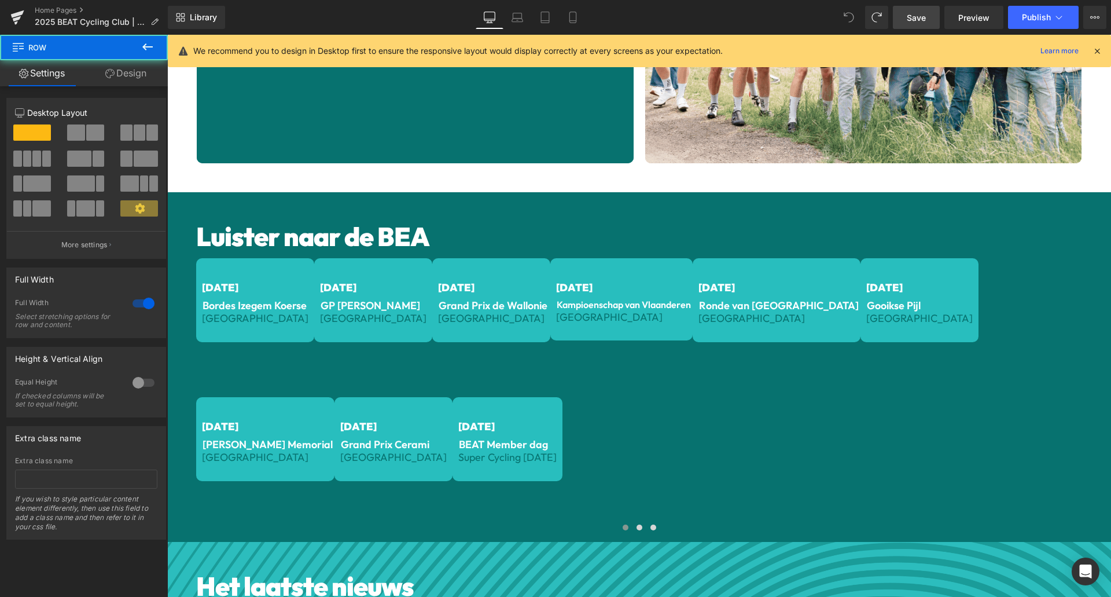
click at [207, 198] on div "Luister naar de BEA Heading [DATE] Text Block Bordes Izegem Koerse Text Block B…" at bounding box center [639, 367] width 944 height 350
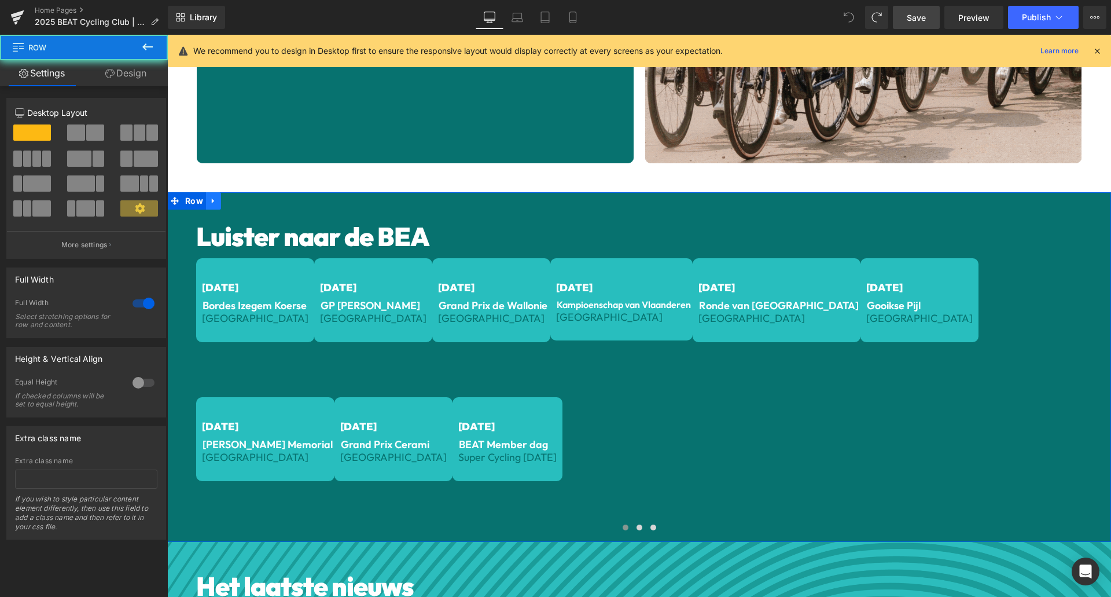
click at [207, 198] on div "Luister naar de BEA Heading [DATE] Text Block Bordes Izegem Koerse Text Block B…" at bounding box center [639, 367] width 944 height 350
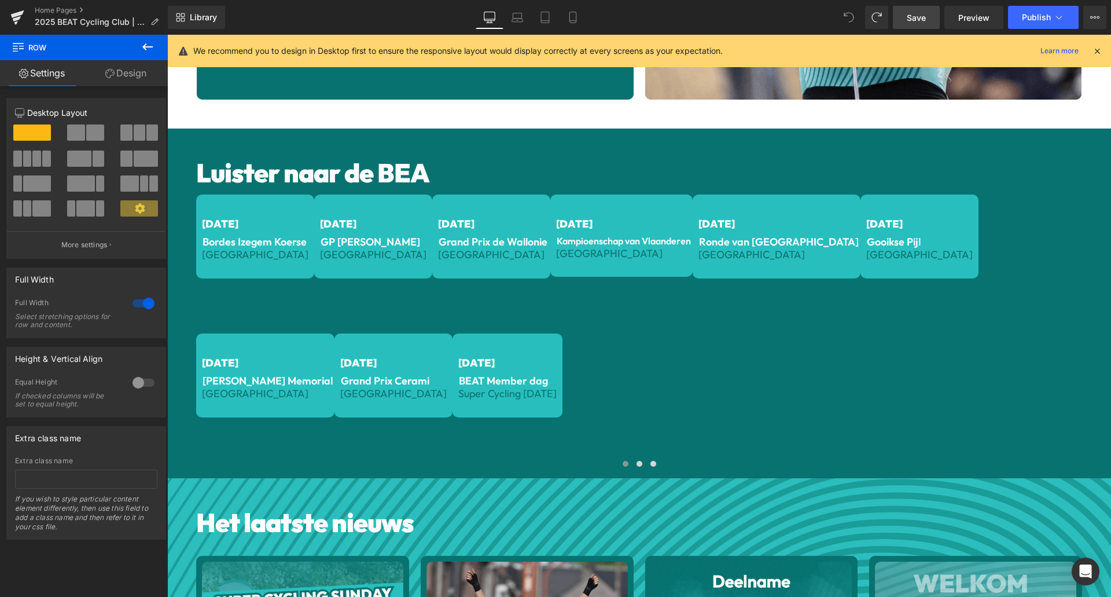
scroll to position [442, 0]
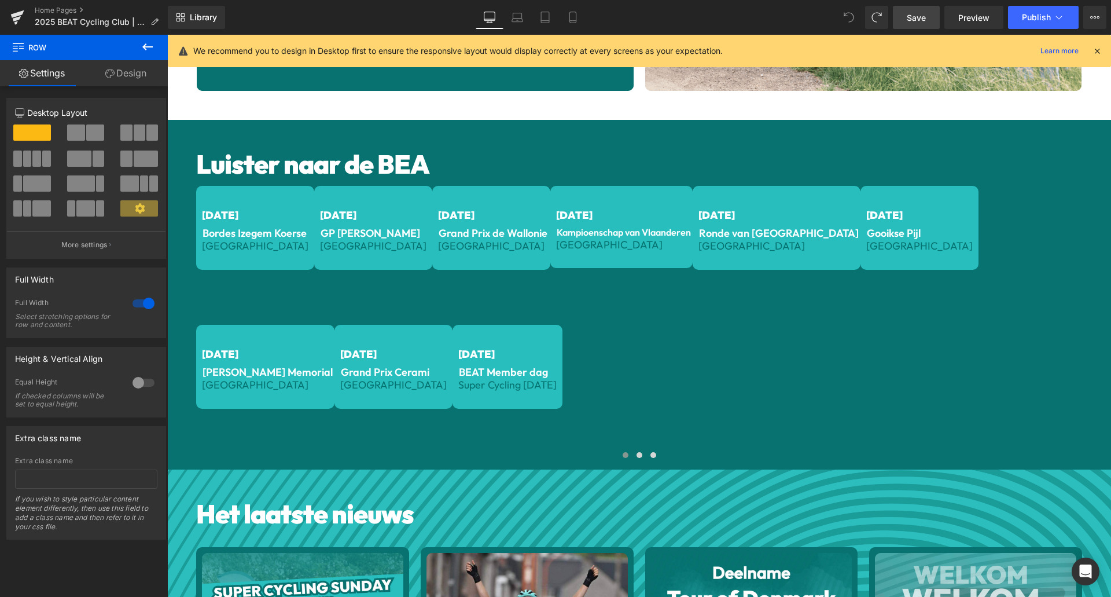
click at [208, 127] on div "Luister naar de BEA Heading [DATE] Text Block Bordes Izegem Koerse Text Block B…" at bounding box center [639, 295] width 944 height 350
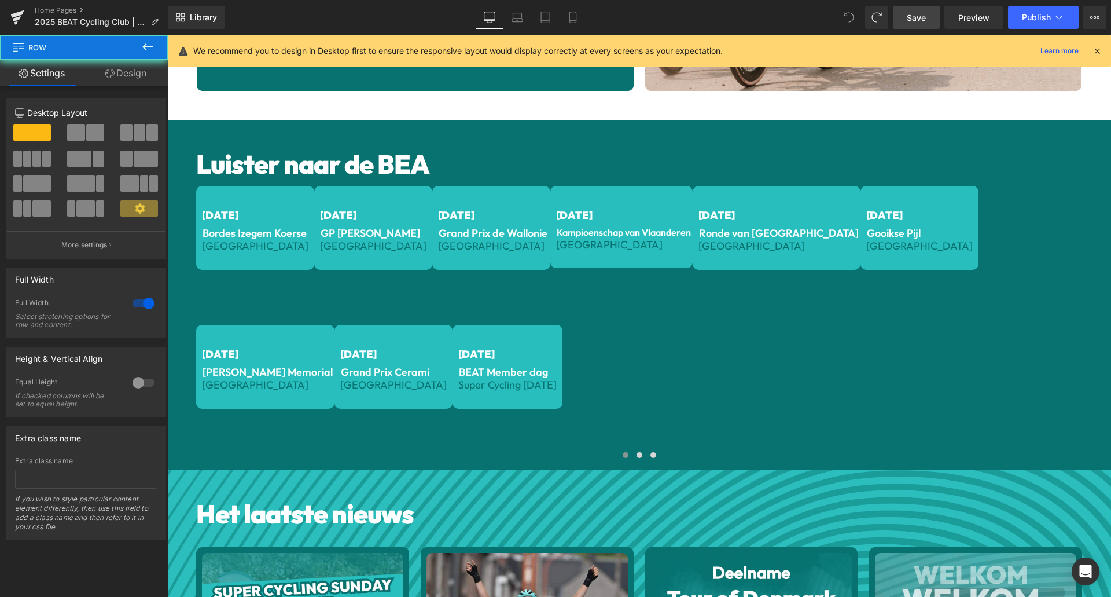
click at [208, 127] on div "Luister naar de BEA Heading [DATE] Text Block Bordes Izegem Koerse Text Block B…" at bounding box center [639, 295] width 944 height 350
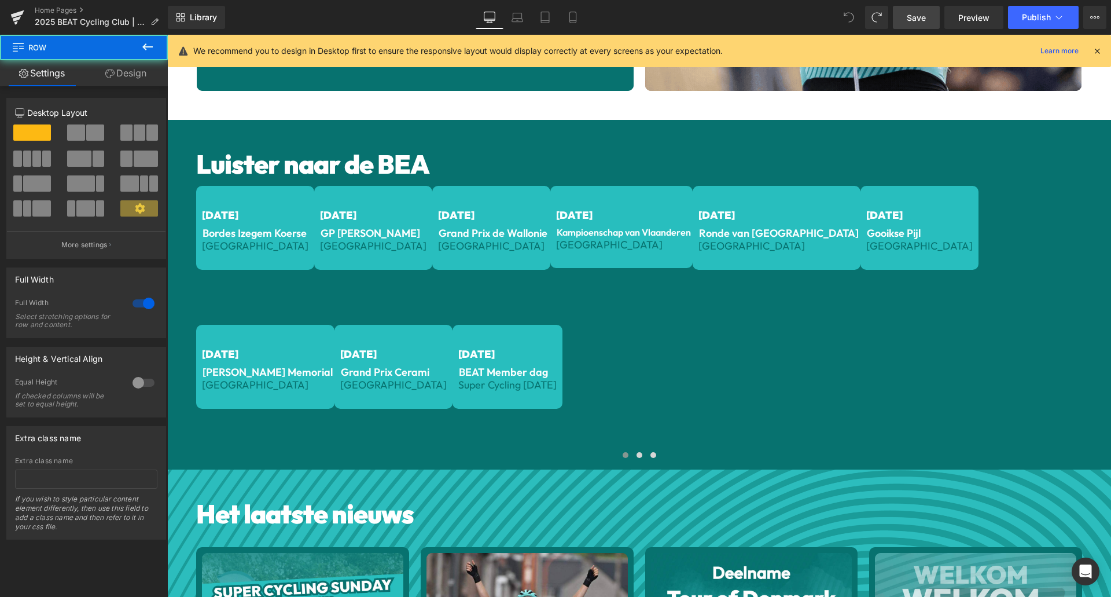
click at [192, 127] on div "Luister naar de BEA Heading [DATE] Text Block Bordes Izegem Koerse Text Block B…" at bounding box center [639, 295] width 944 height 350
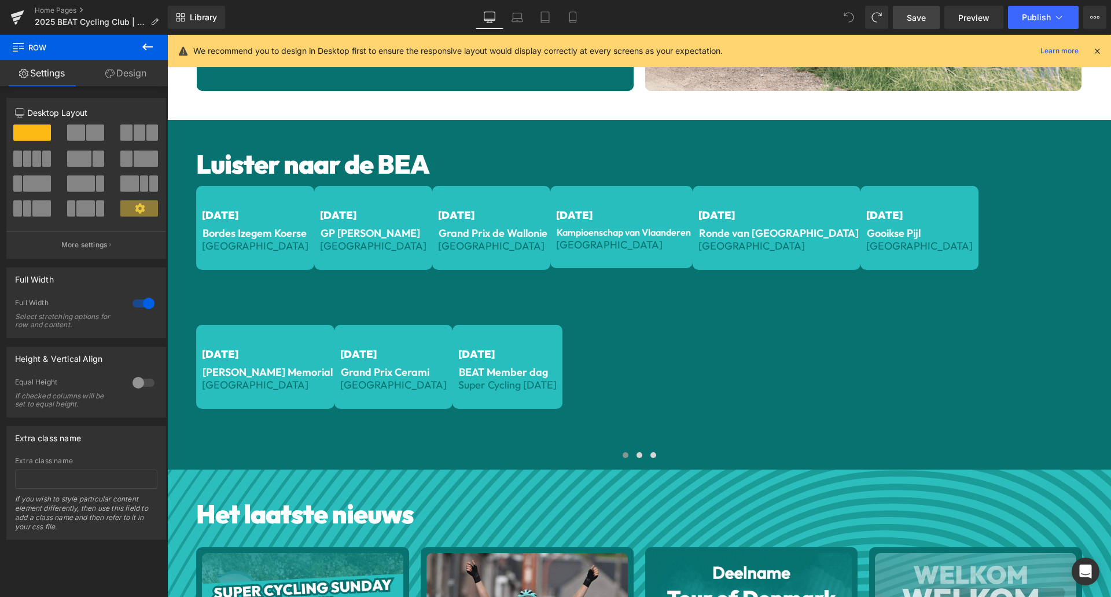
click at [192, 123] on div "Luister naar de BEA Heading [DATE] Text Block Bordes Izegem Koerse Text Block B…" at bounding box center [639, 295] width 944 height 350
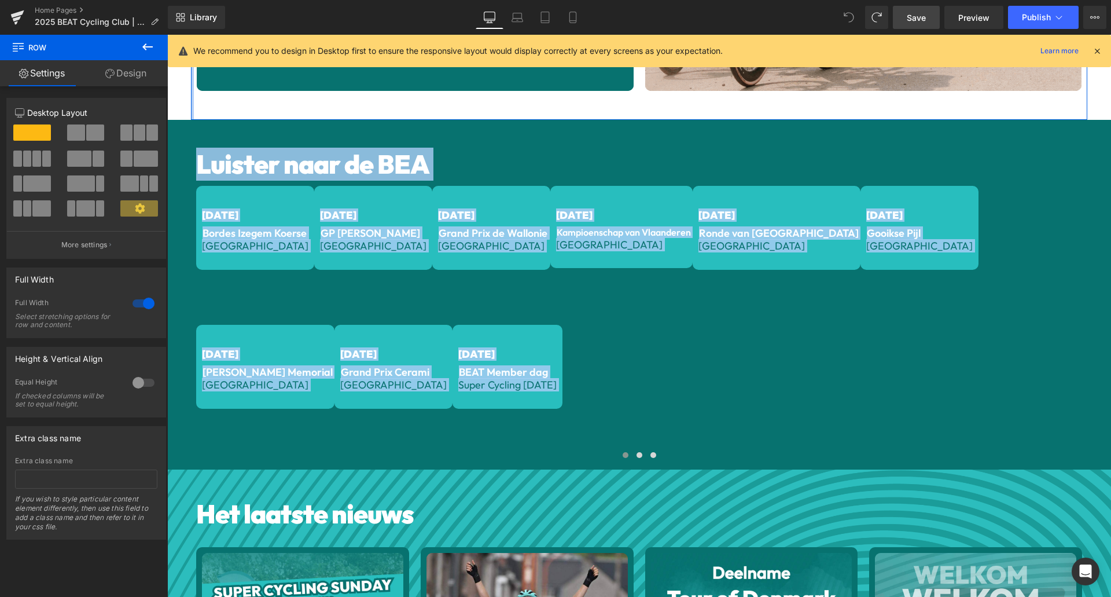
drag, startPoint x: 171, startPoint y: 123, endPoint x: 192, endPoint y: 111, distance: 23.8
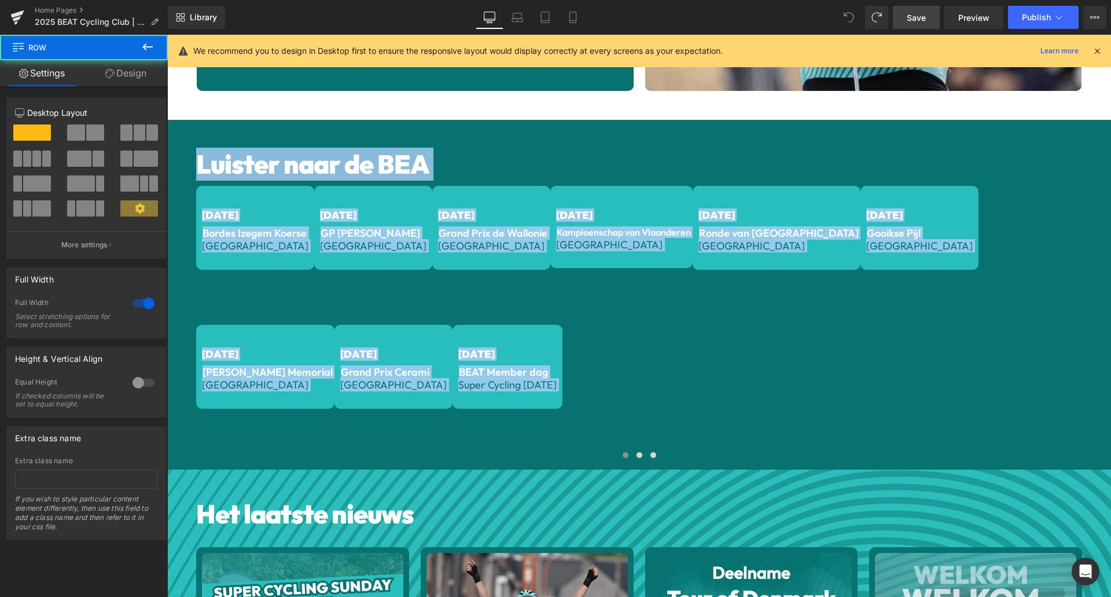
click at [207, 124] on div "Luister naar de BEA Heading [DATE] Text Block Bordes Izegem Koerse Text Block B…" at bounding box center [639, 295] width 944 height 350
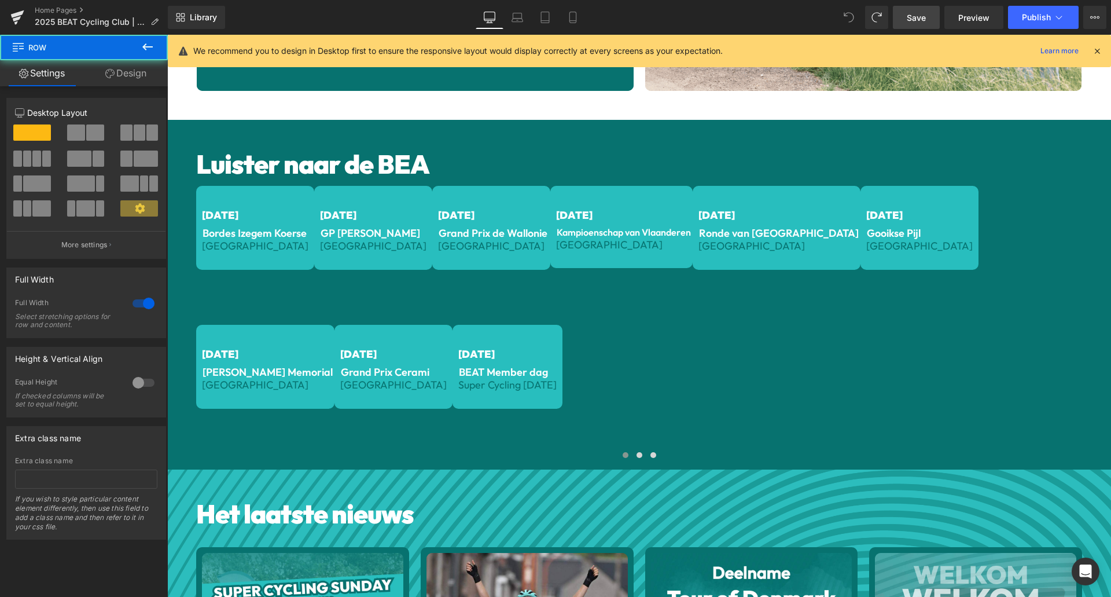
click at [207, 124] on div "Luister naar de BEA Heading [DATE] Text Block Bordes Izegem Koerse Text Block B…" at bounding box center [639, 295] width 944 height 350
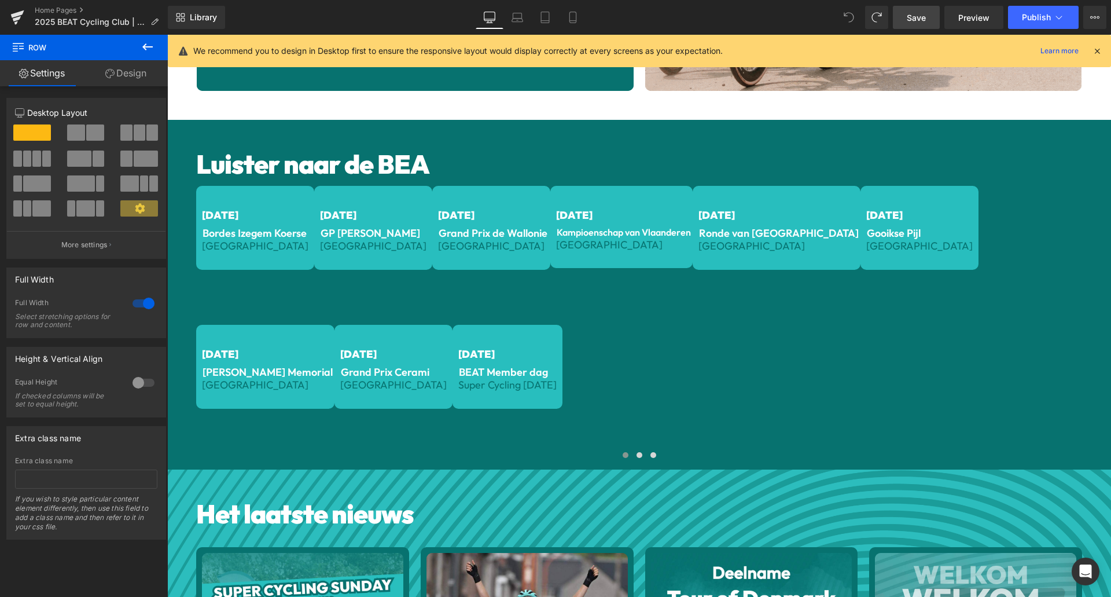
click at [207, 124] on div "Luister naar de BEA Heading [DATE] Text Block Bordes Izegem Koerse Text Block B…" at bounding box center [639, 295] width 944 height 350
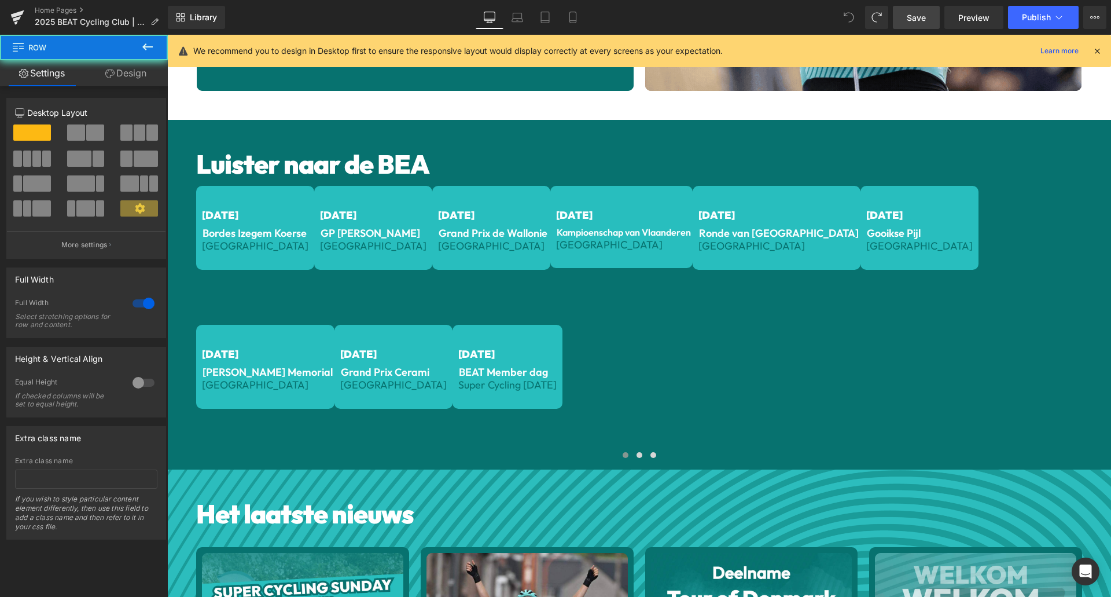
click at [207, 124] on div "Luister naar de BEA Heading [DATE] Text Block Bordes Izegem Koerse Text Block B…" at bounding box center [639, 295] width 944 height 350
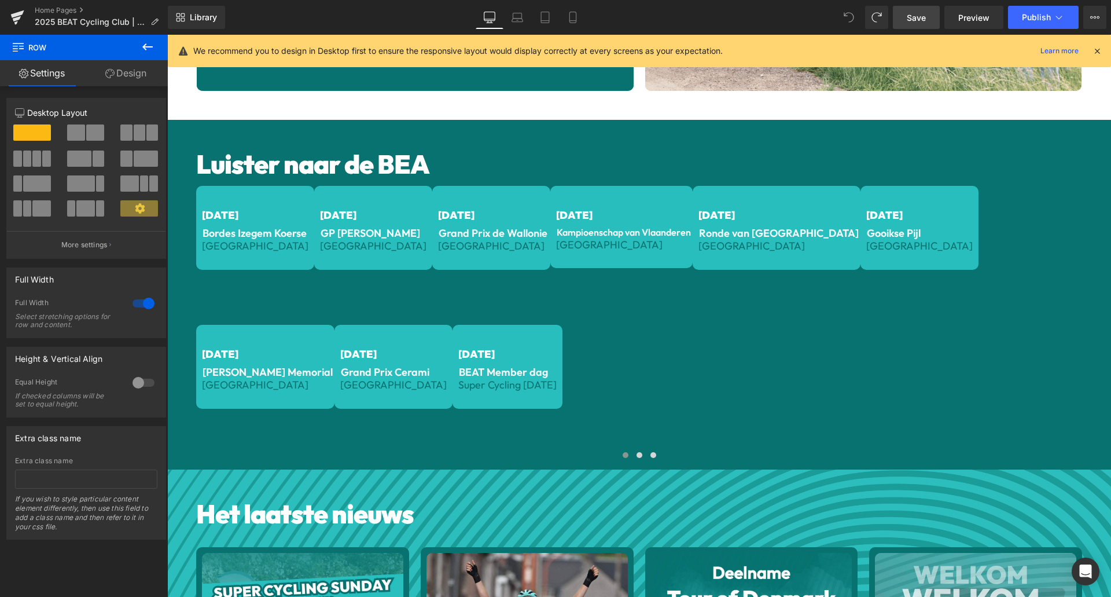
click at [207, 124] on div "Luister naar de BEA Heading [DATE] Text Block Bordes Izegem Koerse Text Block B…" at bounding box center [639, 295] width 944 height 350
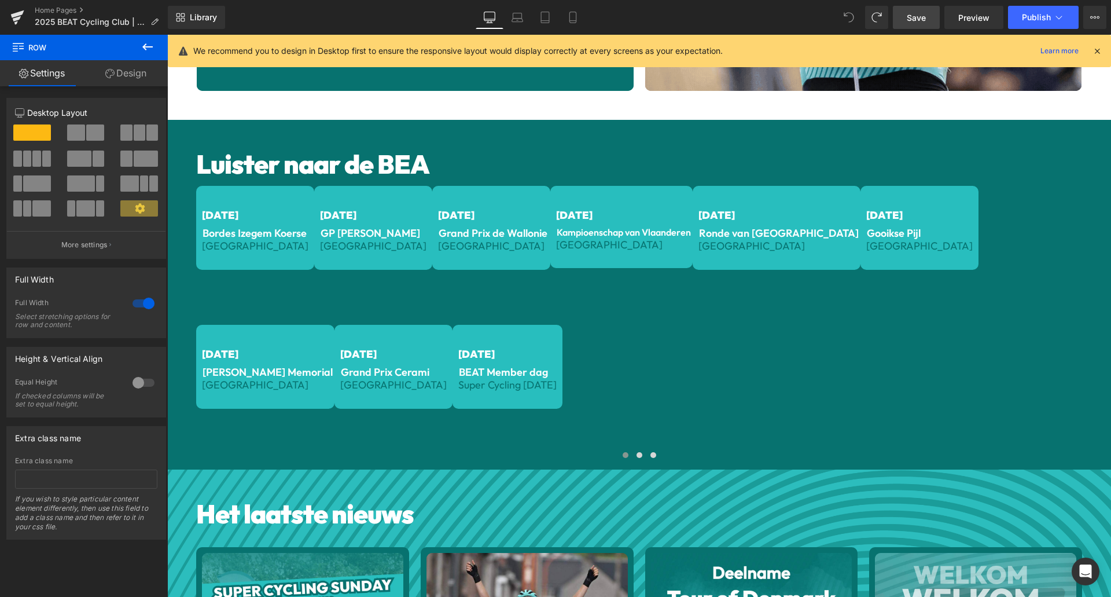
click at [146, 44] on icon at bounding box center [147, 46] width 10 height 7
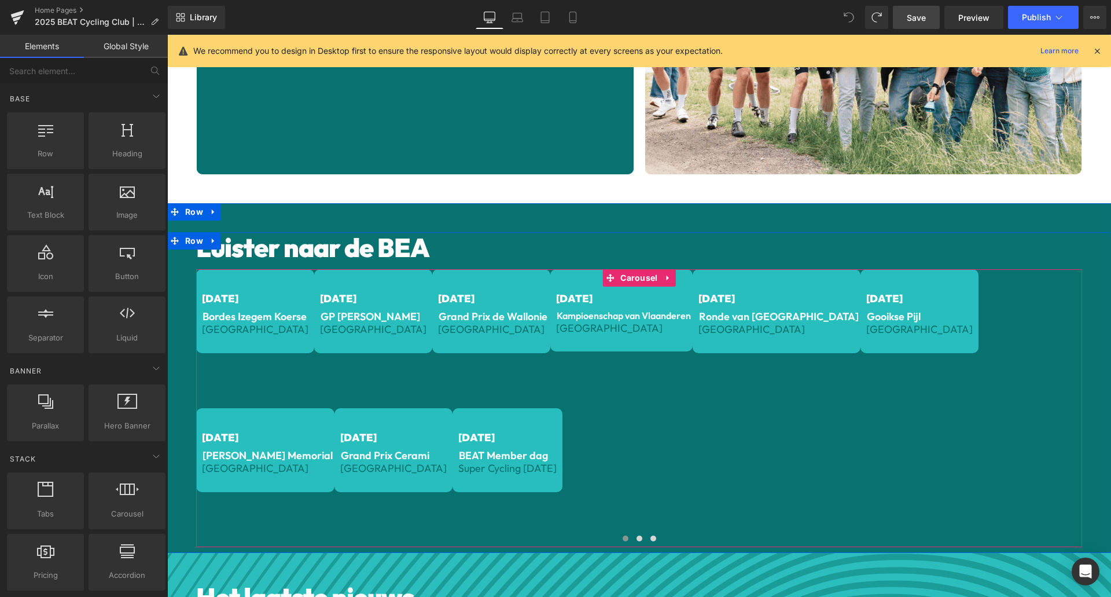
scroll to position [355, 0]
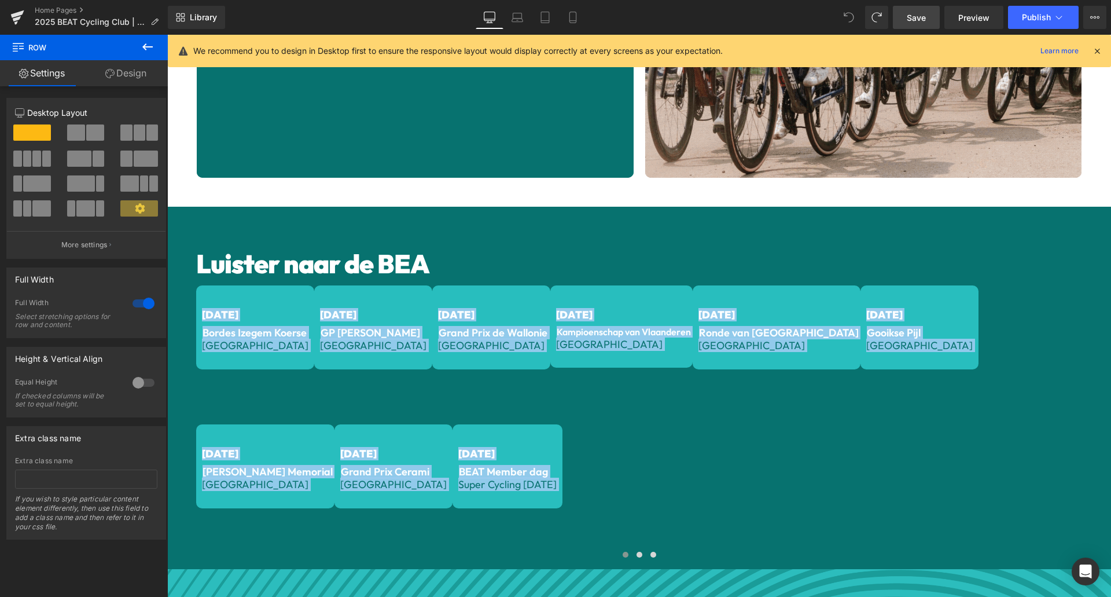
drag, startPoint x: 1063, startPoint y: 209, endPoint x: 1062, endPoint y: 222, distance: 12.8
click at [1062, 222] on div "Luister naar de BEA Heading [DATE] Text Block Bordes Izegem Koerse Text Block B…" at bounding box center [639, 388] width 944 height 362
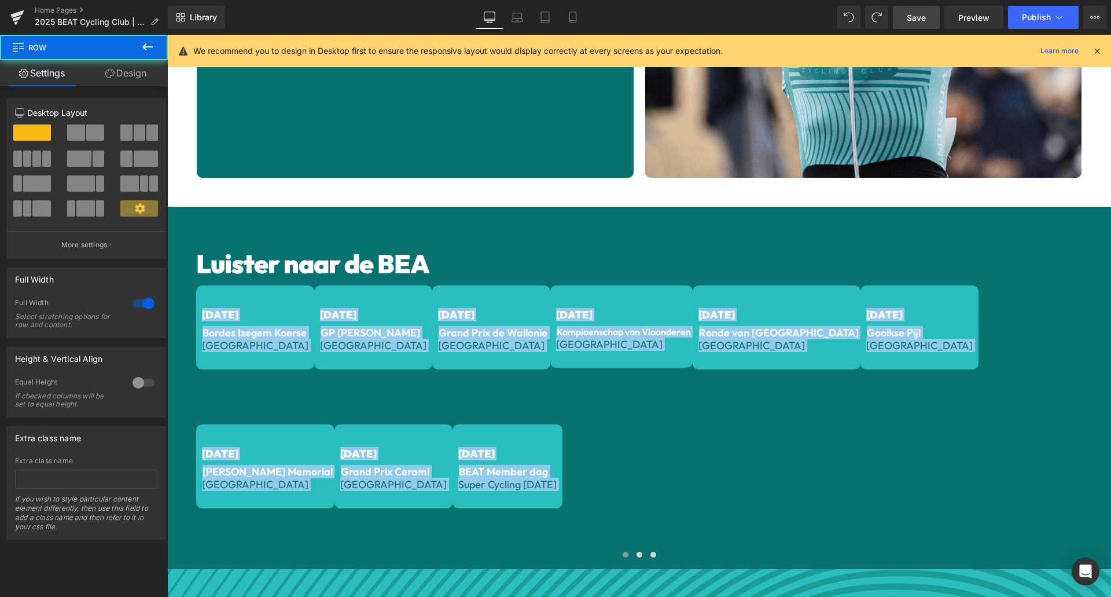
click at [182, 207] on div "Luister naar de BEA Heading [DATE] Text Block Bordes Izegem Koerse Text Block B…" at bounding box center [639, 388] width 944 height 362
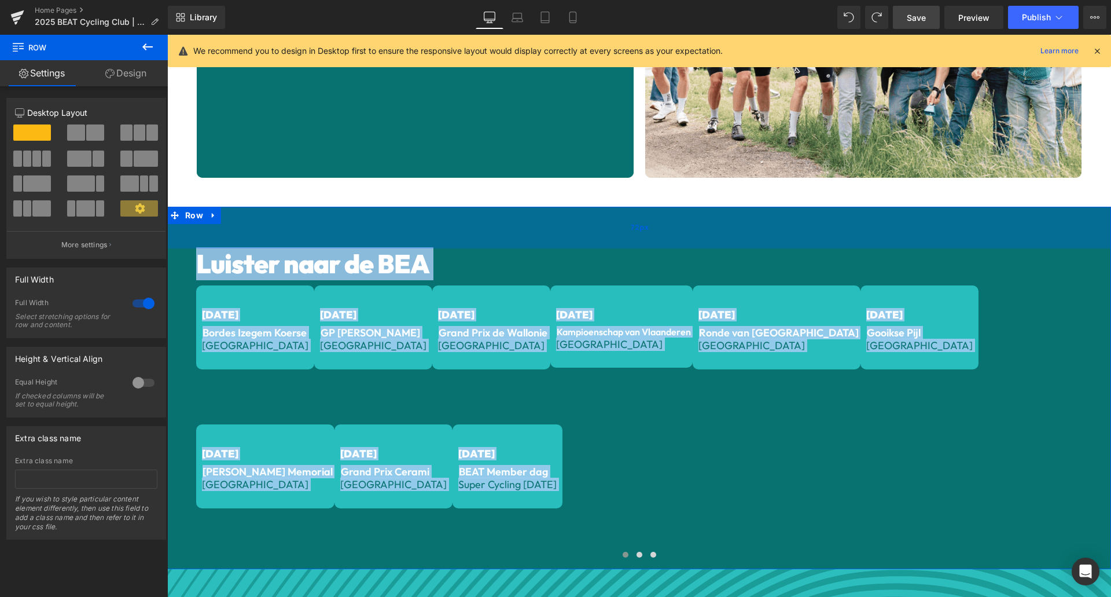
drag, startPoint x: 206, startPoint y: 210, endPoint x: 240, endPoint y: 217, distance: 34.9
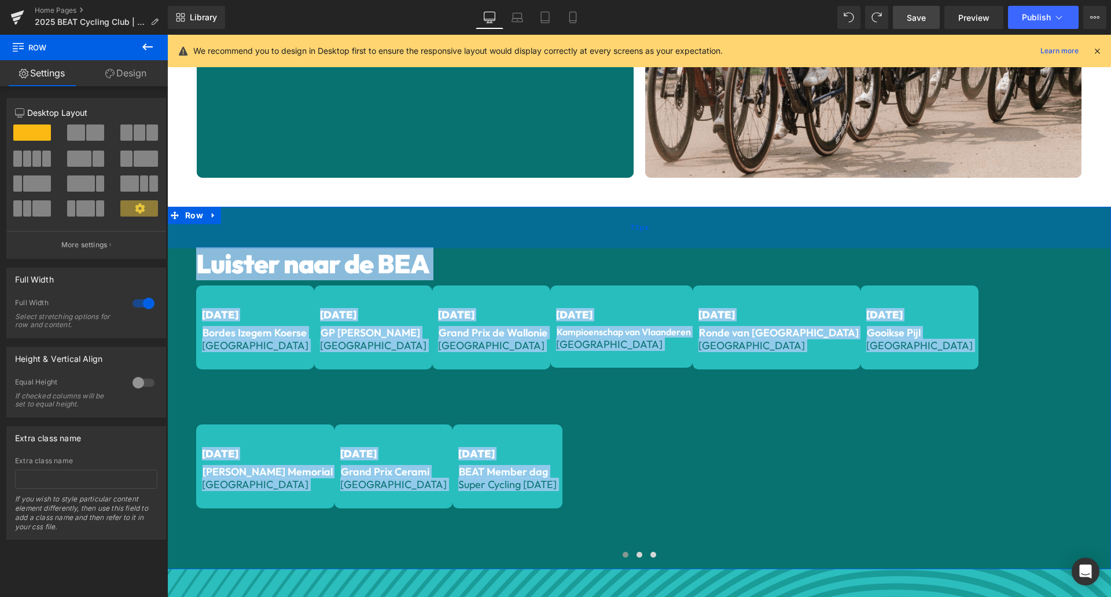
click at [240, 217] on div "Luister naar de BEA Heading [DATE] Text Block Bordes Izegem Koerse Text Block B…" at bounding box center [639, 388] width 944 height 362
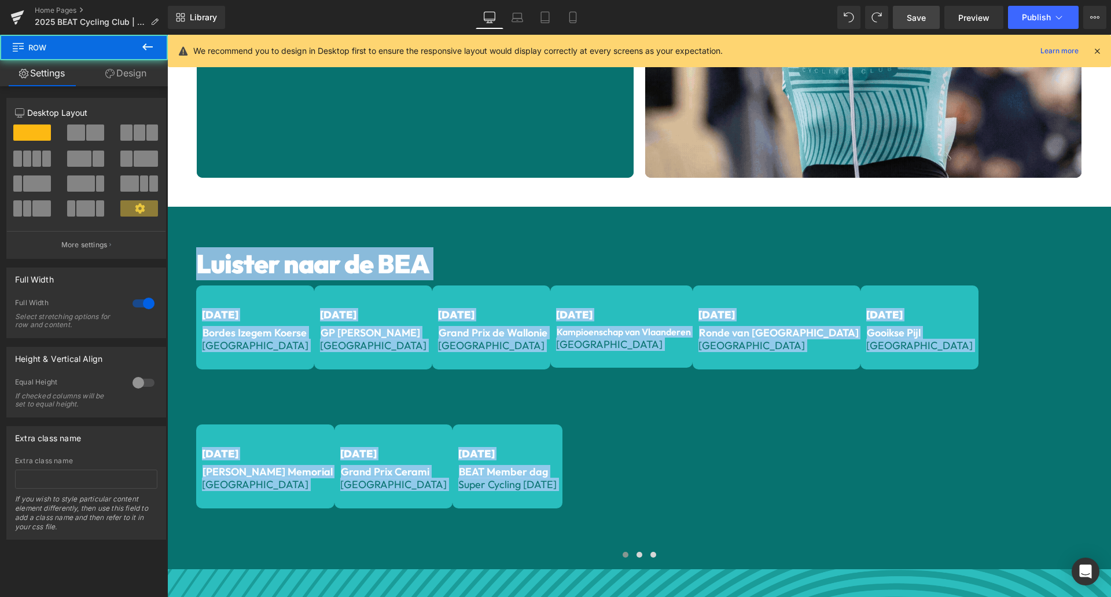
click at [209, 213] on div "Luister naar de BEA Heading [DATE] Text Block Bordes Izegem Koerse Text Block B…" at bounding box center [639, 388] width 944 height 362
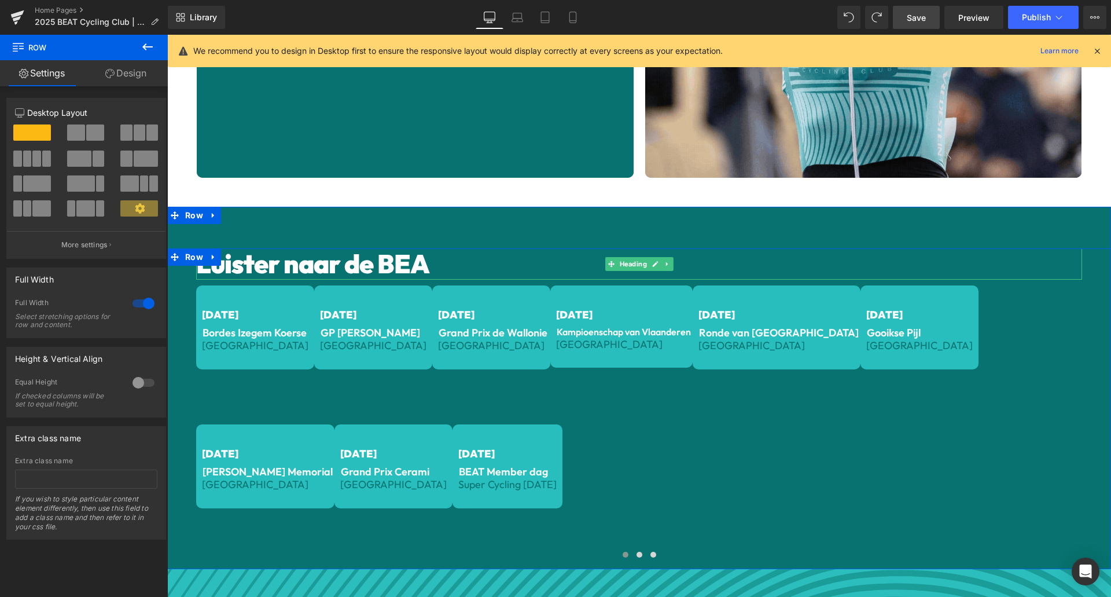
drag, startPoint x: 209, startPoint y: 213, endPoint x: 228, endPoint y: 248, distance: 39.9
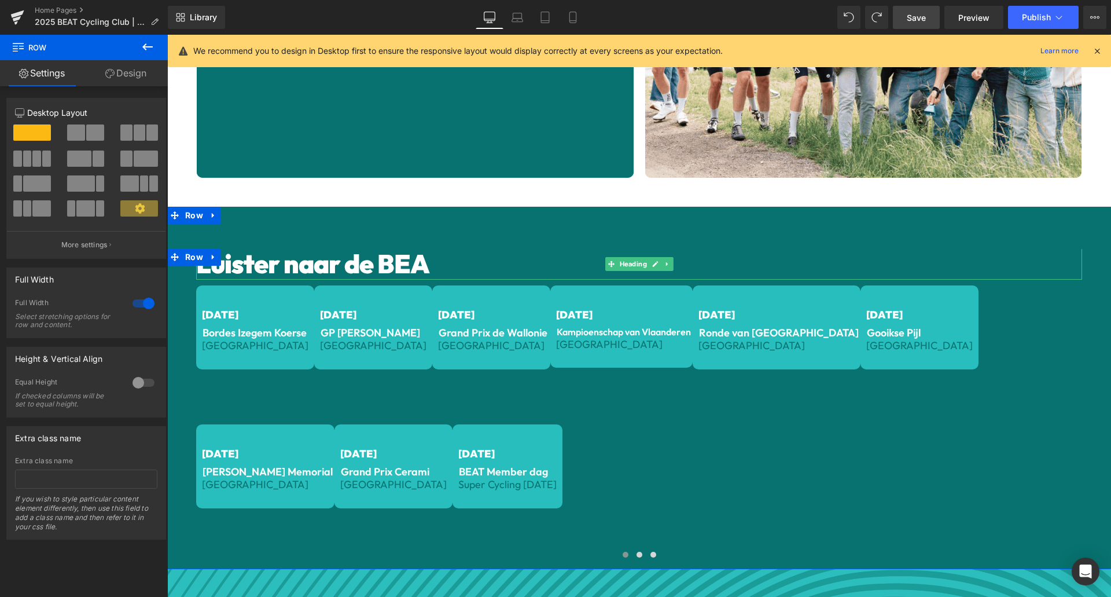
click at [228, 248] on div "Luister naar de BEA Heading [DATE] Text Block Bordes Izegem Koerse Text Block B…" at bounding box center [639, 388] width 944 height 362
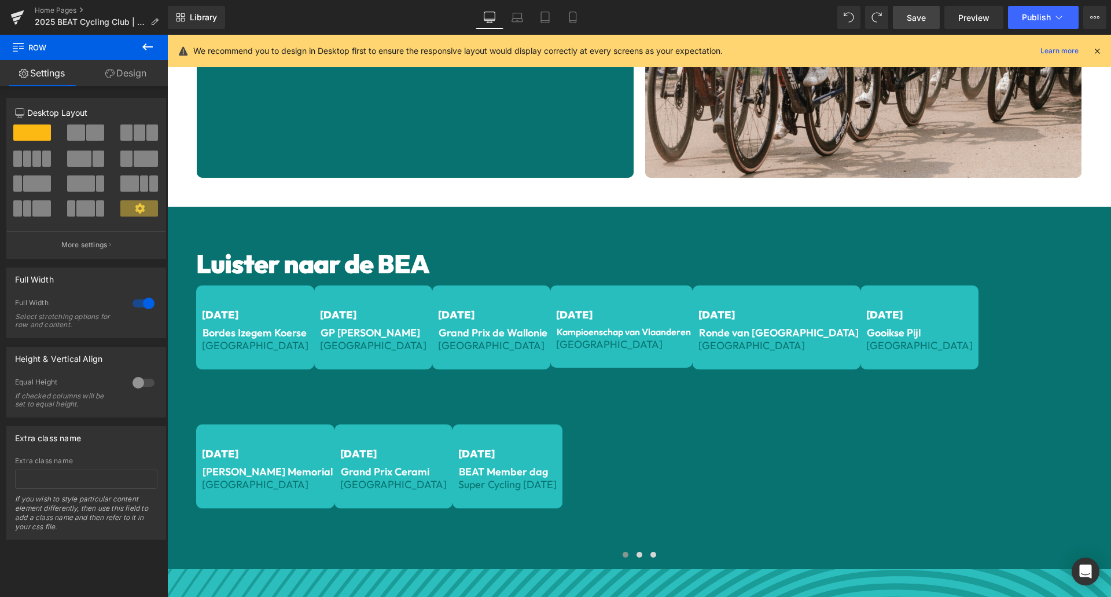
click at [207, 253] on div "Luister naar de BEA Heading [DATE] Text Block Bordes Izegem Koerse Text Block B…" at bounding box center [639, 408] width 944 height 321
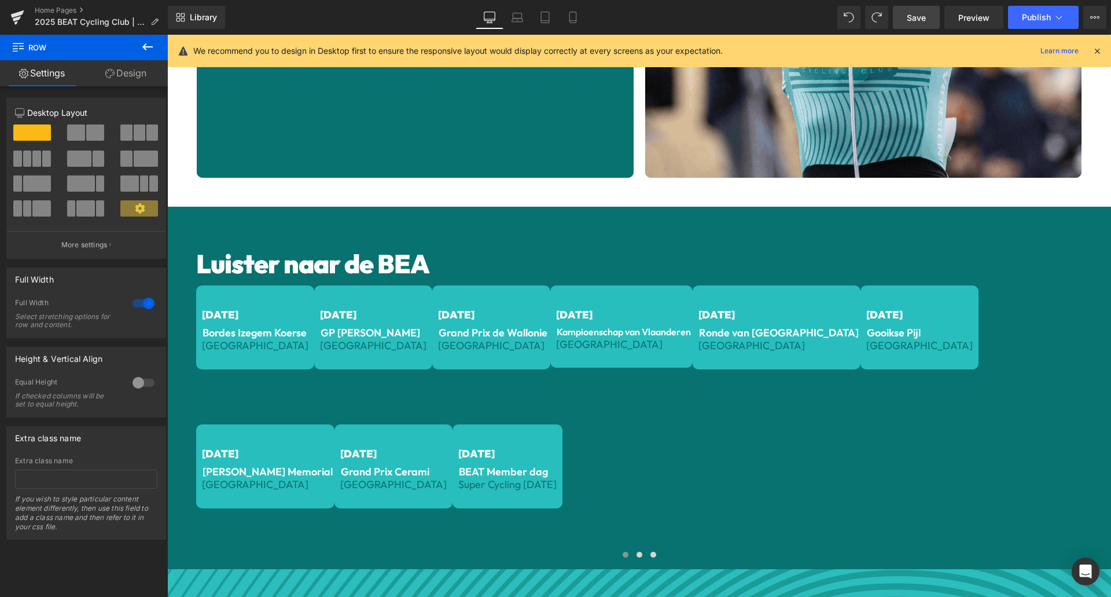
click at [207, 248] on h1 "Luister naar de BEA" at bounding box center [639, 263] width 886 height 31
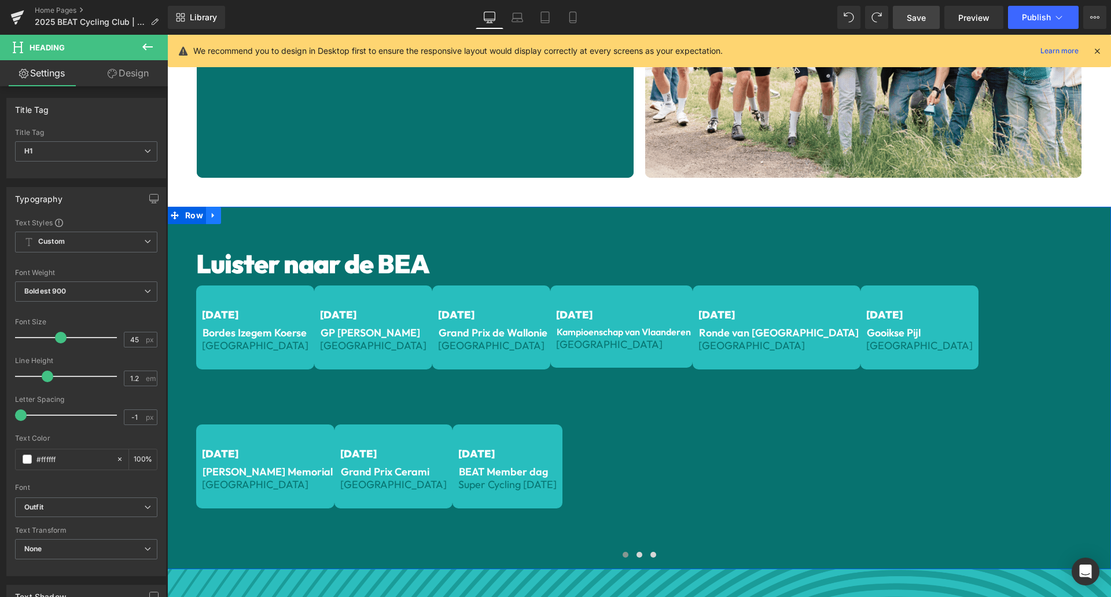
click at [210, 210] on div "Luister naar de BEA Heading [DATE] Text Block Bordes Izegem Koerse Text Block B…" at bounding box center [639, 388] width 944 height 362
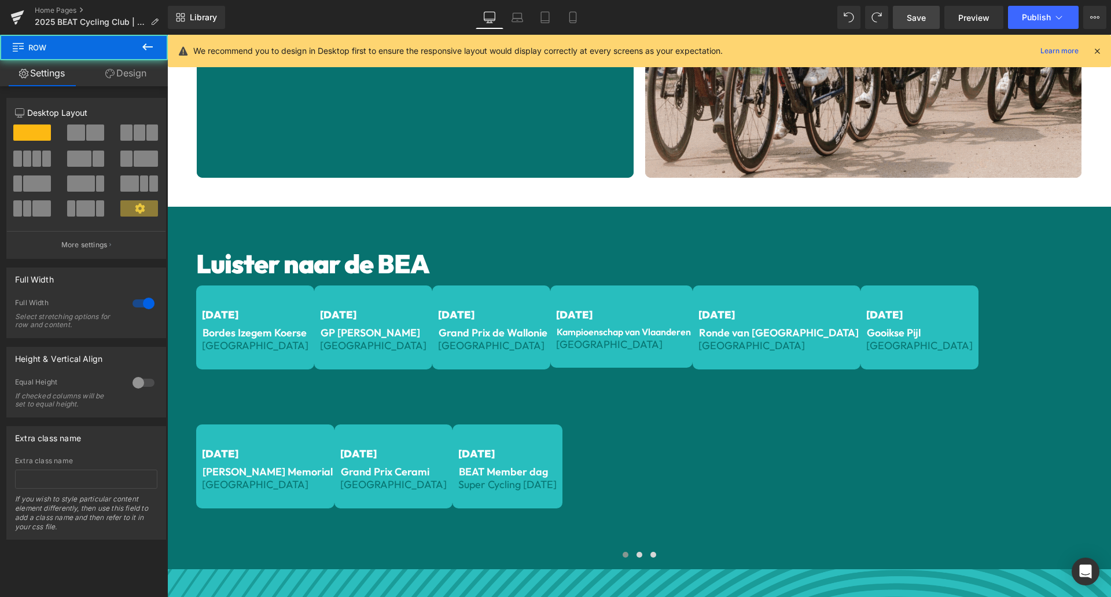
click at [210, 210] on div "Luister naar de BEA Heading [DATE] Text Block Bordes Izegem Koerse Text Block B…" at bounding box center [639, 388] width 944 height 362
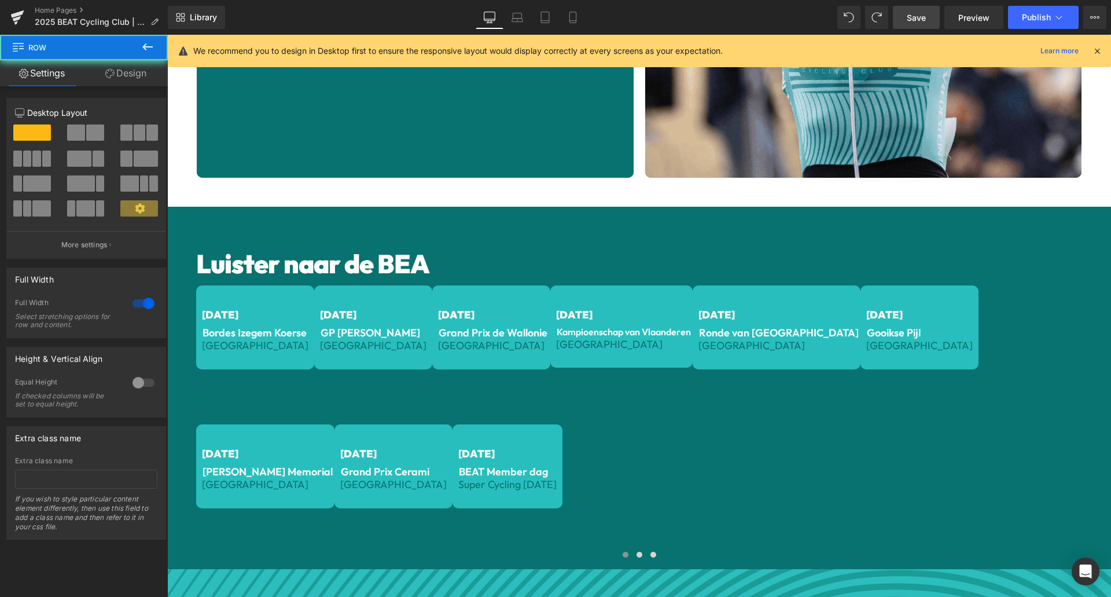
click at [190, 210] on div "Luister naar de BEA Heading [DATE] Text Block Bordes Izegem Koerse Text Block B…" at bounding box center [639, 388] width 944 height 362
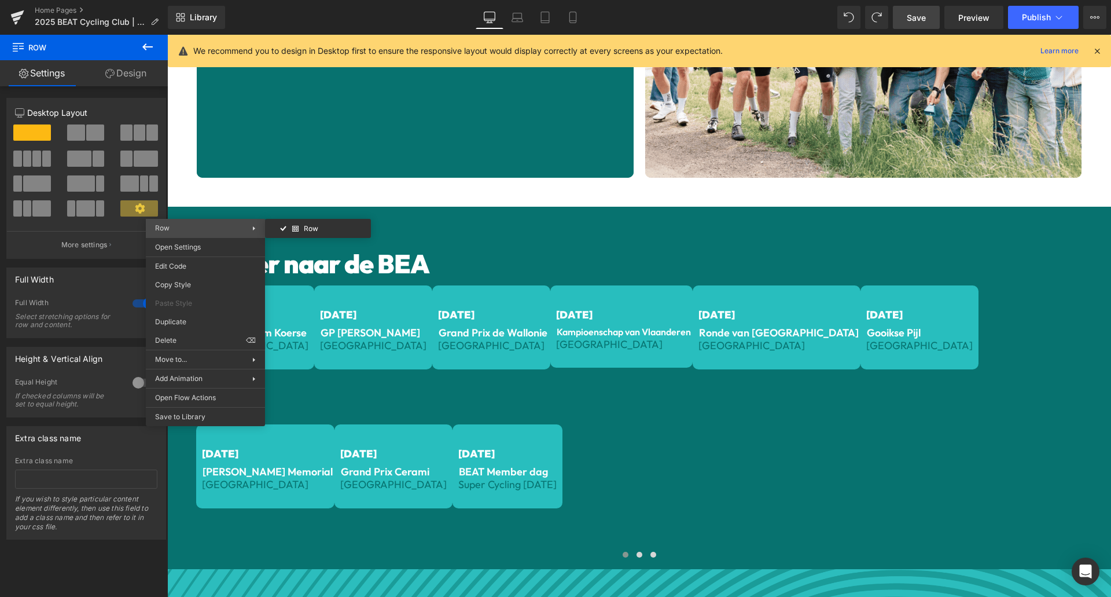
click at [204, 223] on span "Row" at bounding box center [203, 228] width 97 height 10
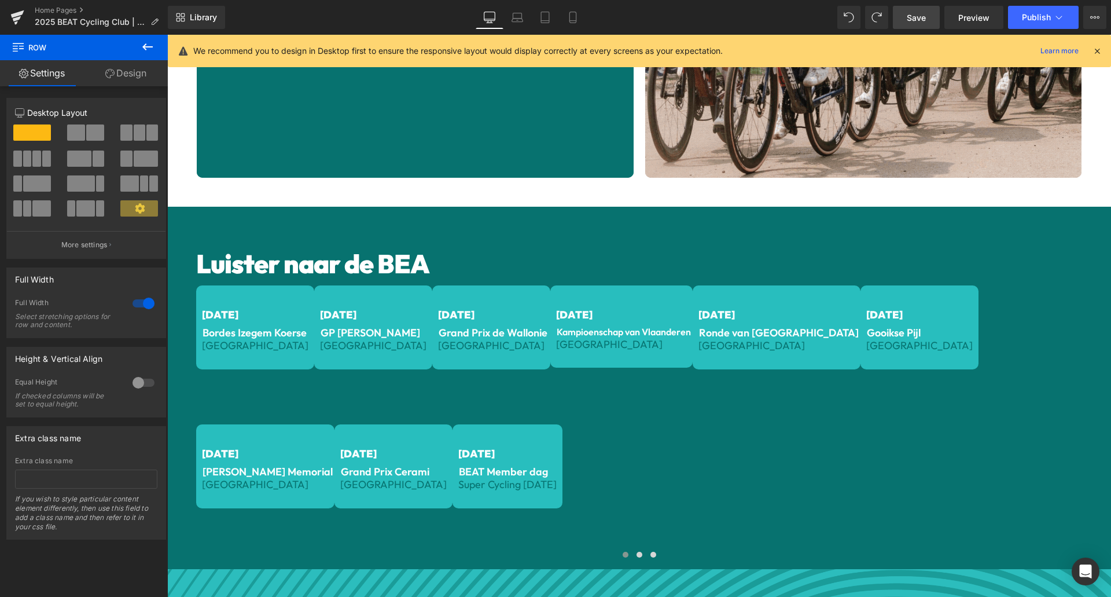
click at [209, 214] on div "Luister naar de BEA Heading [DATE] Text Block Bordes Izegem Koerse Text Block B…" at bounding box center [639, 388] width 944 height 362
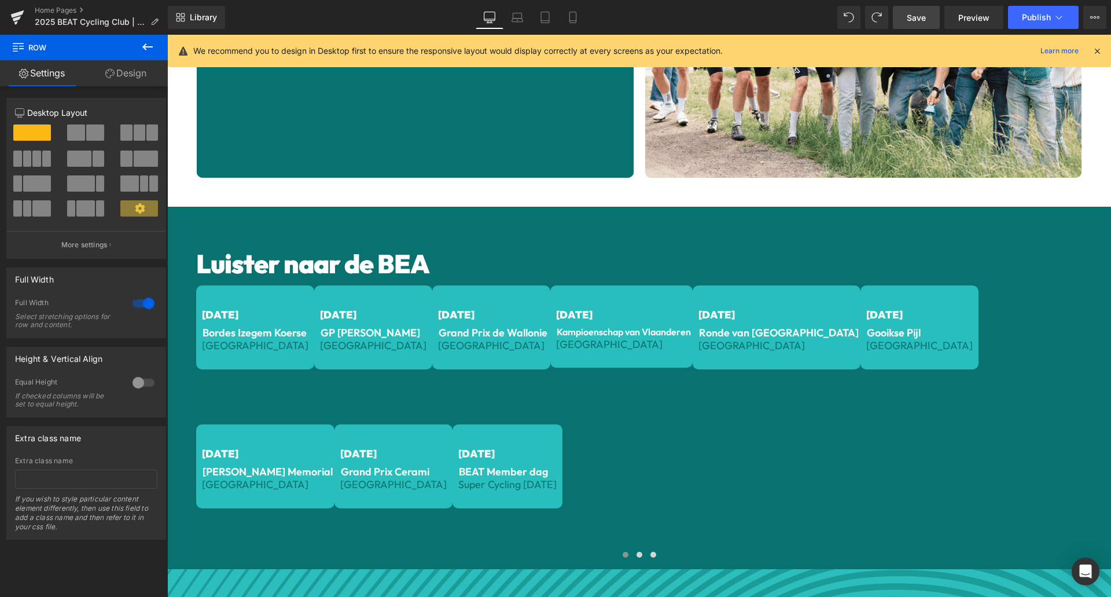
click at [118, 78] on link "Design" at bounding box center [126, 73] width 84 height 26
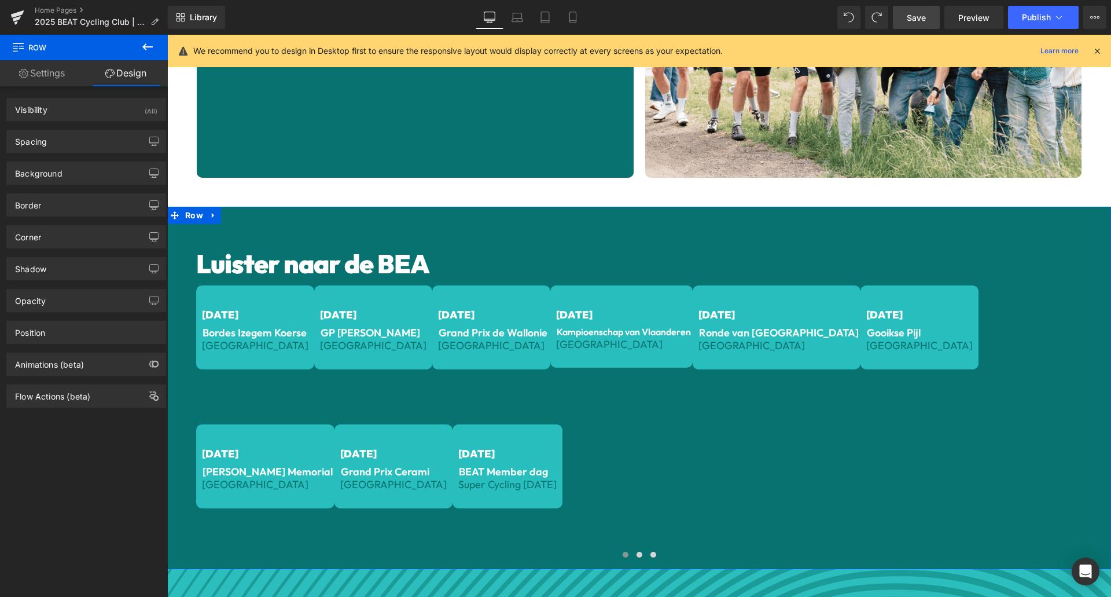
click at [208, 208] on div "Luister naar de BEA Heading [DATE] Text Block Bordes Izegem Koerse Text Block B…" at bounding box center [639, 388] width 944 height 362
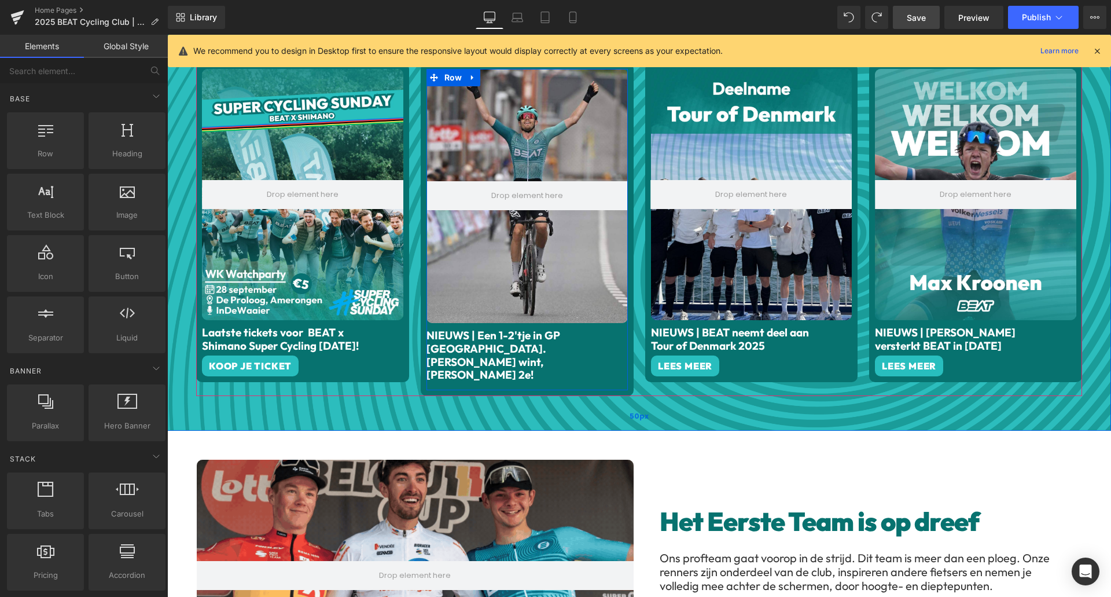
scroll to position [673, 0]
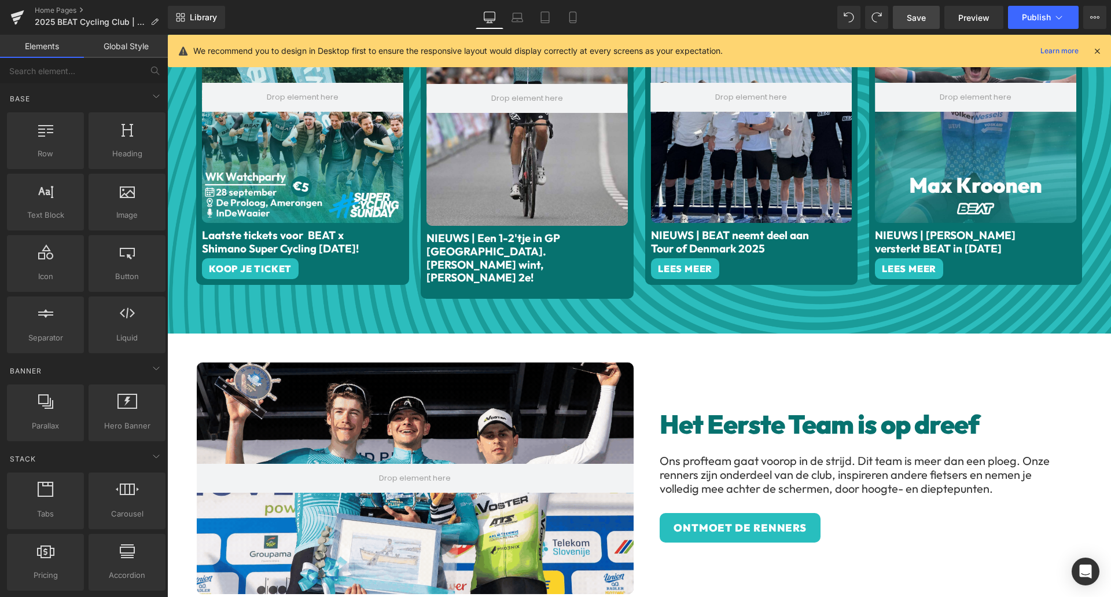
click at [575, 16] on icon at bounding box center [573, 18] width 12 height 12
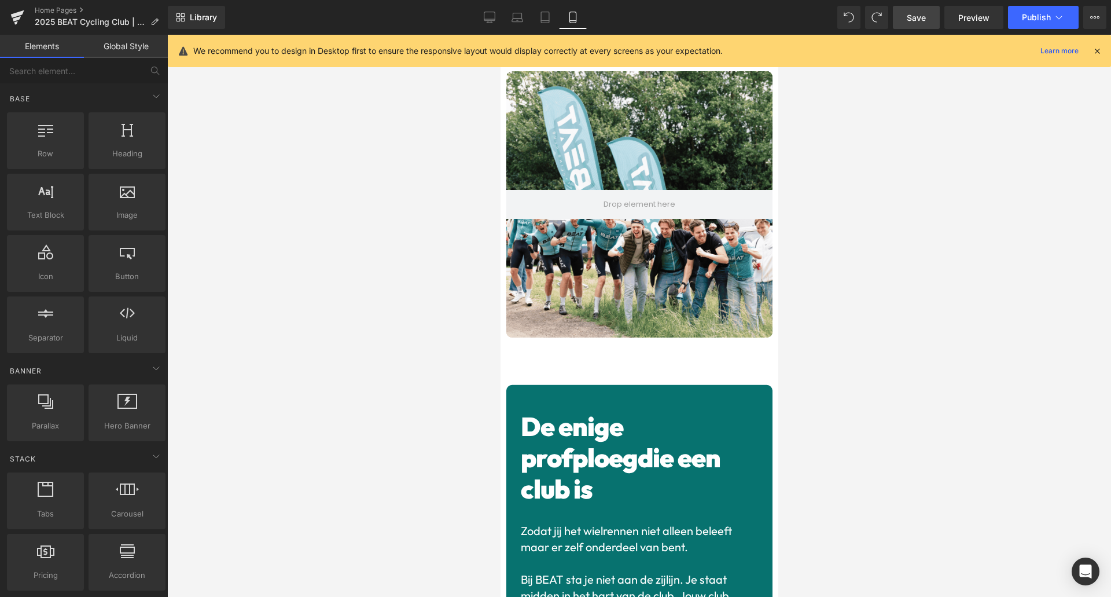
scroll to position [0, 0]
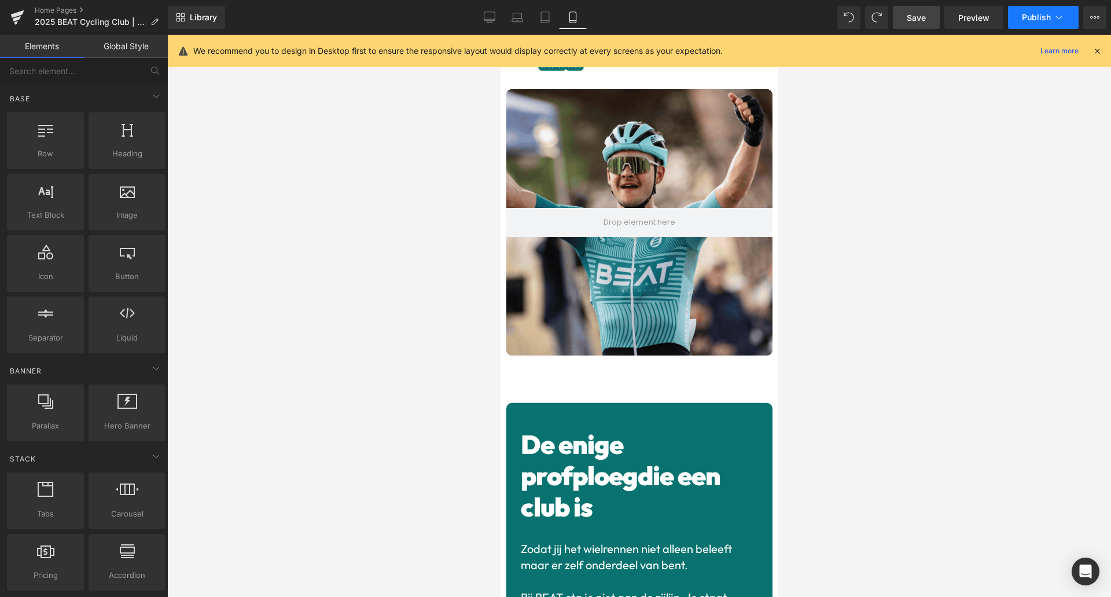
click at [1040, 16] on span "Publish" at bounding box center [1036, 17] width 29 height 9
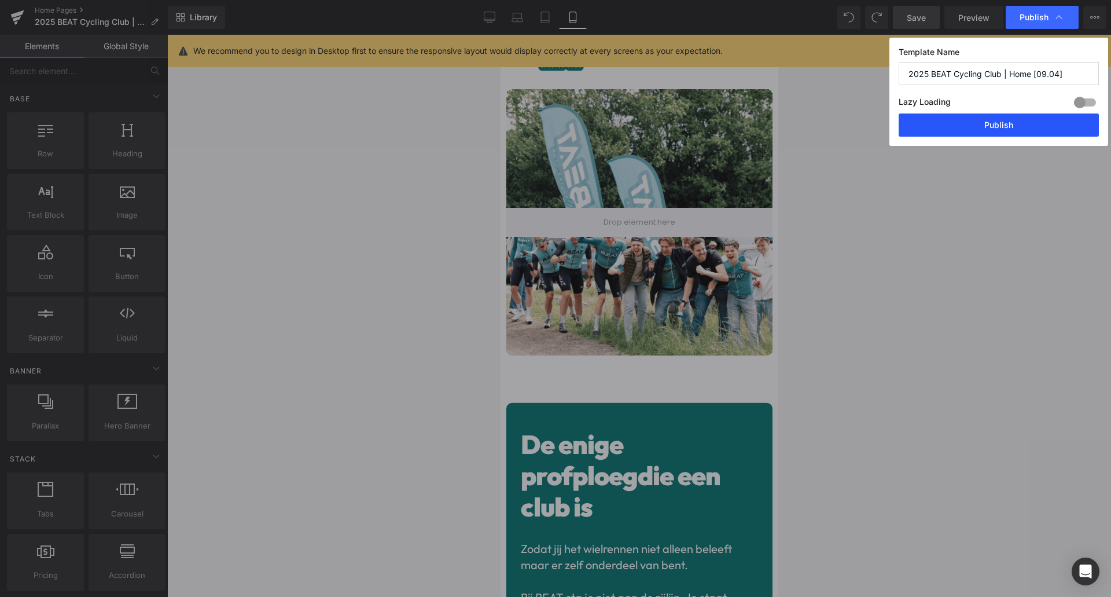
click at [992, 125] on button "Publish" at bounding box center [999, 124] width 200 height 23
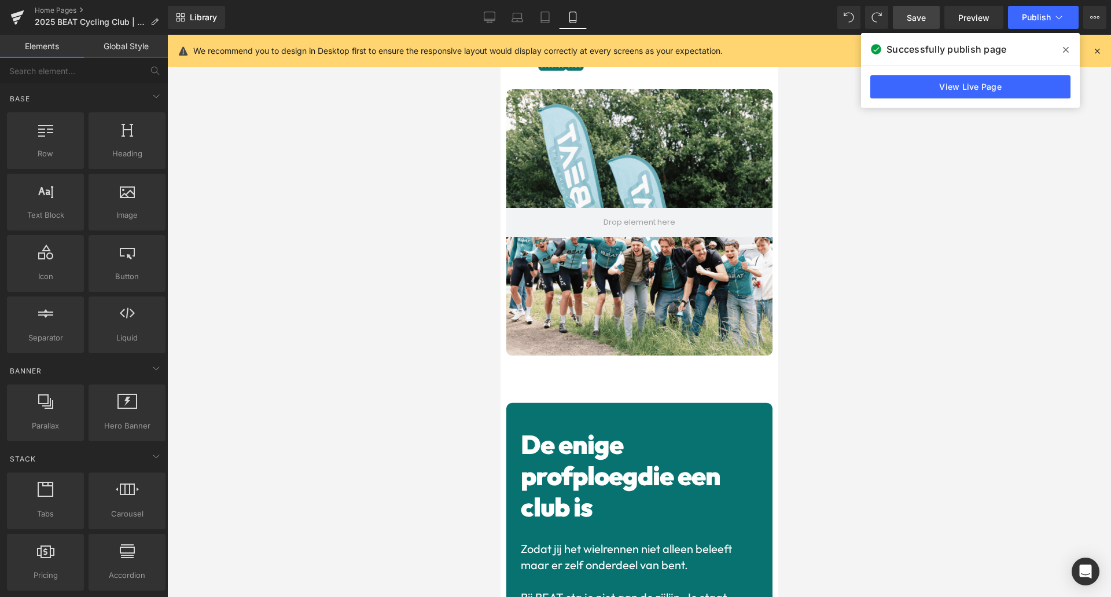
click at [901, 281] on div at bounding box center [639, 316] width 944 height 562
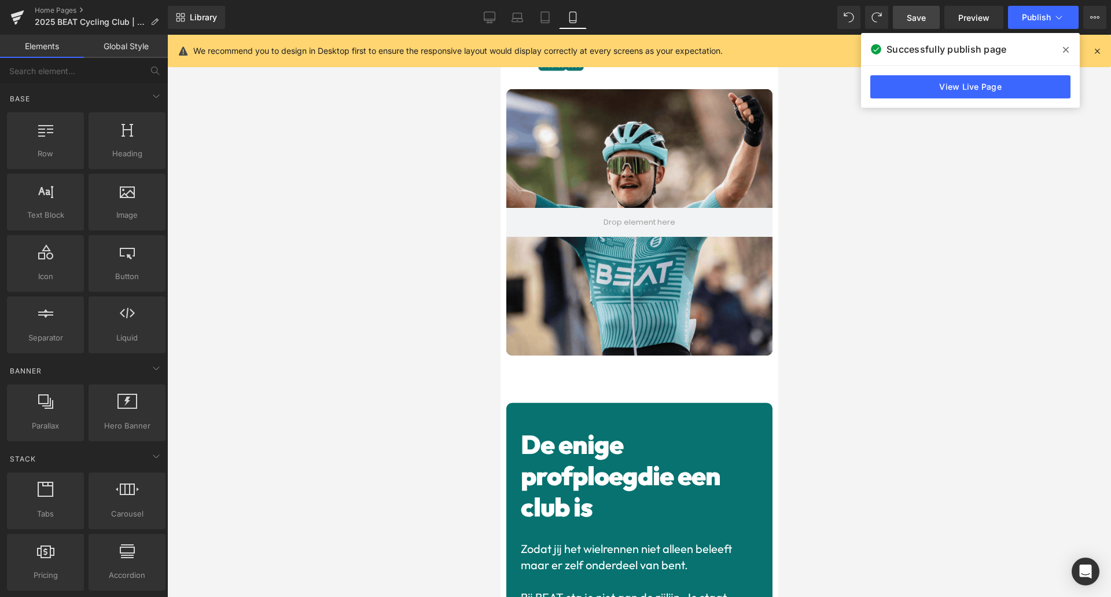
click at [1065, 53] on icon at bounding box center [1066, 49] width 6 height 9
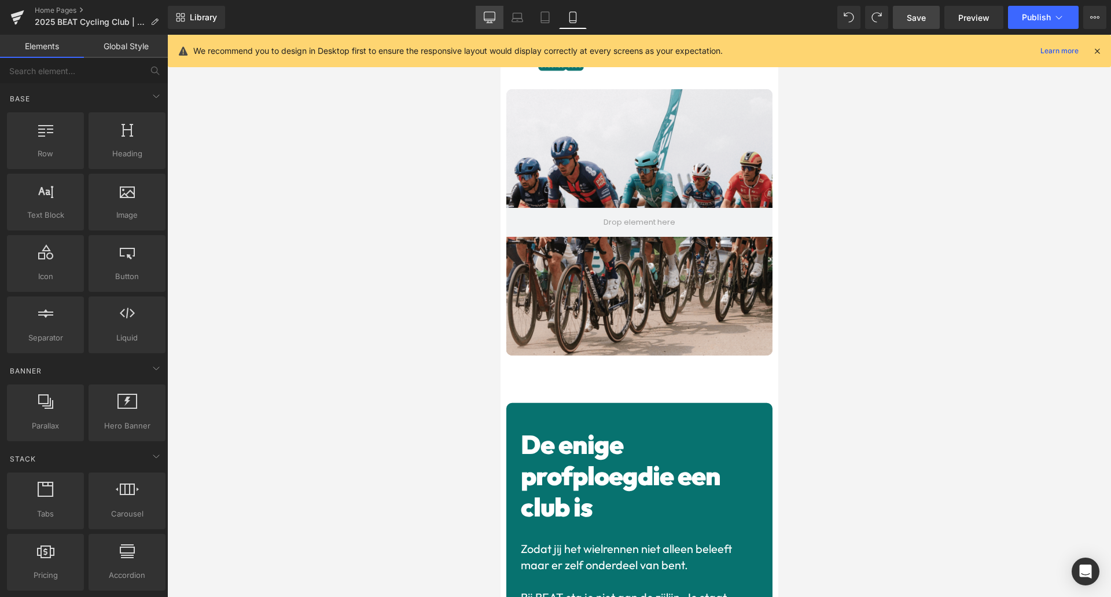
click at [493, 14] on icon at bounding box center [490, 18] width 12 height 12
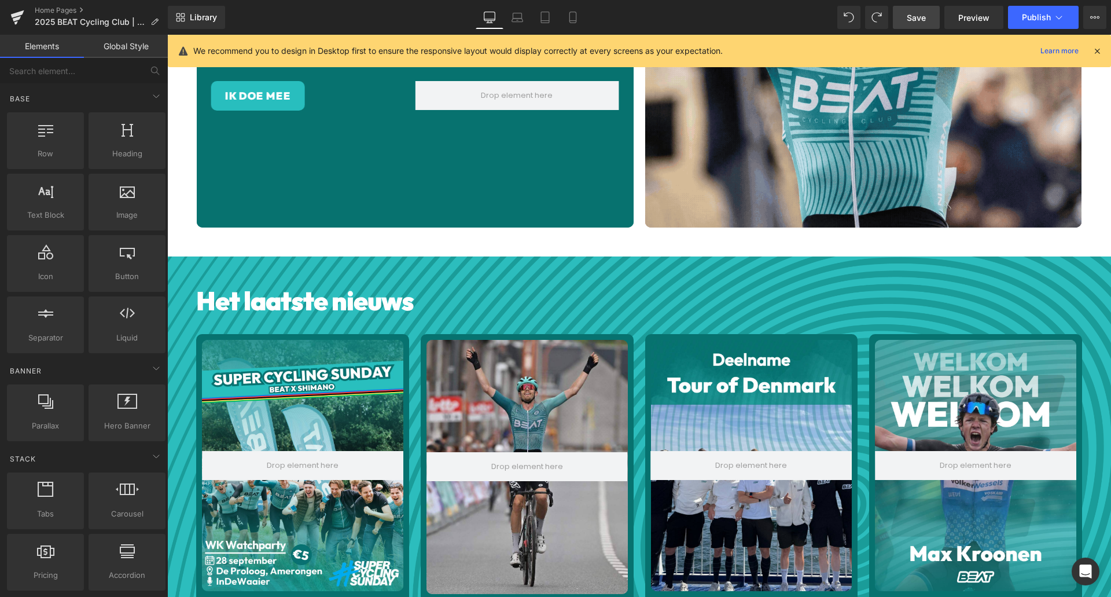
scroll to position [289, 0]
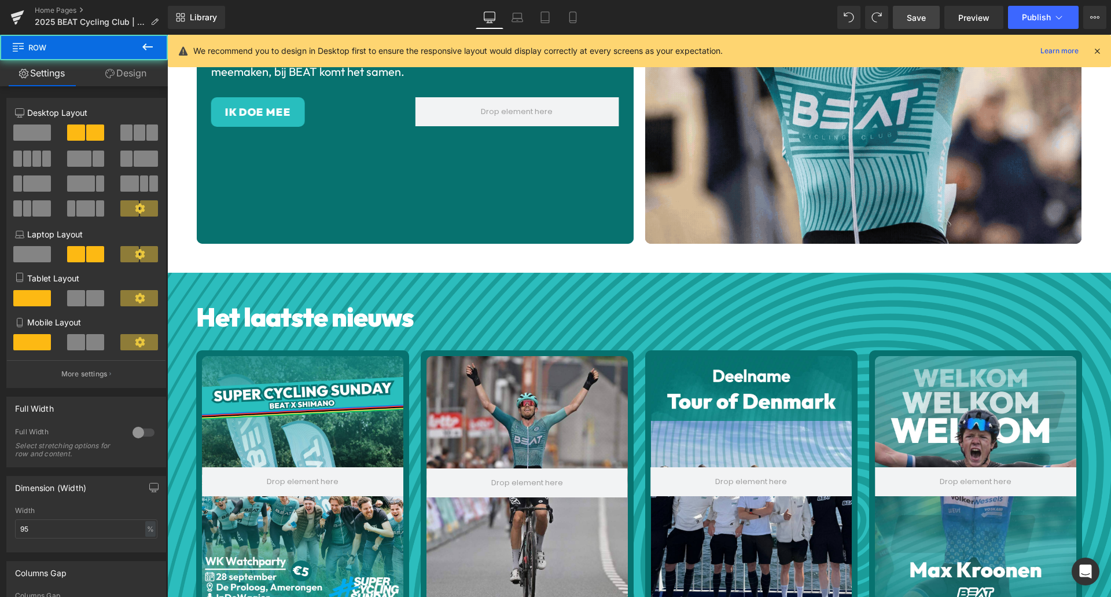
click at [283, 260] on div "Hero Banner De enige profploeg die een club is Heading Zodat jij het wielrennen…" at bounding box center [639, 34] width 897 height 478
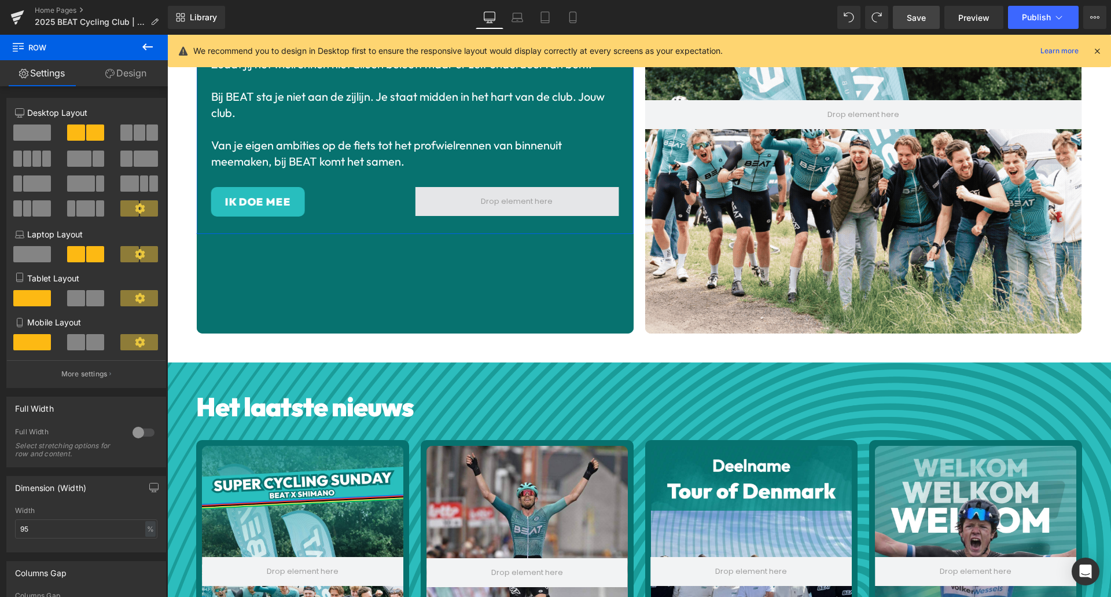
scroll to position [203, 0]
